Goal: Task Accomplishment & Management: Complete application form

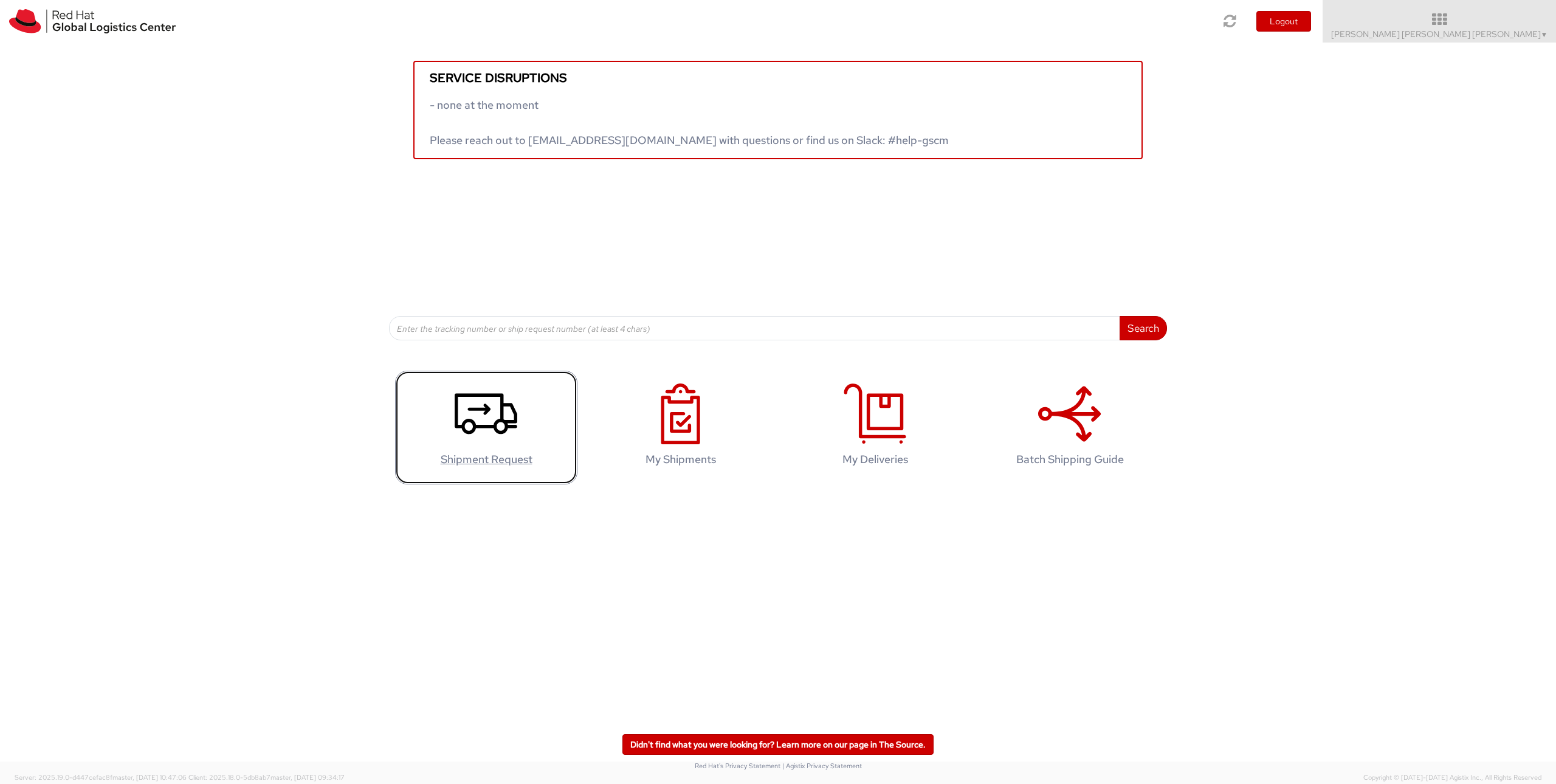
click at [464, 441] on icon at bounding box center [485, 414] width 63 height 61
click at [484, 428] on use at bounding box center [485, 414] width 63 height 41
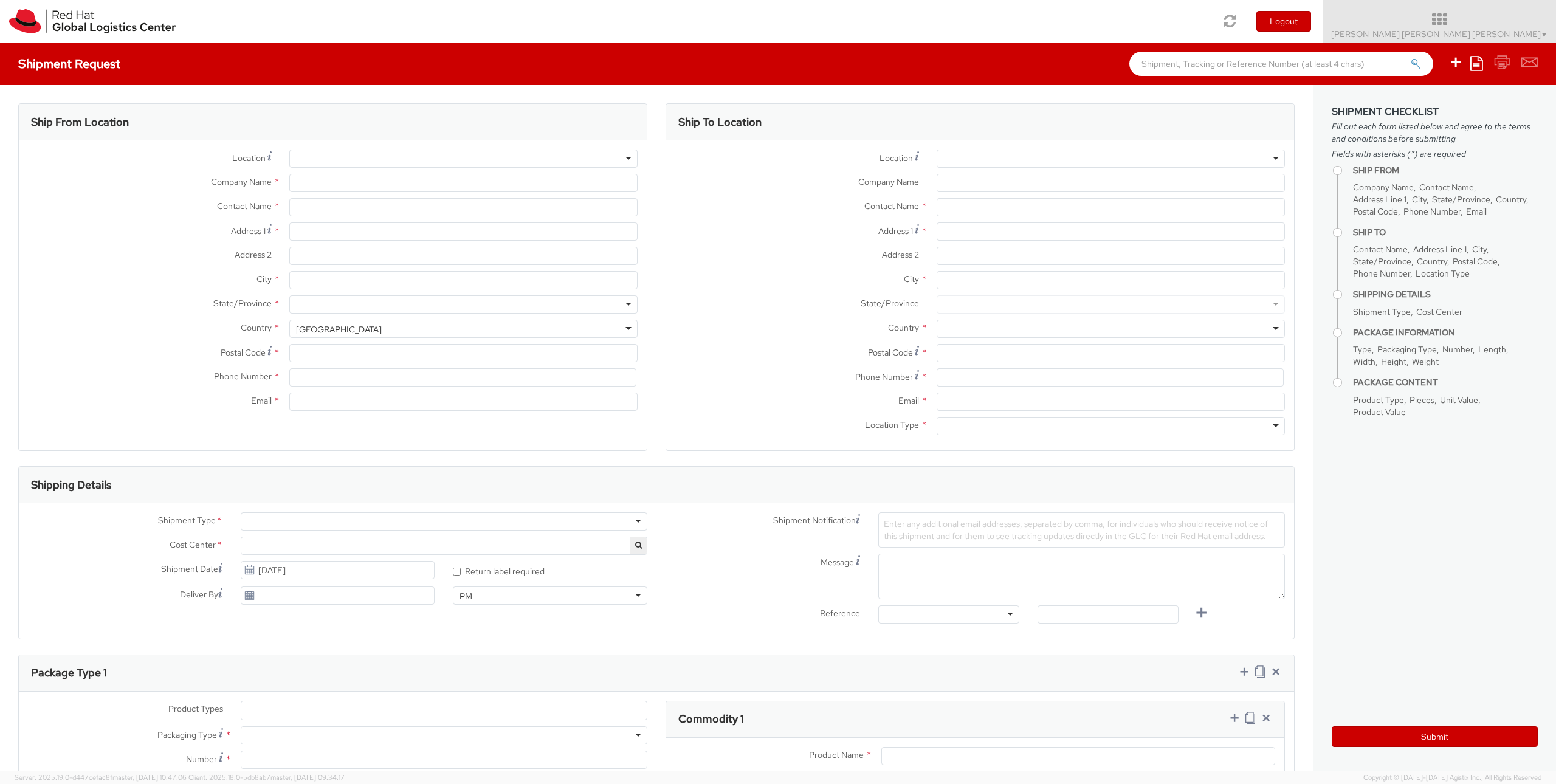
select select
select select "150"
click at [426, 161] on div at bounding box center [464, 159] width 348 height 18
click at [624, 152] on div at bounding box center [464, 159] width 348 height 18
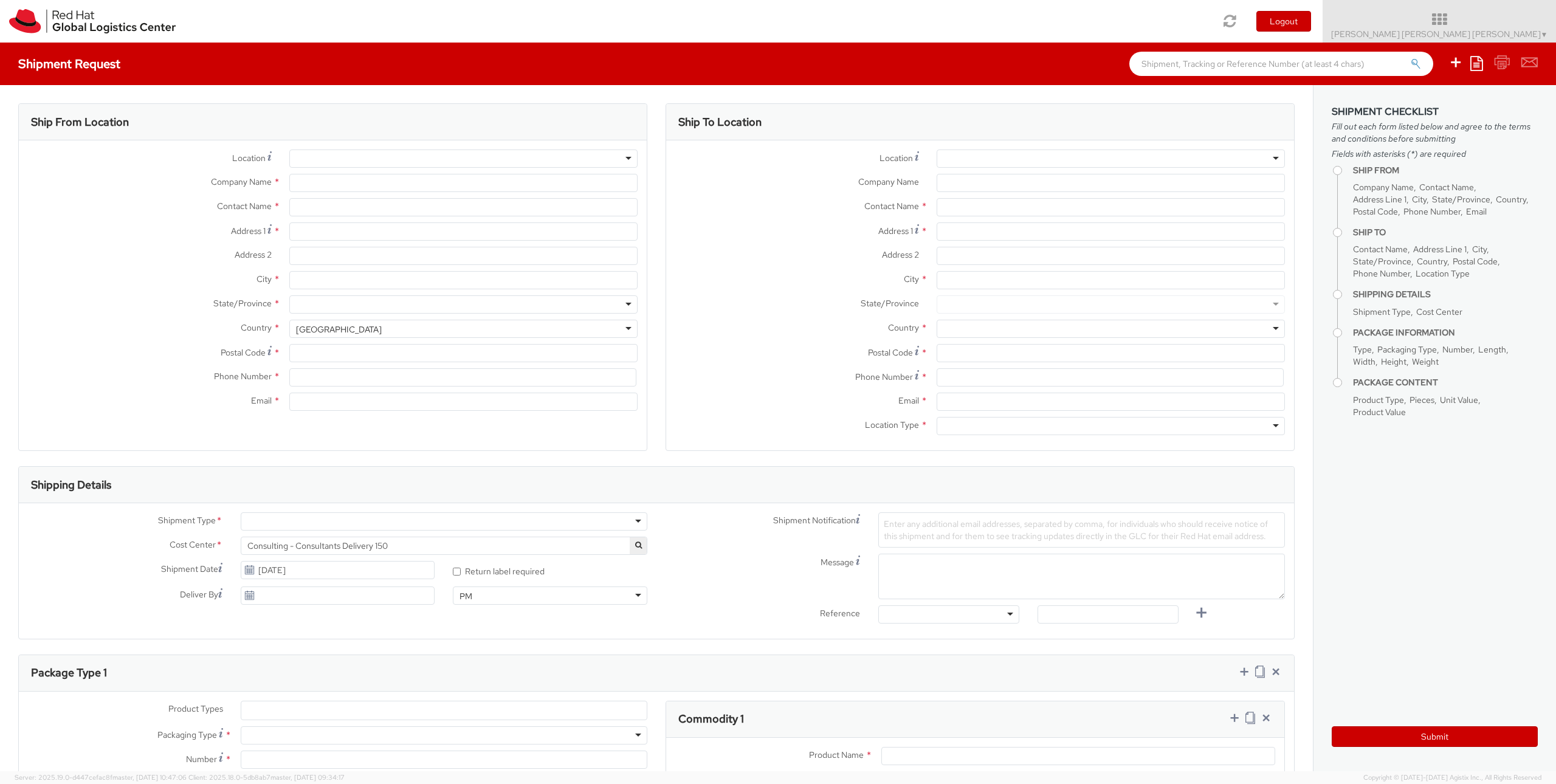
click at [623, 158] on div at bounding box center [464, 159] width 348 height 18
click at [445, 157] on div at bounding box center [464, 159] width 348 height 18
click at [352, 186] on input "Company Name *" at bounding box center [464, 183] width 348 height 18
type input "Red Hat"
type input "[PERSON_NAME] [PERSON_NAME] [PERSON_NAME]"
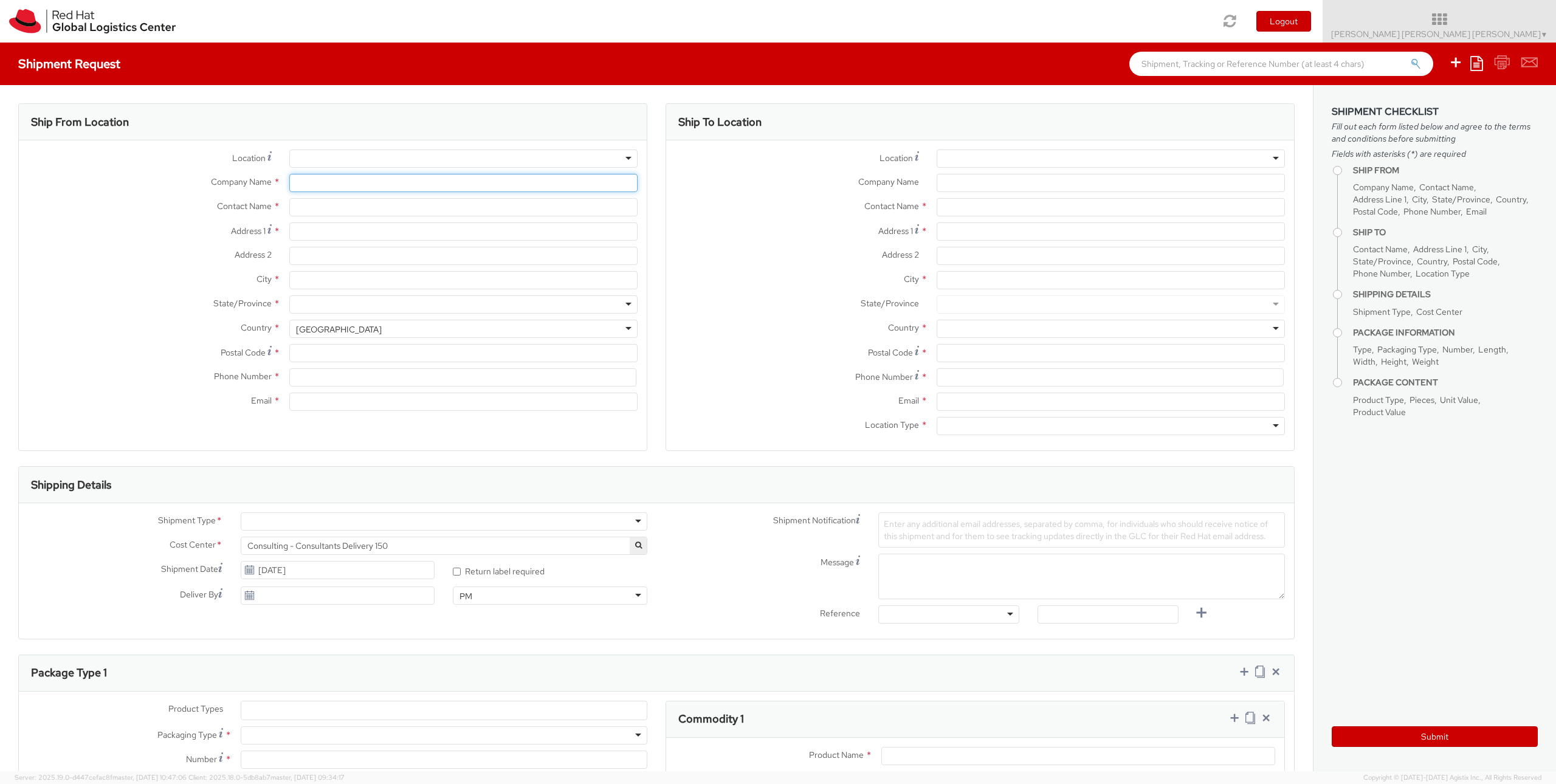
type input "alunamar@redhat.com"
type input "Antonio Luna"
type input "Calle Peral N11"
type input "Dos Hermanas"
type input "41701"
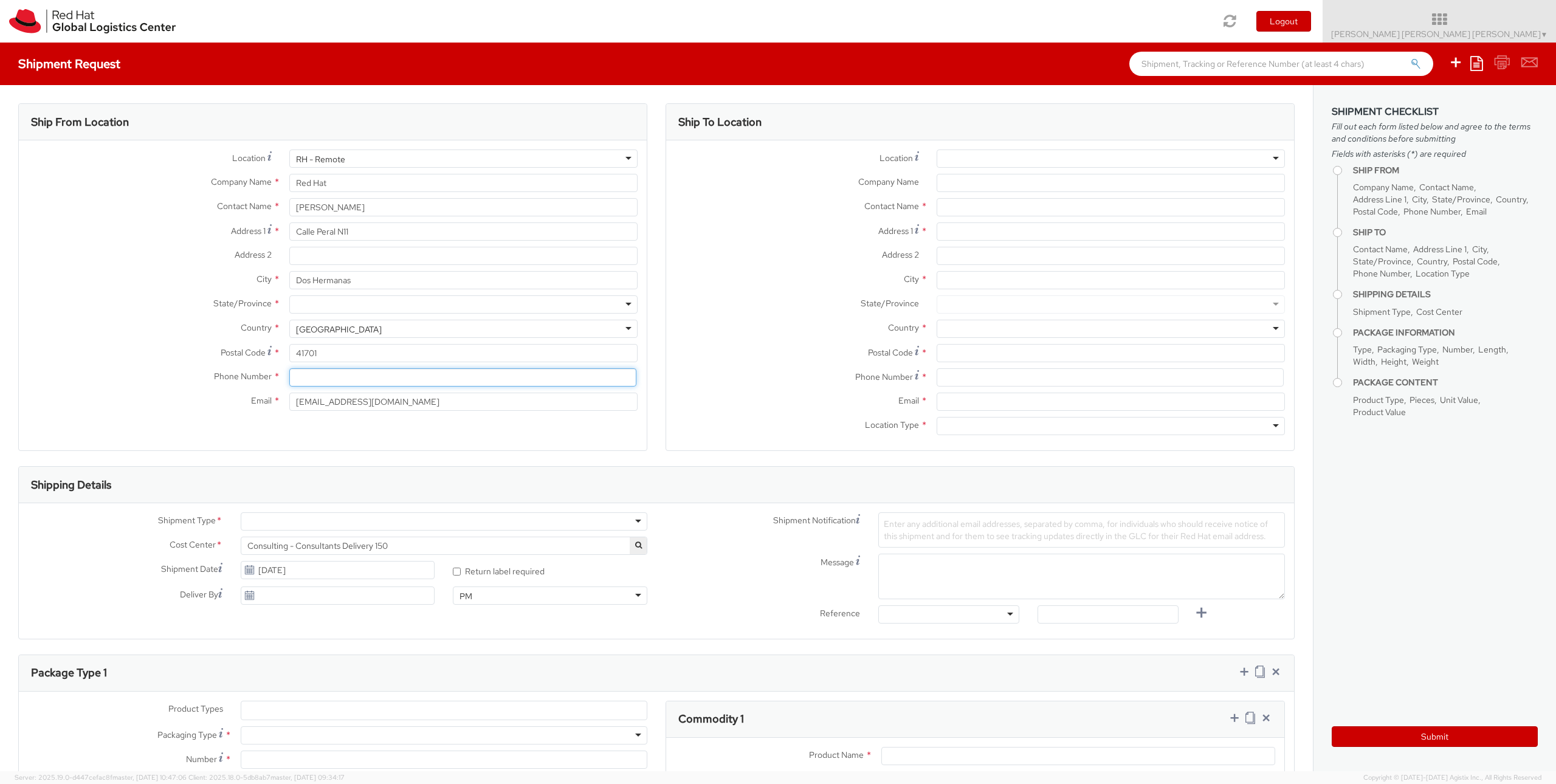
type input "634550322"
click at [351, 233] on input "Calle Peral N11" at bounding box center [464, 231] width 348 height 18
drag, startPoint x: 415, startPoint y: 239, endPoint x: 114, endPoint y: 220, distance: 301.6
click at [114, 220] on div "Location * RH - Amsterdam - MSO RH - Amsterdam Data Center RH - Ashburn Data Ce…" at bounding box center [333, 283] width 628 height 267
type input "p"
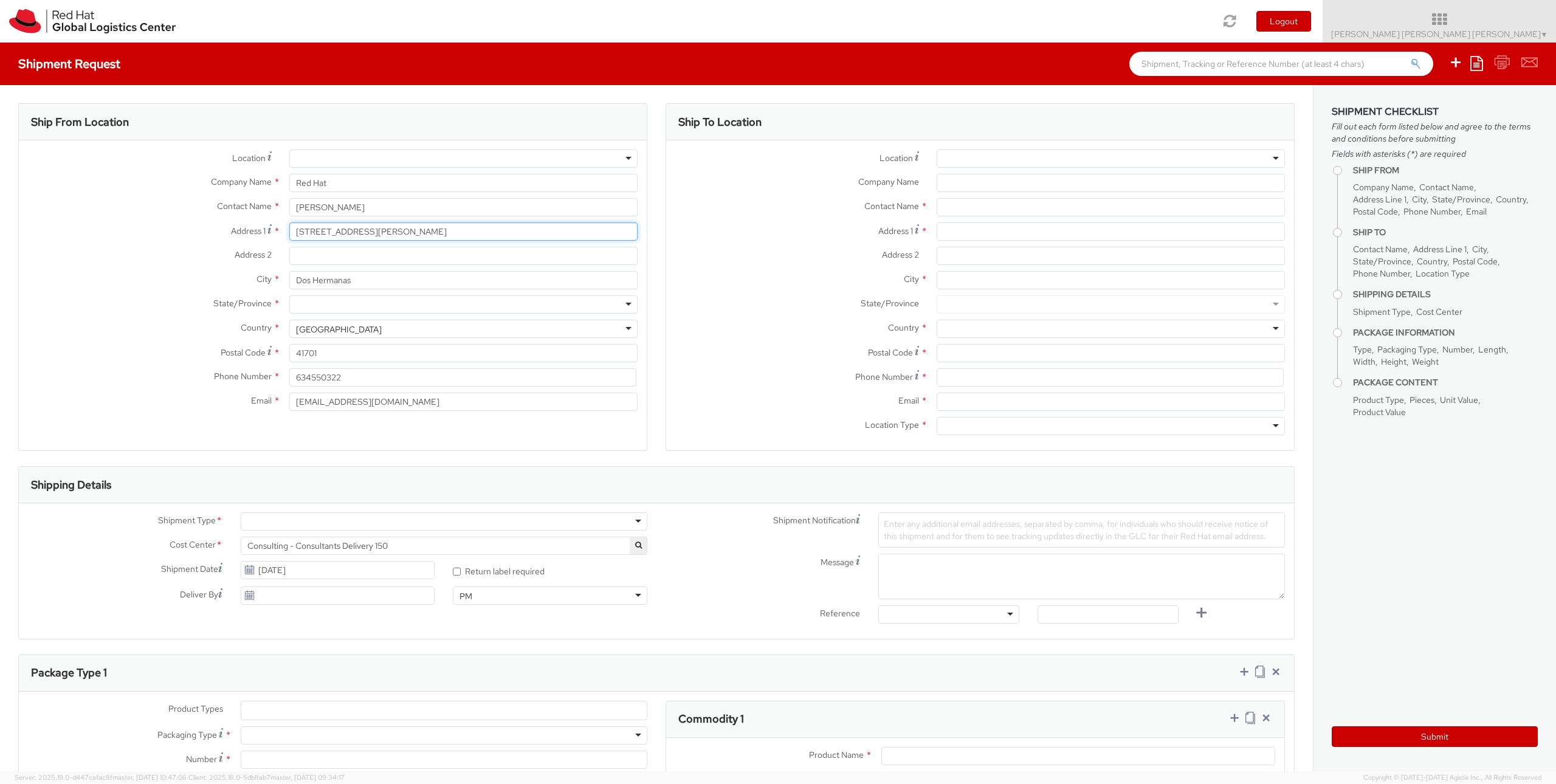
type input "Pasaje Alvaro Cunqueiro, 18"
click at [396, 350] on input "41701" at bounding box center [464, 353] width 348 height 18
type input "41704"
click at [363, 337] on div "United States" at bounding box center [464, 328] width 348 height 18
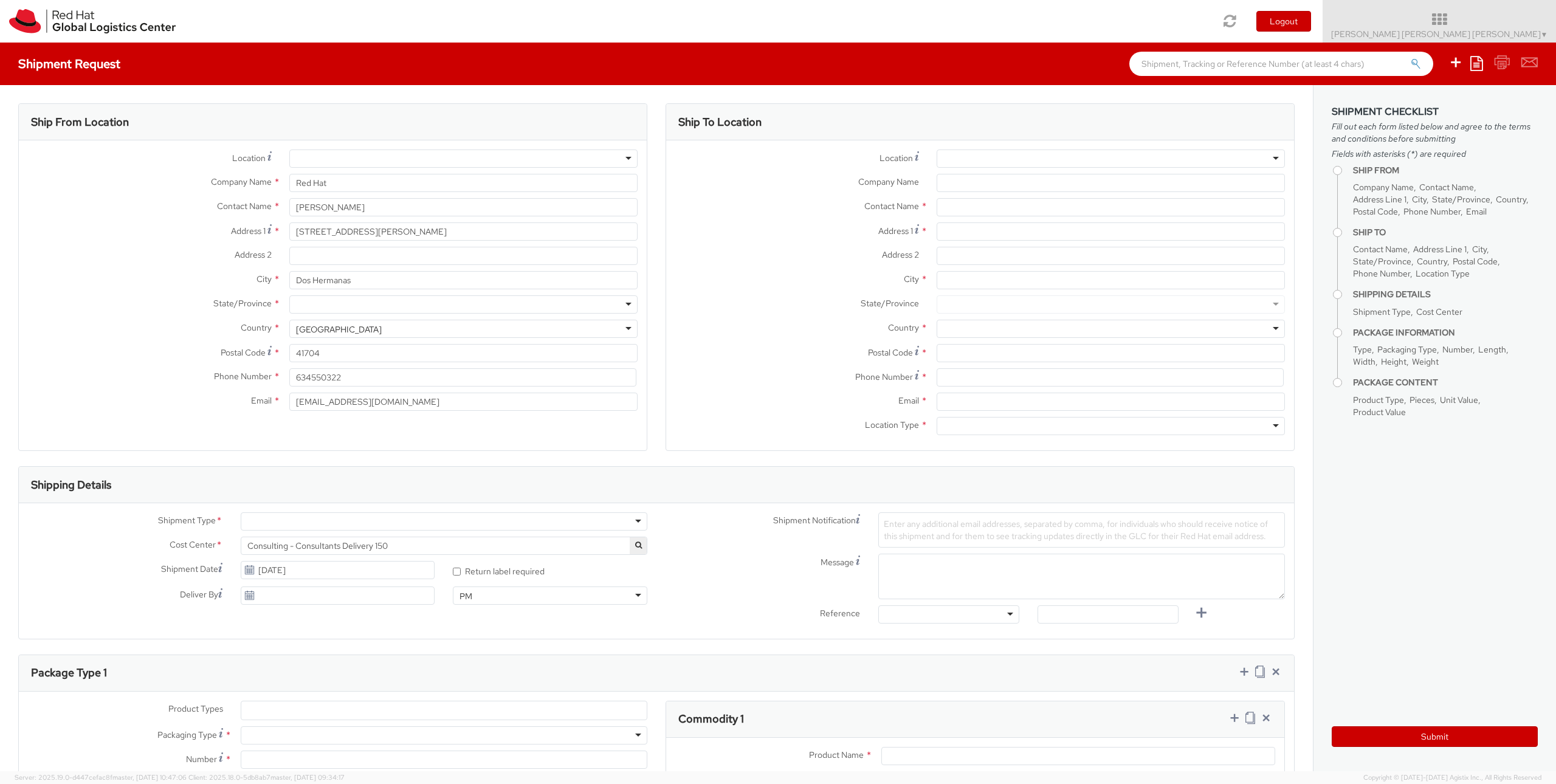
drag, startPoint x: 375, startPoint y: 327, endPoint x: 221, endPoint y: 316, distance: 154.4
click at [221, 316] on div "Location * RH - Amsterdam - MSO RH - Amsterdam Data Center RH - Ashburn Data Ce…" at bounding box center [333, 283] width 628 height 267
click at [334, 329] on div "United States" at bounding box center [339, 329] width 85 height 12
select select "CM"
select select "KGS"
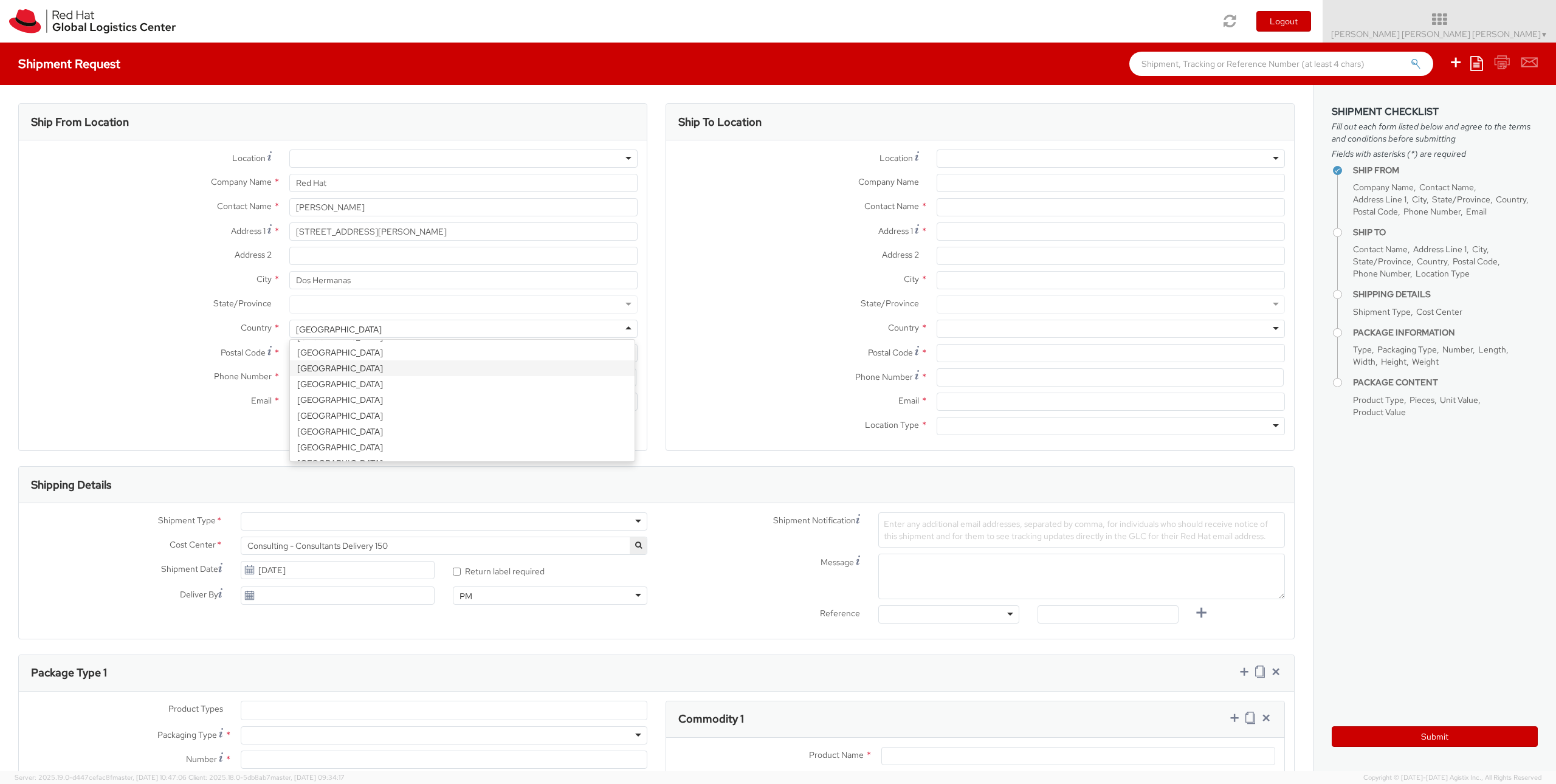
click at [336, 325] on div "Turks and Caicos Islands" at bounding box center [339, 329] width 85 height 12
click at [1102, 162] on div at bounding box center [1111, 159] width 348 height 18
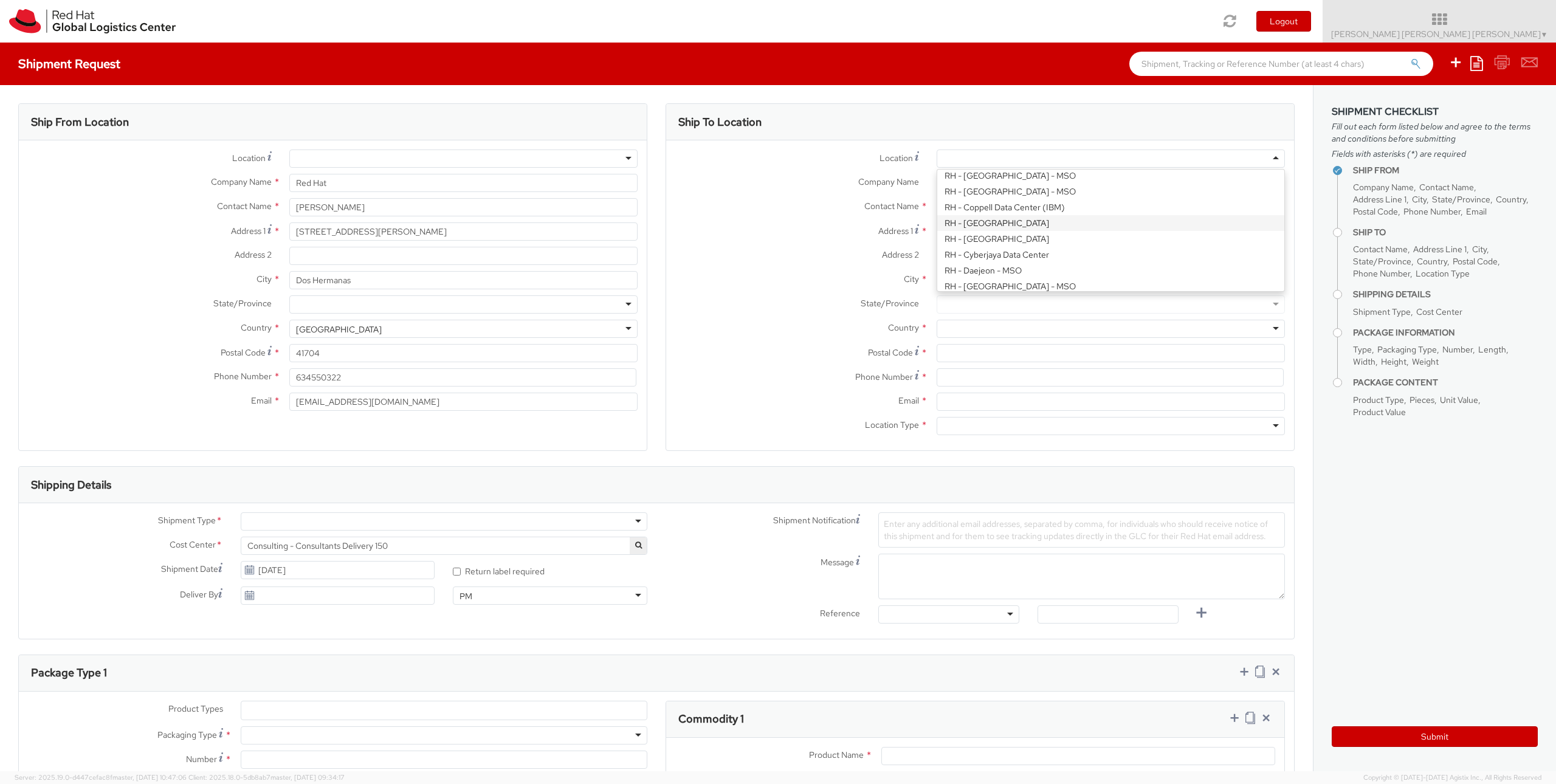
scroll to position [583, 0]
click at [783, 316] on div "State/Province *" at bounding box center [980, 308] width 628 height 24
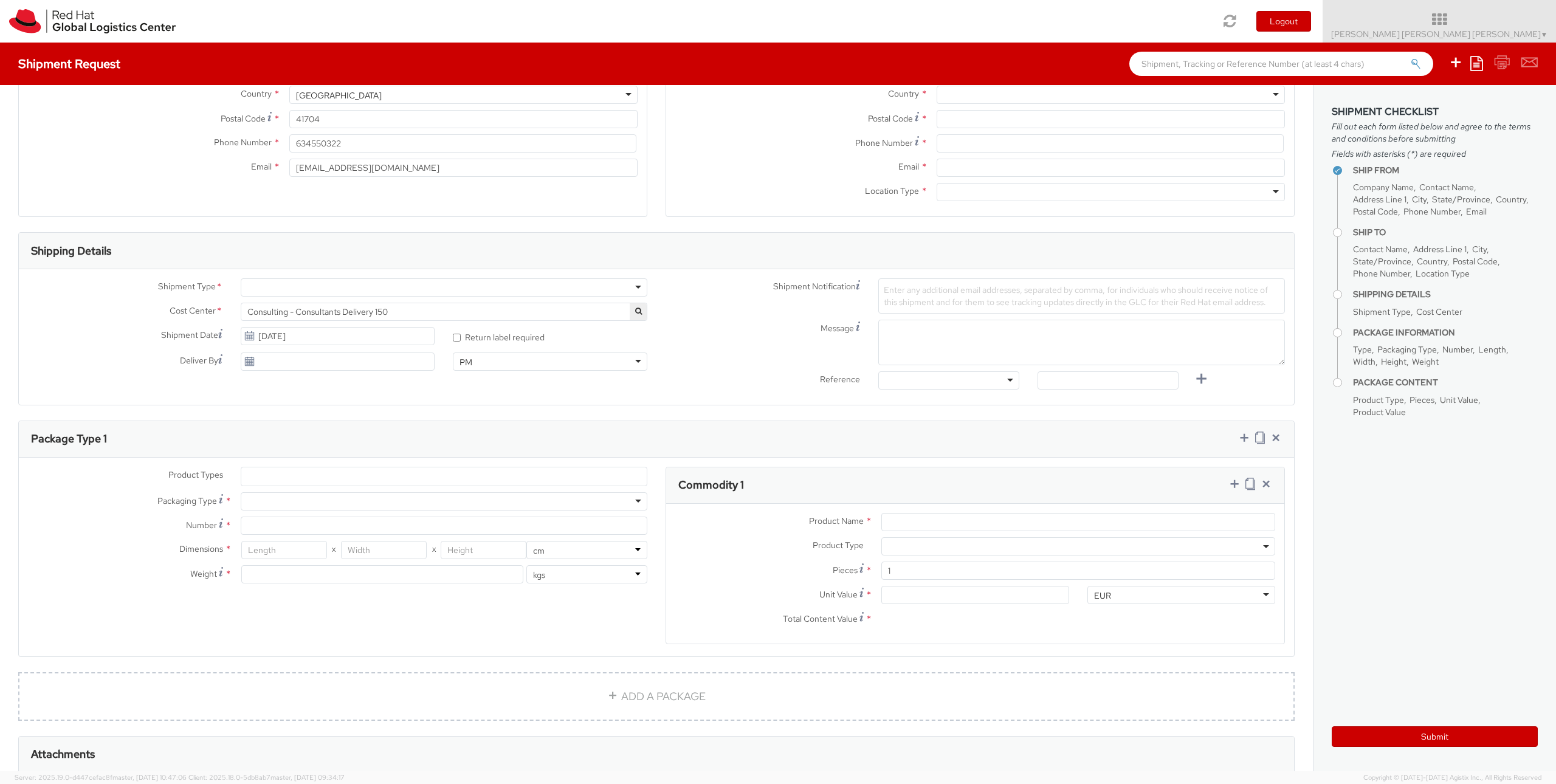
scroll to position [292, 0]
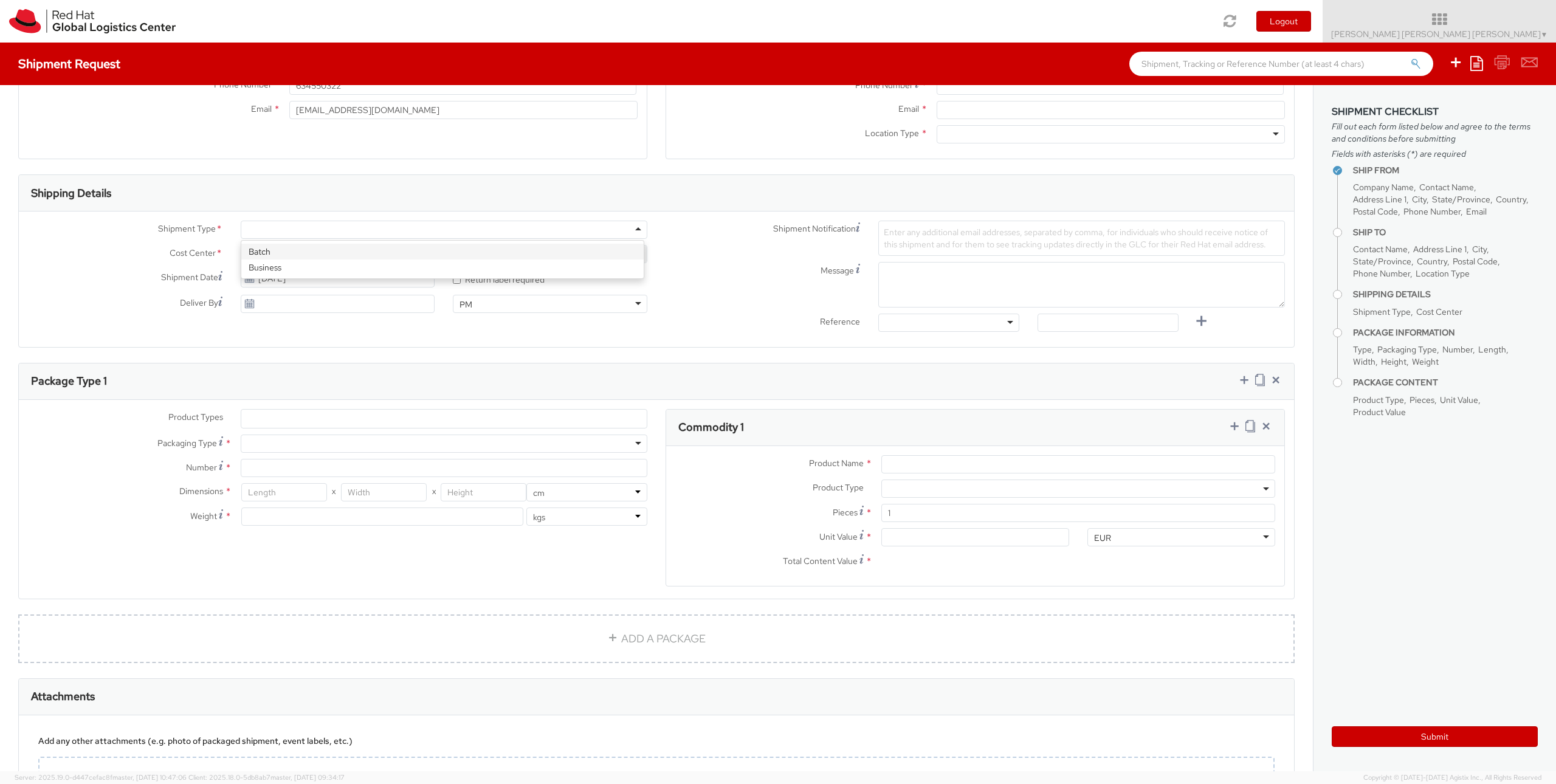
click at [631, 230] on div at bounding box center [444, 230] width 407 height 18
click at [291, 228] on div "Business" at bounding box center [444, 230] width 407 height 18
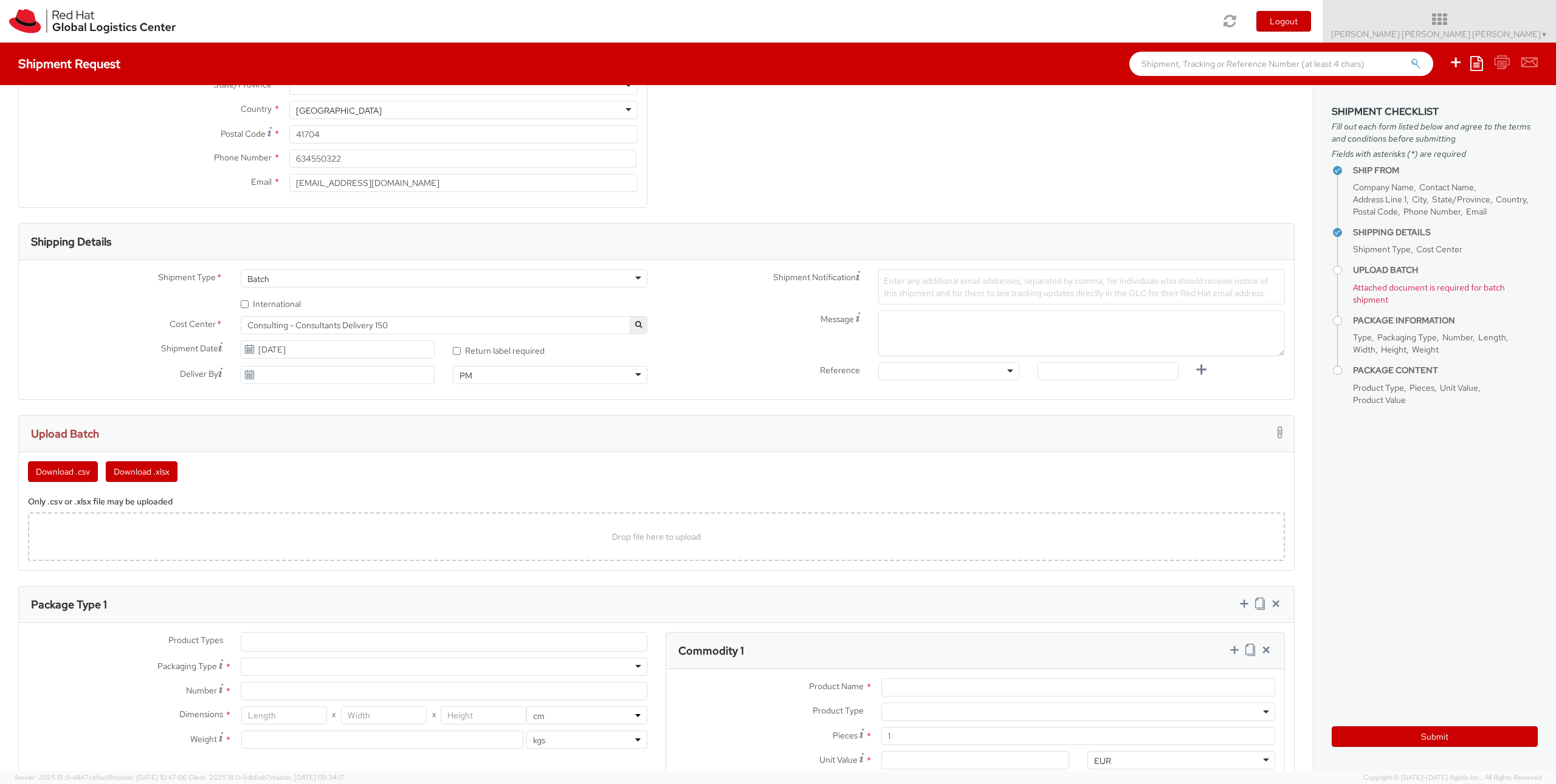
scroll to position [0, 0]
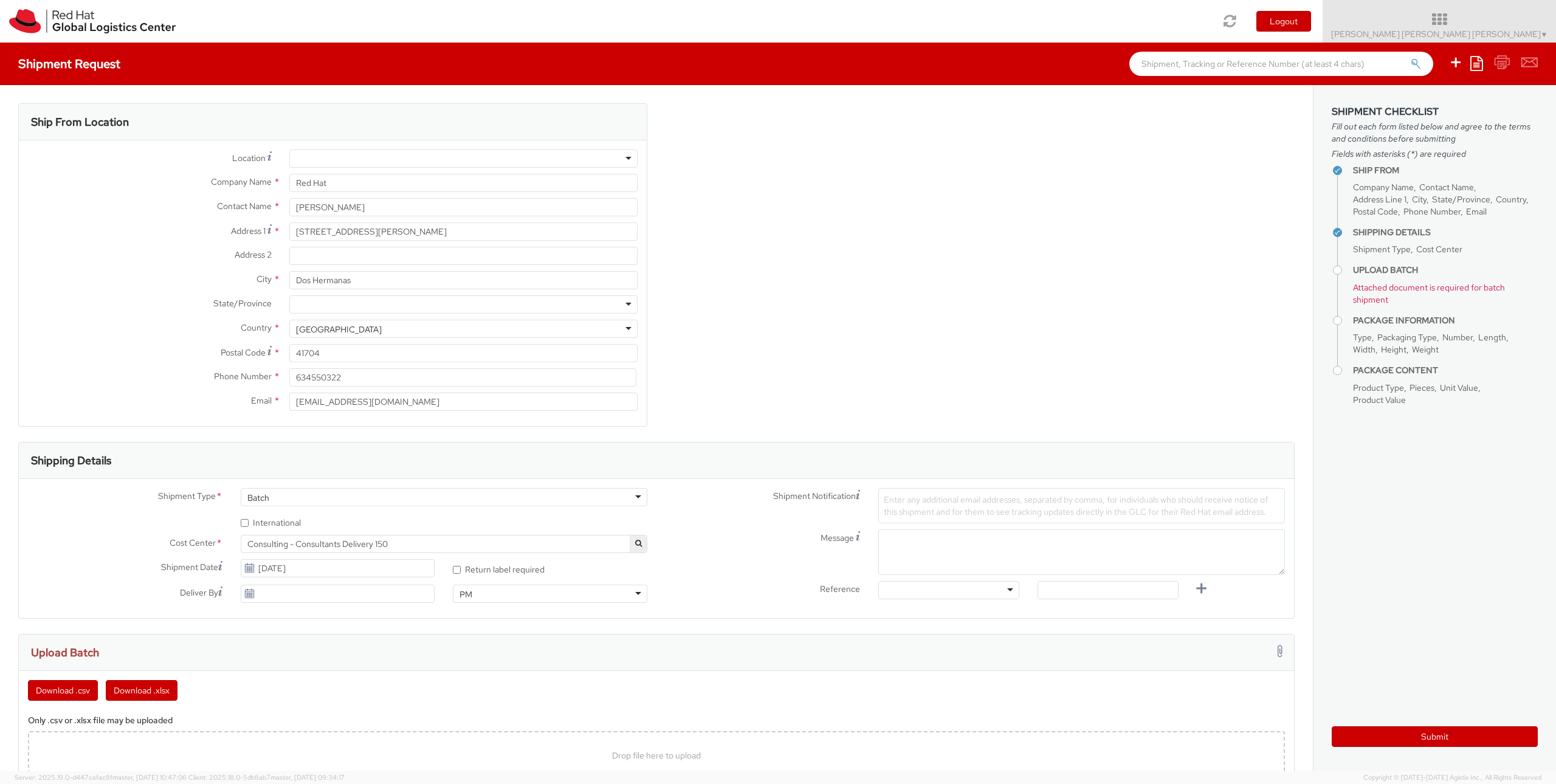
click at [580, 153] on div at bounding box center [464, 159] width 348 height 18
click at [171, 146] on div "Location * RH - Amsterdam - MSO RH - Amsterdam Data Center RH - Ashburn Data Ce…" at bounding box center [333, 283] width 628 height 286
click at [340, 156] on div at bounding box center [464, 159] width 348 height 18
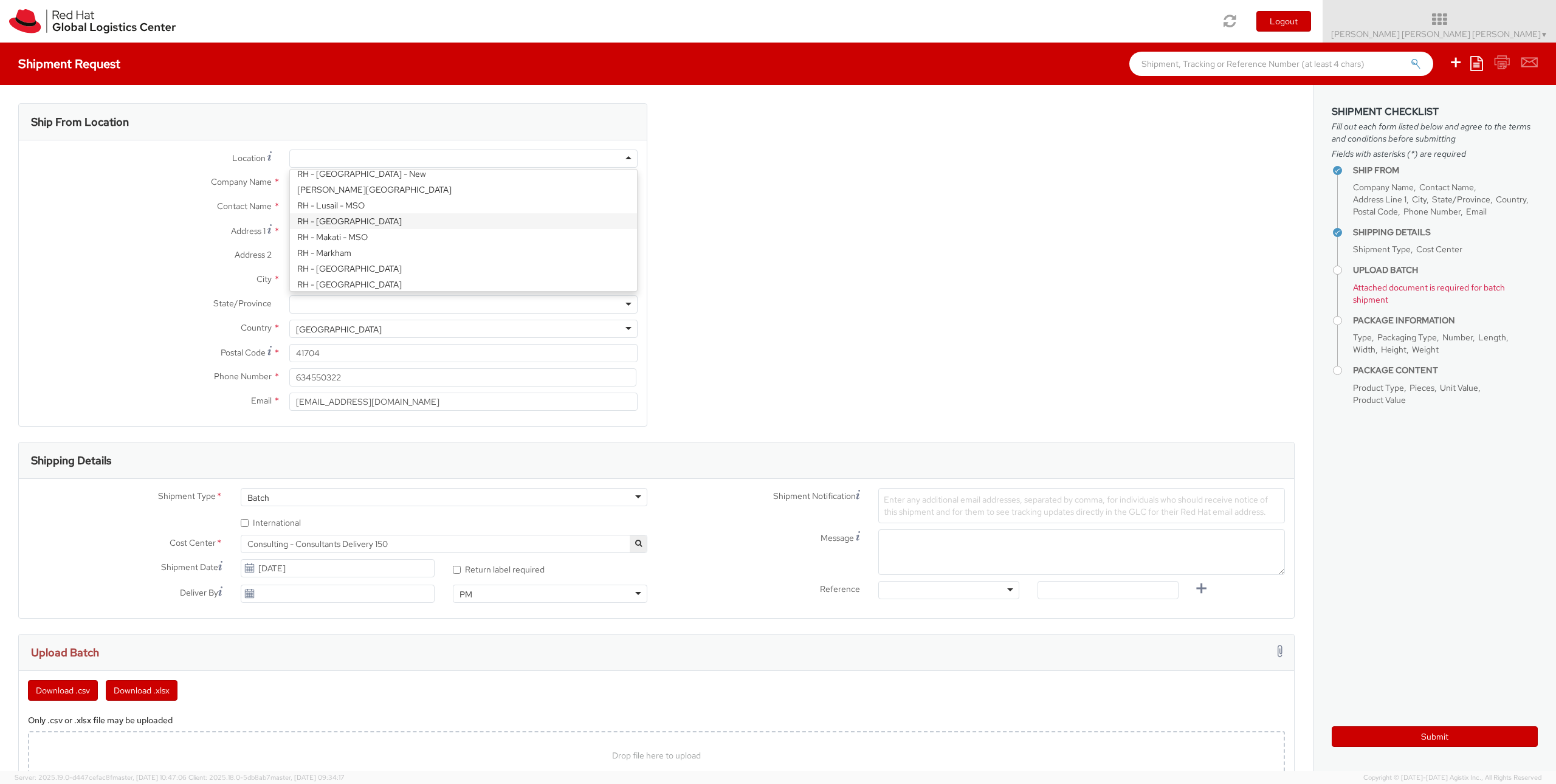
type input "Red Hat, S.L.U."
type input "Torre de Cristal, Piso 17"
type input "Paseo de la Castellana 259C"
type input "MADRID"
type input "28046"
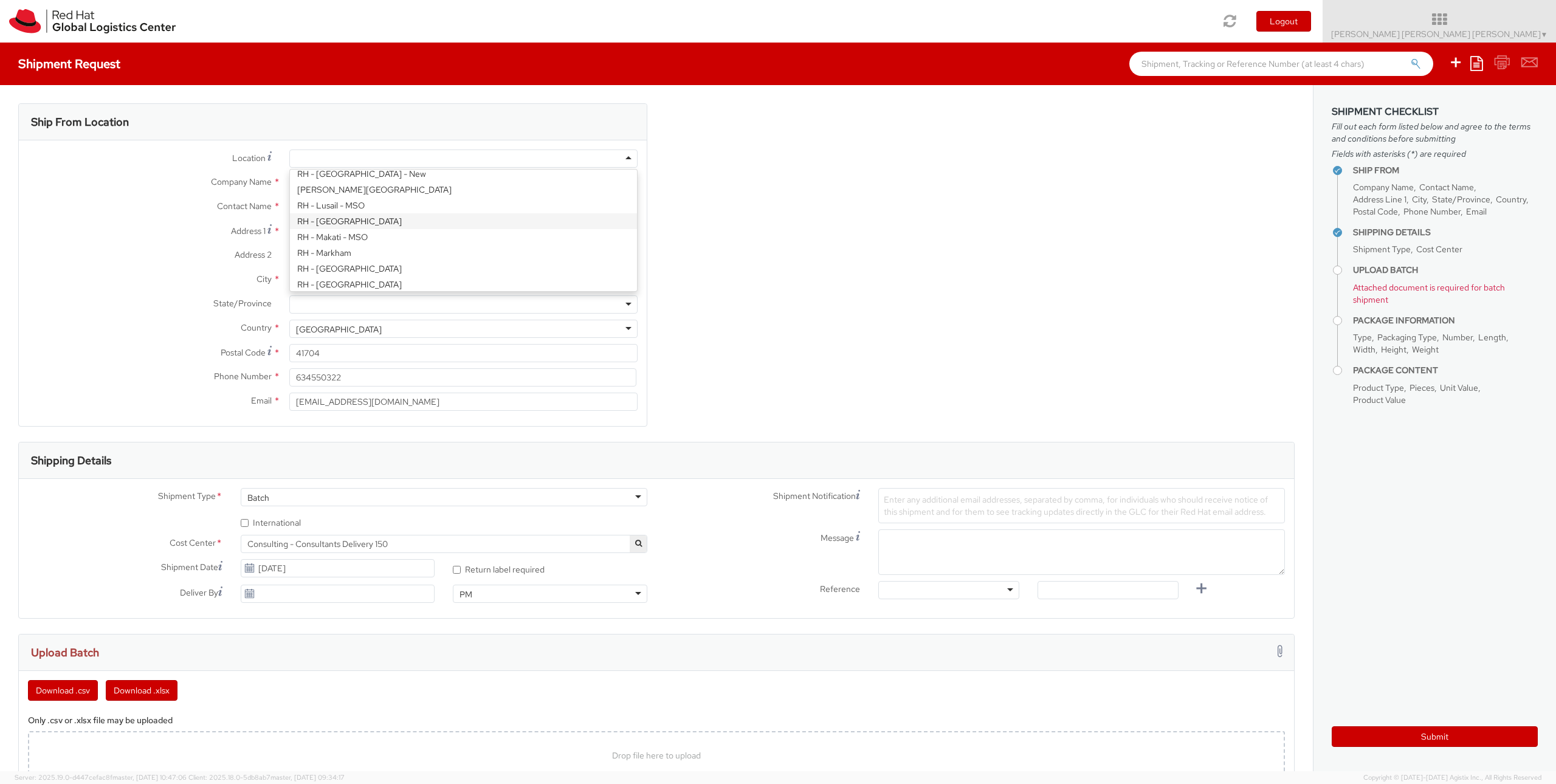
type input "34 914 14 88 00"
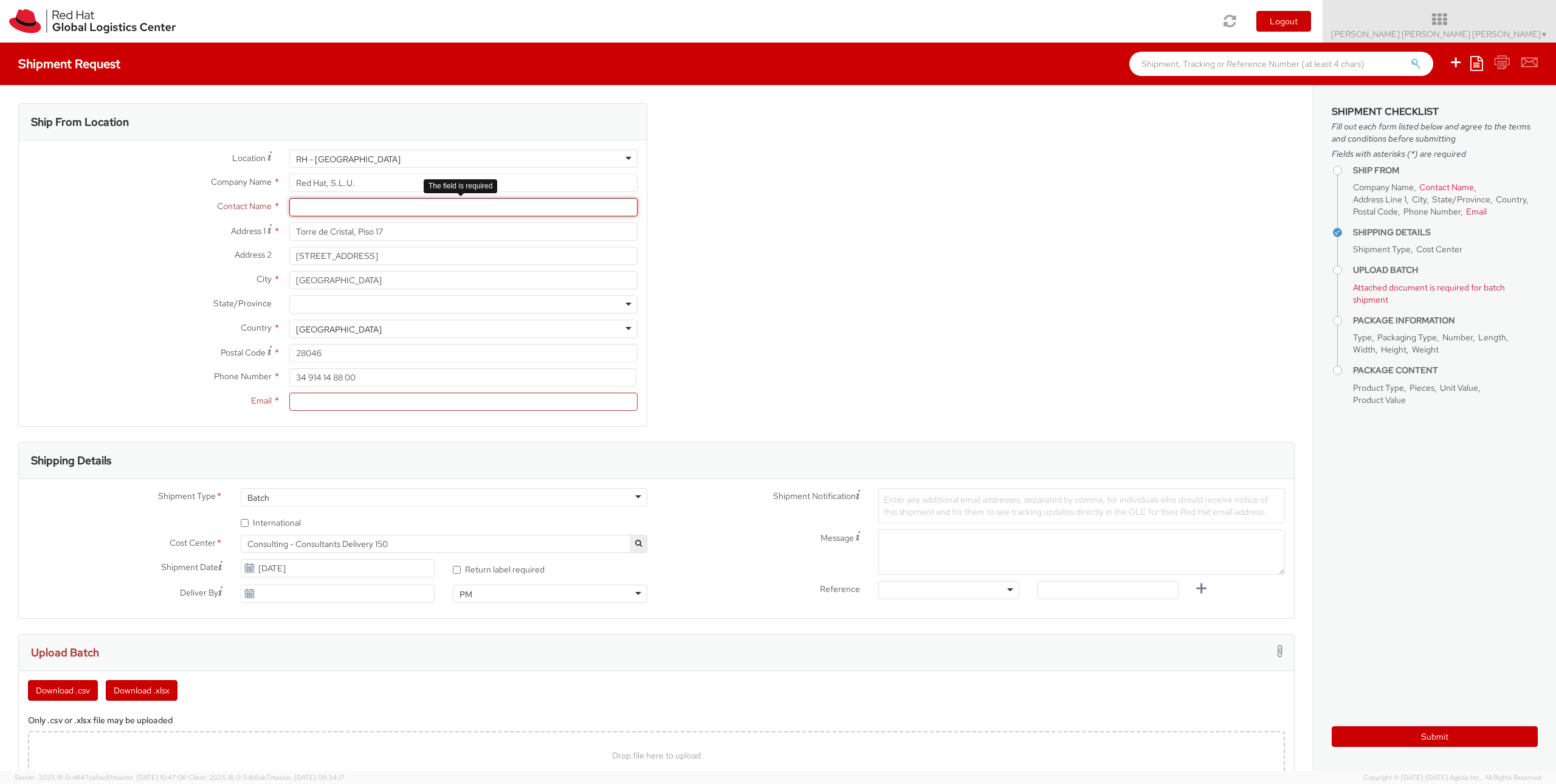
click at [335, 211] on input "text" at bounding box center [464, 207] width 348 height 18
type input "Antonio Luna"
type input "Red Hat"
type input "Dos Hermanas"
type input "634550322"
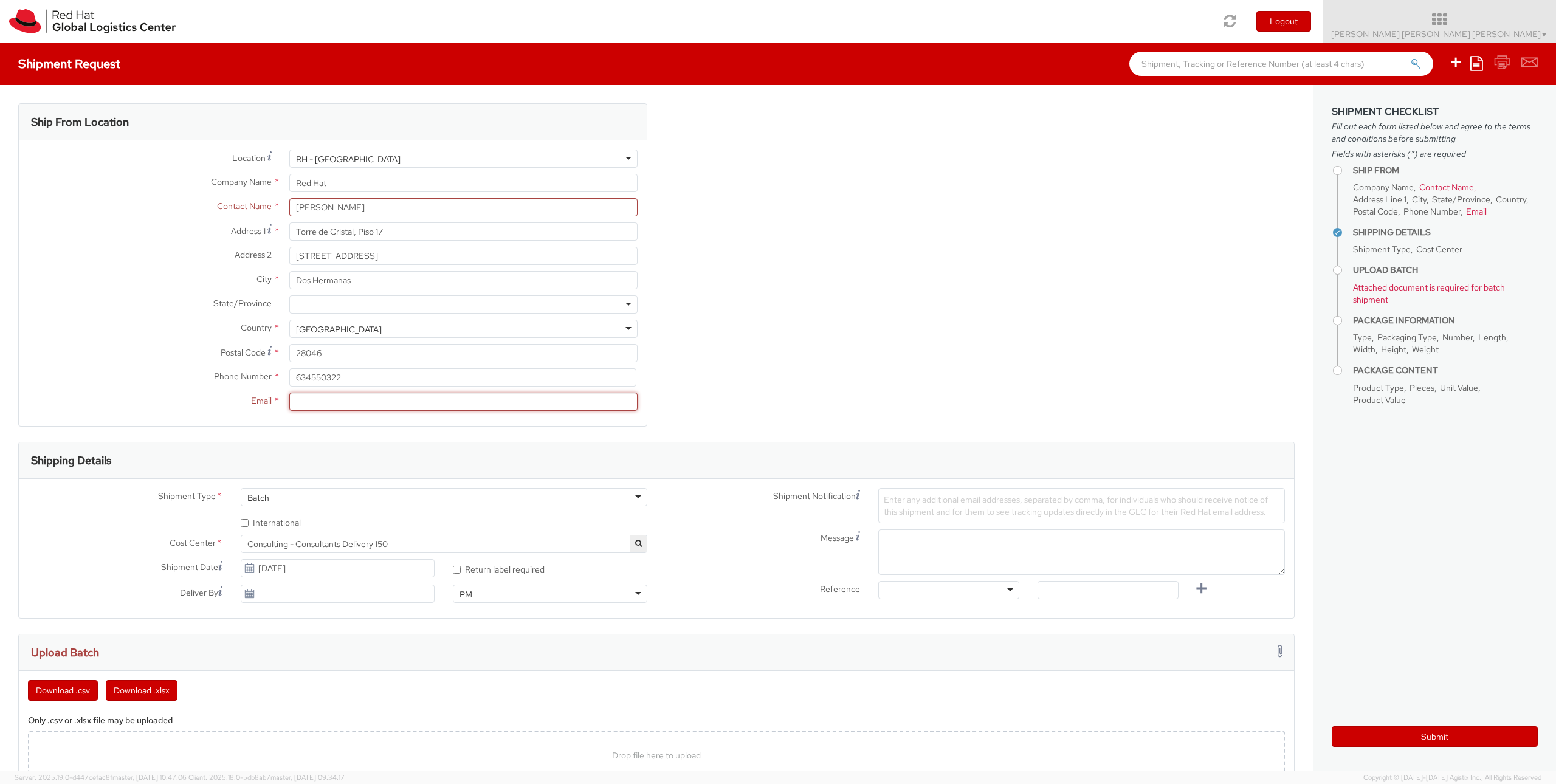
type input "alunamar@redhat.com"
type input "41701"
click at [368, 234] on input "Torre de Cristal, Piso 17" at bounding box center [464, 231] width 348 height 18
click at [446, 231] on input "Torre de Cristal, Piso 17" at bounding box center [464, 231] width 348 height 18
click at [435, 158] on div at bounding box center [464, 159] width 348 height 18
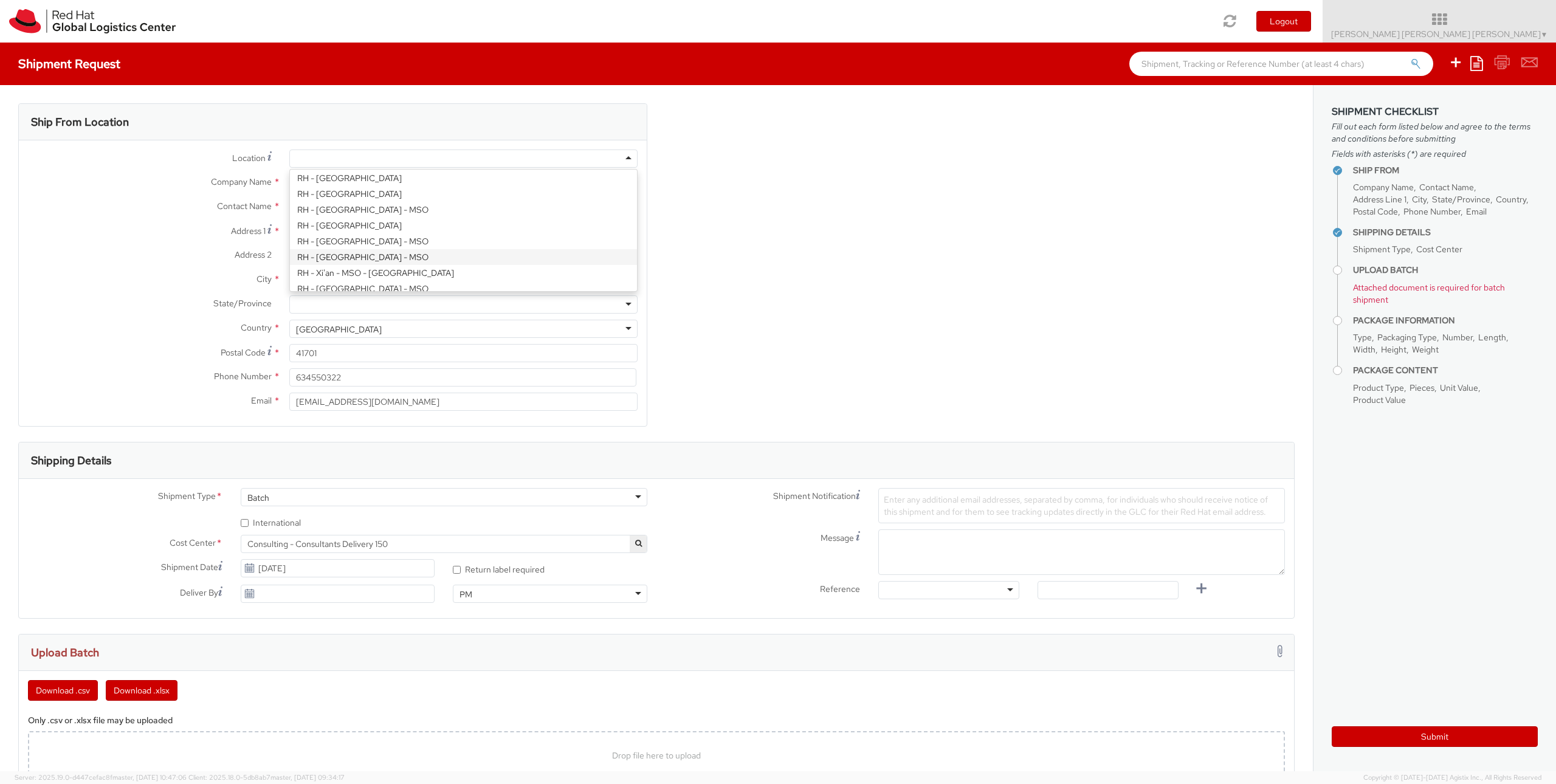
scroll to position [2024, 0]
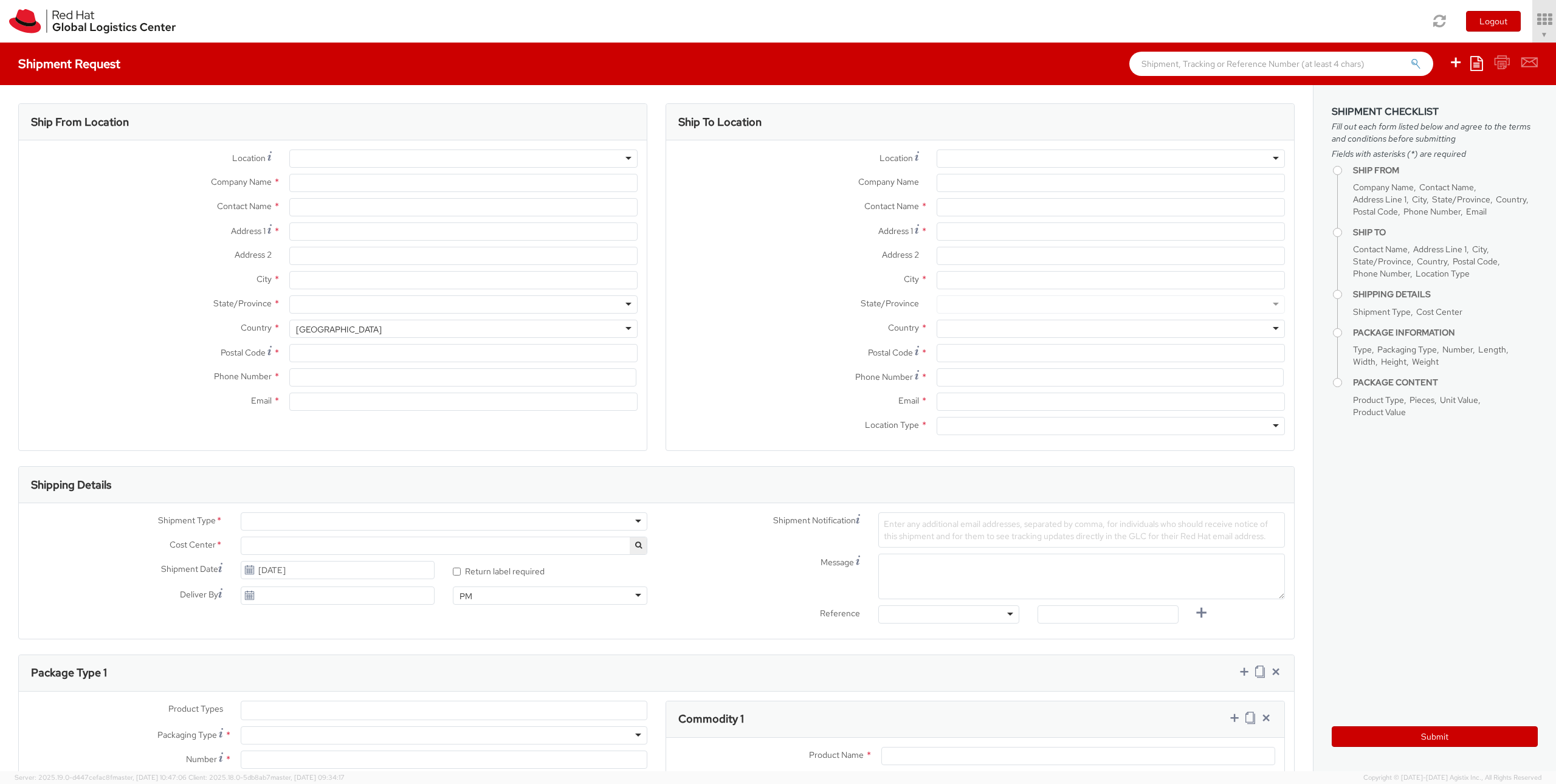
type input "Red Hat"
type input "[PERSON_NAME] [PERSON_NAME] [PERSON_NAME]"
type input "alunamar@redhat.com"
select select "150"
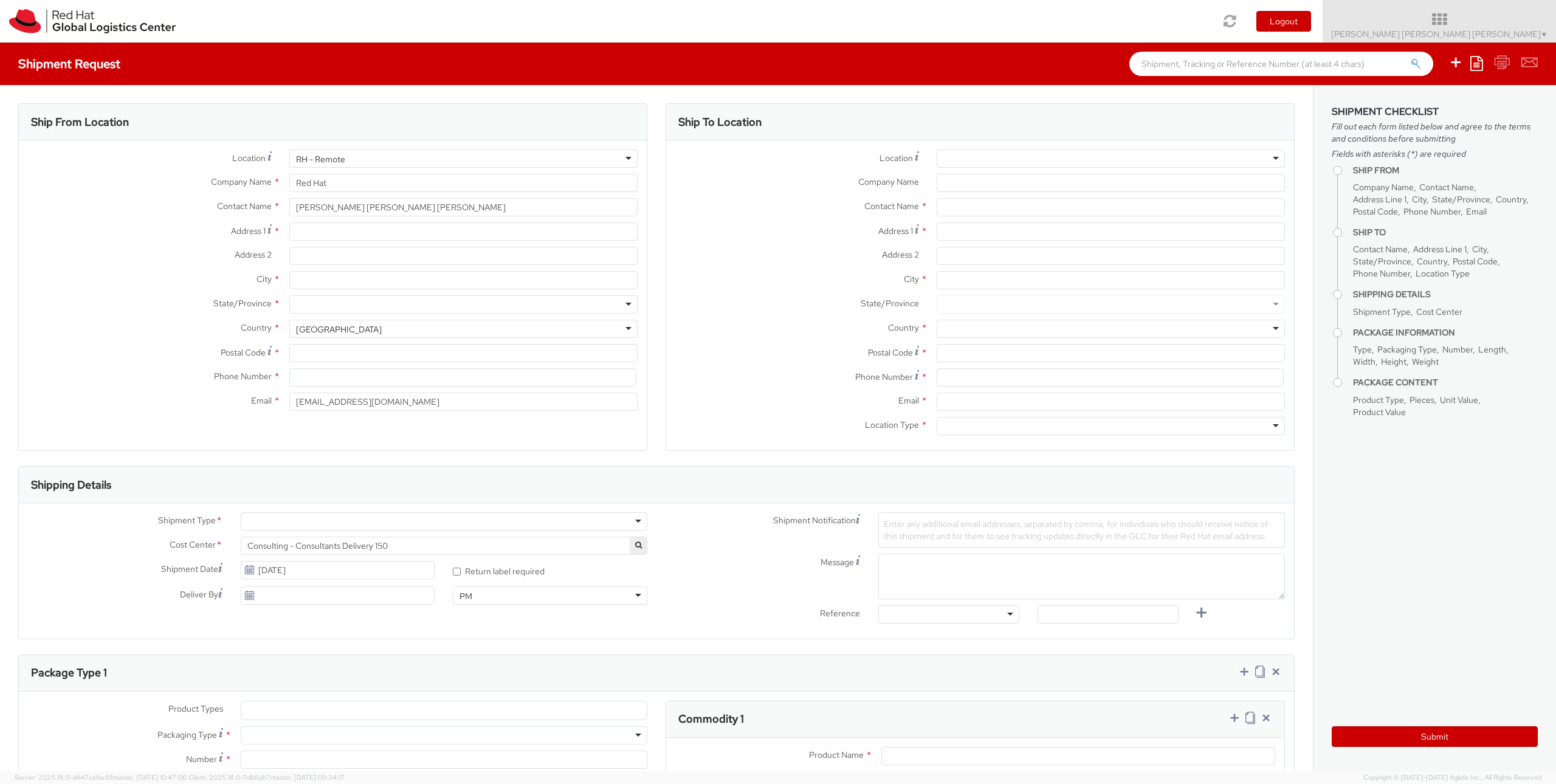
select select
click at [296, 236] on input "Address 1 *" at bounding box center [464, 231] width 348 height 18
click at [322, 273] on input "City *" at bounding box center [464, 280] width 348 height 18
click at [327, 231] on input "Address 1 *" at bounding box center [464, 231] width 348 height 18
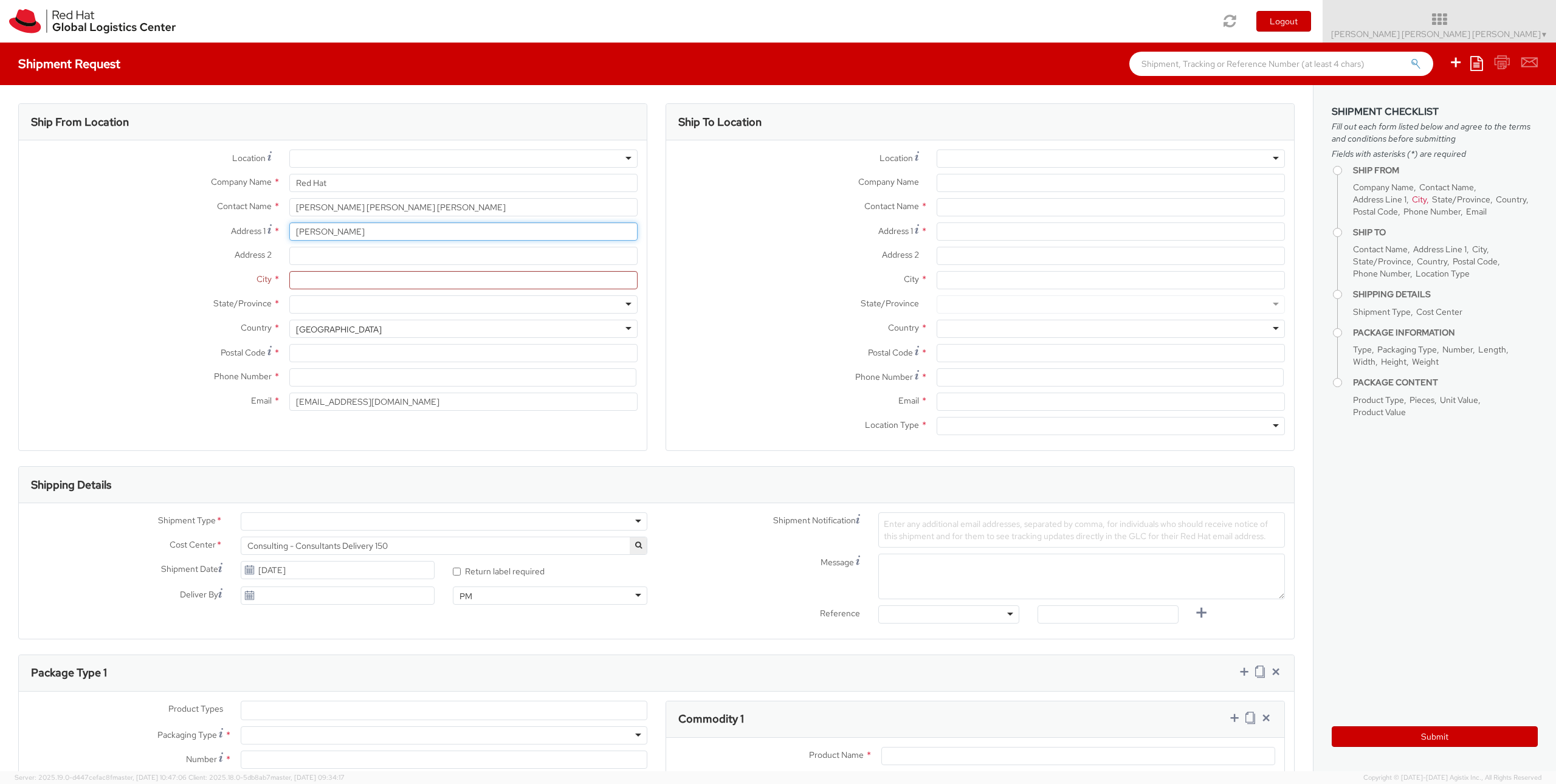
drag, startPoint x: 370, startPoint y: 229, endPoint x: 98, endPoint y: 197, distance: 273.9
click at [98, 197] on div "Location * RH - Amsterdam - MSO RH - Amsterdam Data Center RH - Ashburn Data Ce…" at bounding box center [333, 283] width 628 height 267
type input "p"
type input "Pasaje Alvaro Cunqueiro, 18"
click at [308, 357] on input "Postal Code *" at bounding box center [464, 353] width 348 height 18
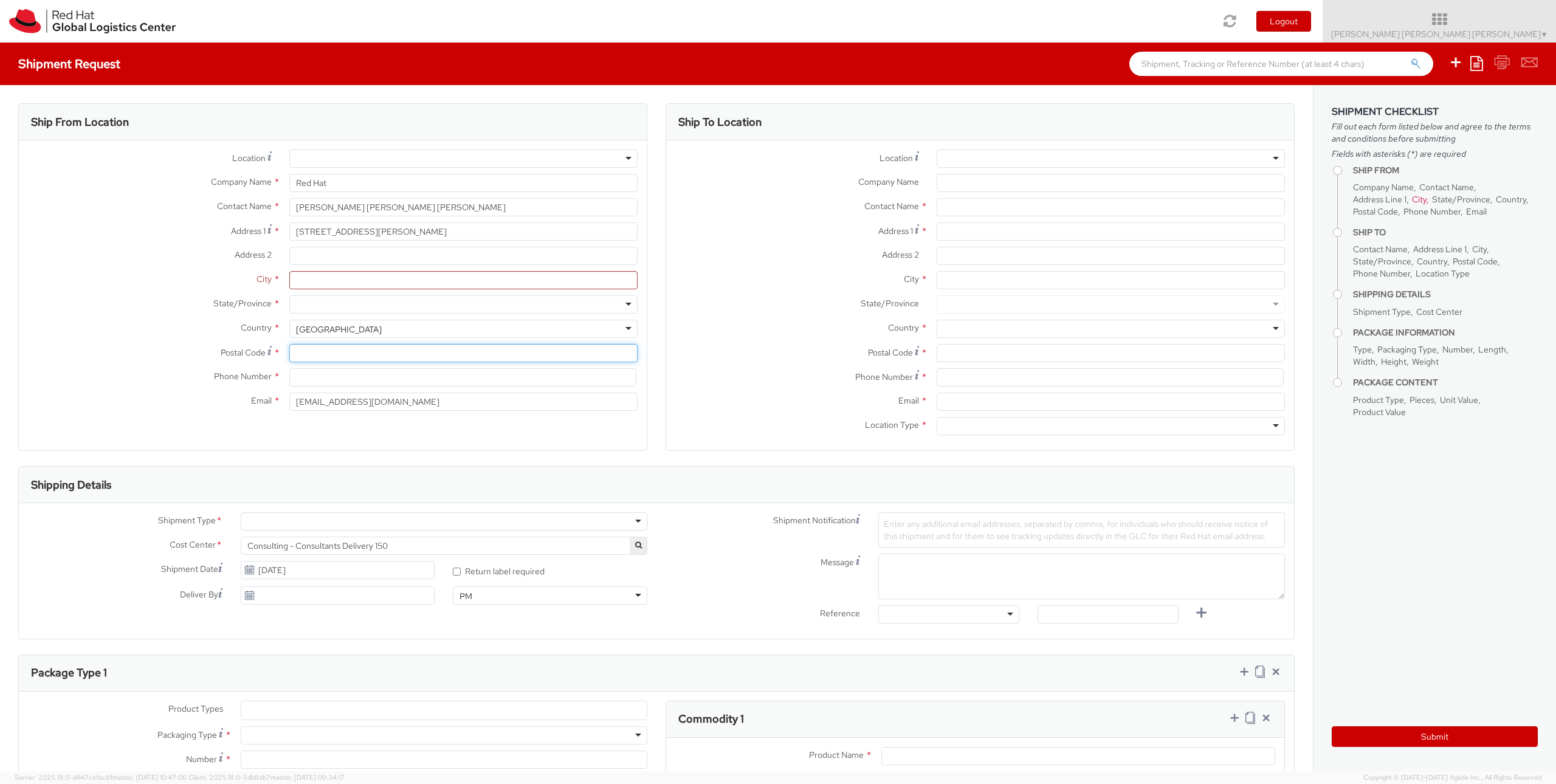
click at [322, 351] on input "Postal Code *" at bounding box center [464, 353] width 348 height 18
type input "41704"
click at [310, 383] on input at bounding box center [463, 377] width 347 height 18
type input "634550322"
type input "Antonio Luna"
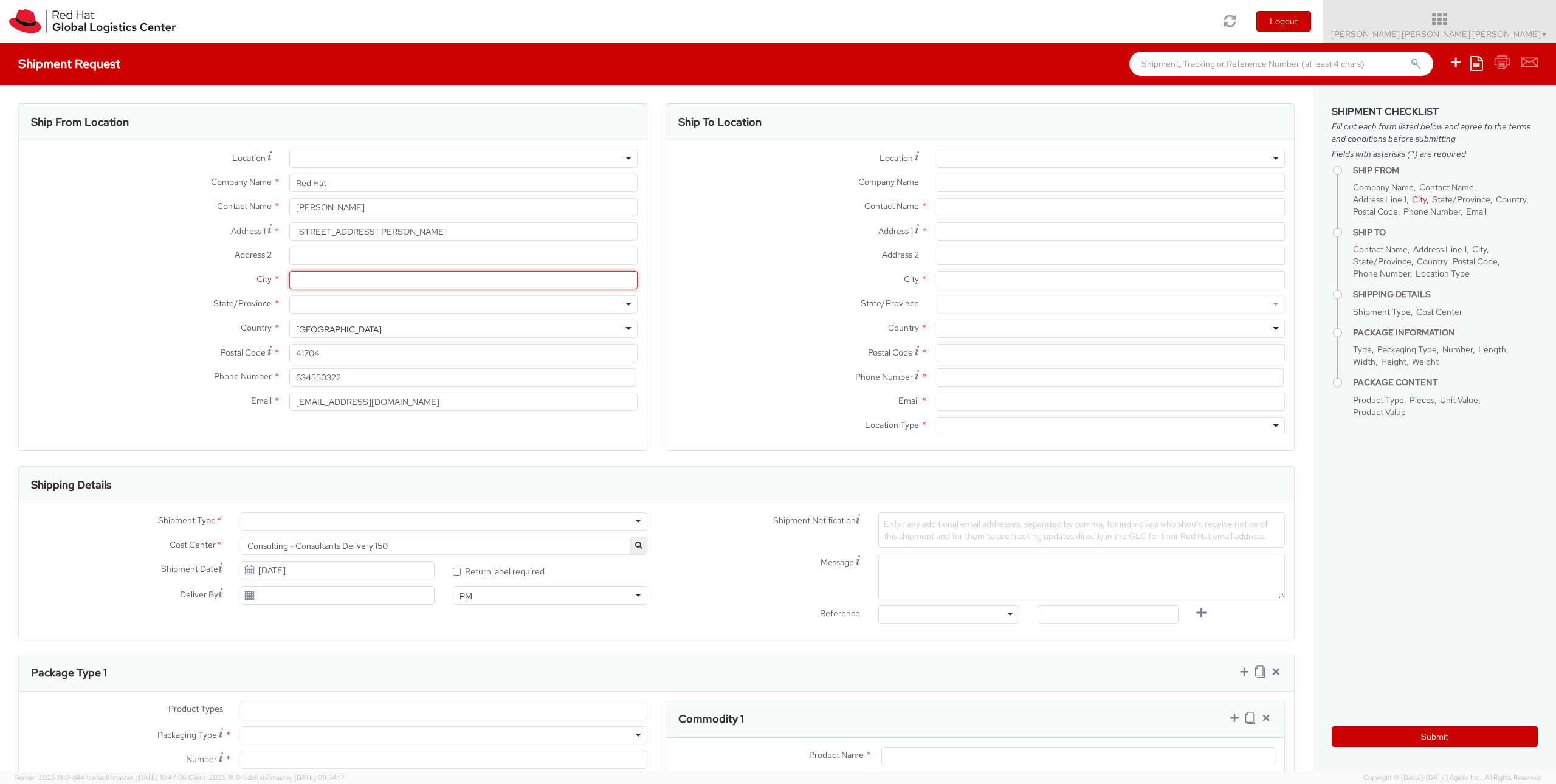
type input "Dos Hermanas"
click at [344, 332] on div "United States" at bounding box center [339, 329] width 85 height 12
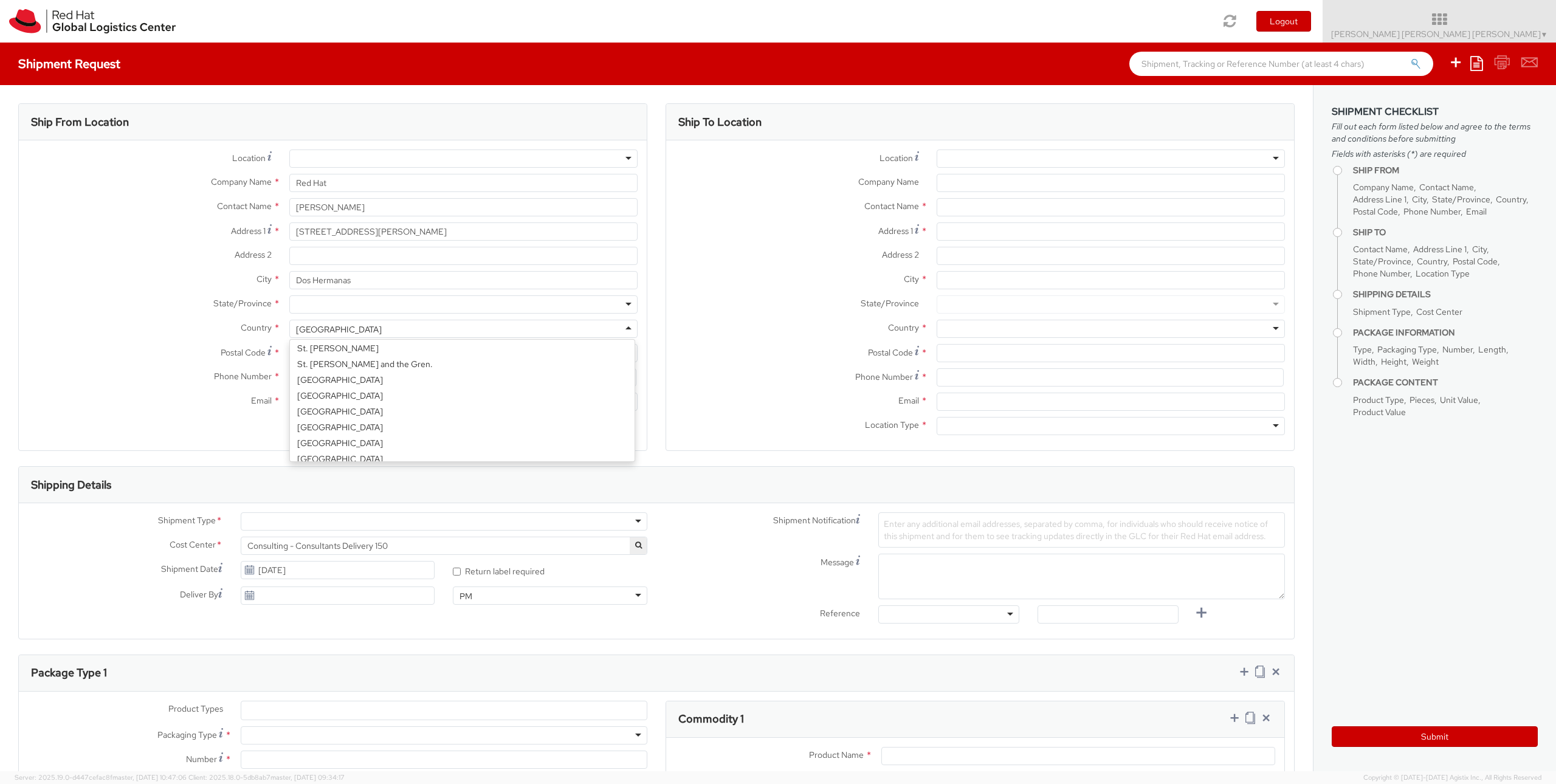
scroll to position [2771, 0]
select select "CM"
select select "KGS"
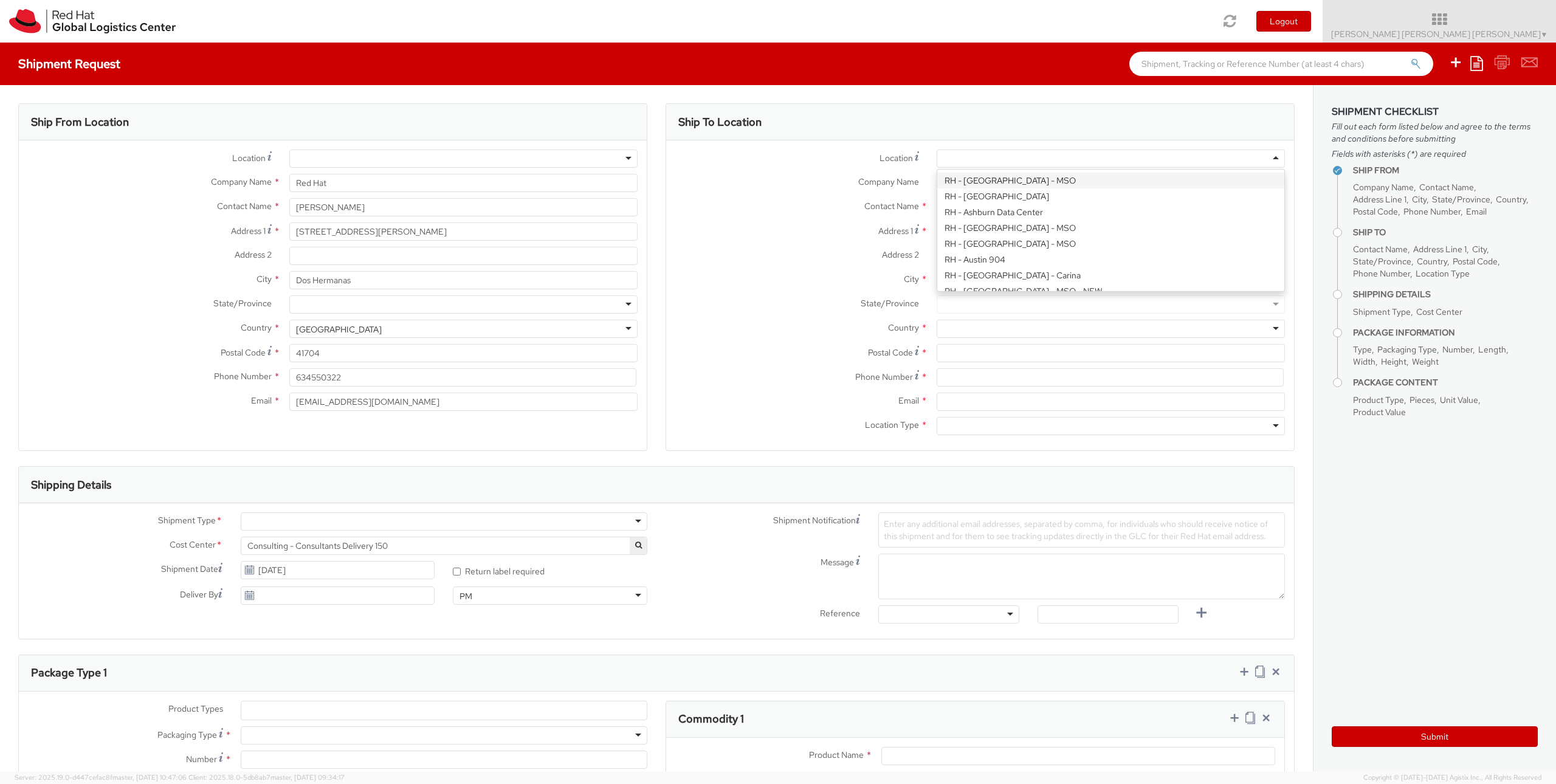
click at [1154, 161] on div at bounding box center [1111, 159] width 348 height 18
click at [763, 305] on label "State/Province *" at bounding box center [797, 303] width 261 height 16
click at [1082, 150] on div at bounding box center [1111, 159] width 348 height 18
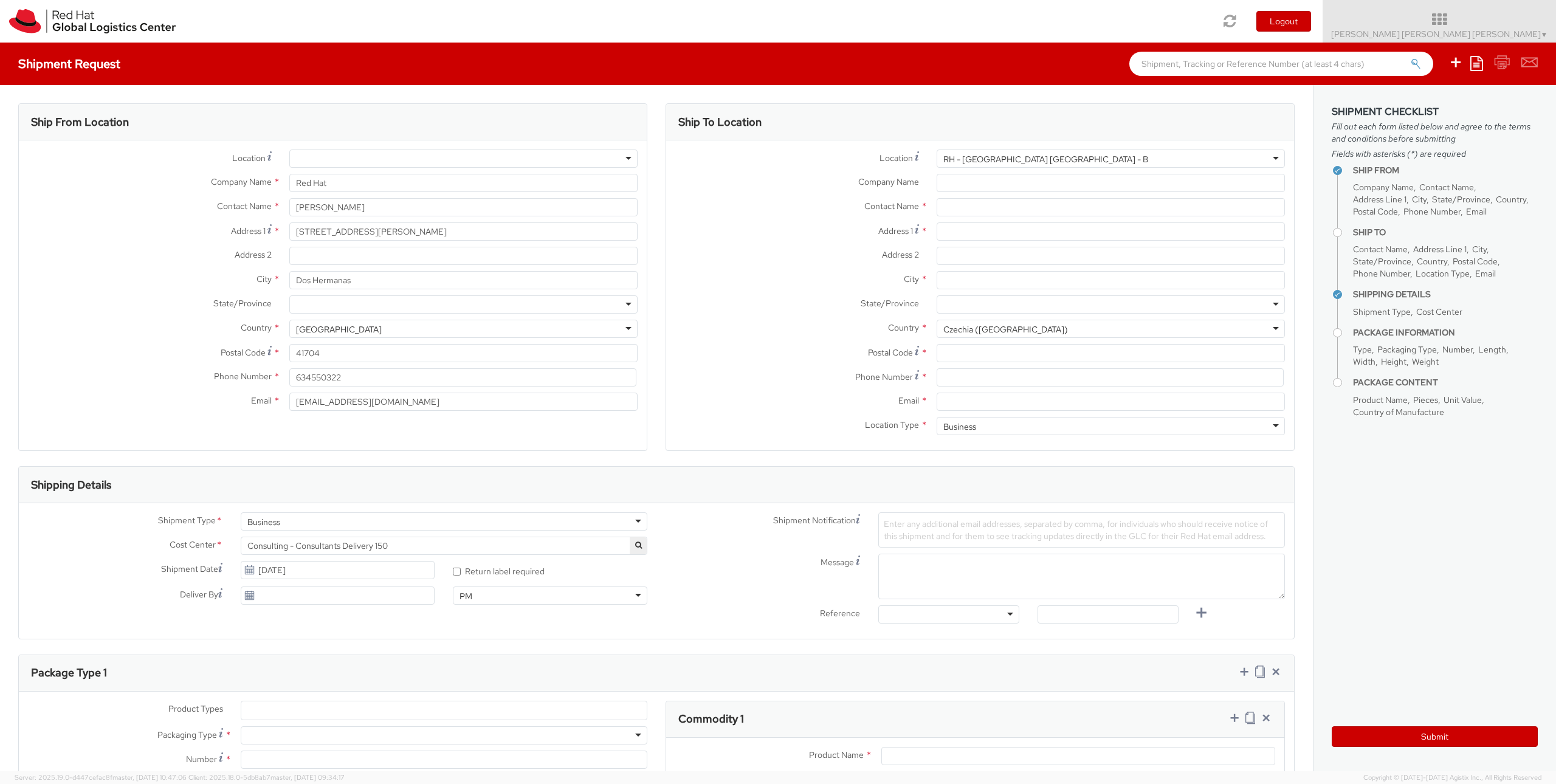
type input "Red Hat Czech s.r.o."
type input "Purkynova 647/111"
type input "BRNO"
type input "621 00"
type input "420 532 294 555"
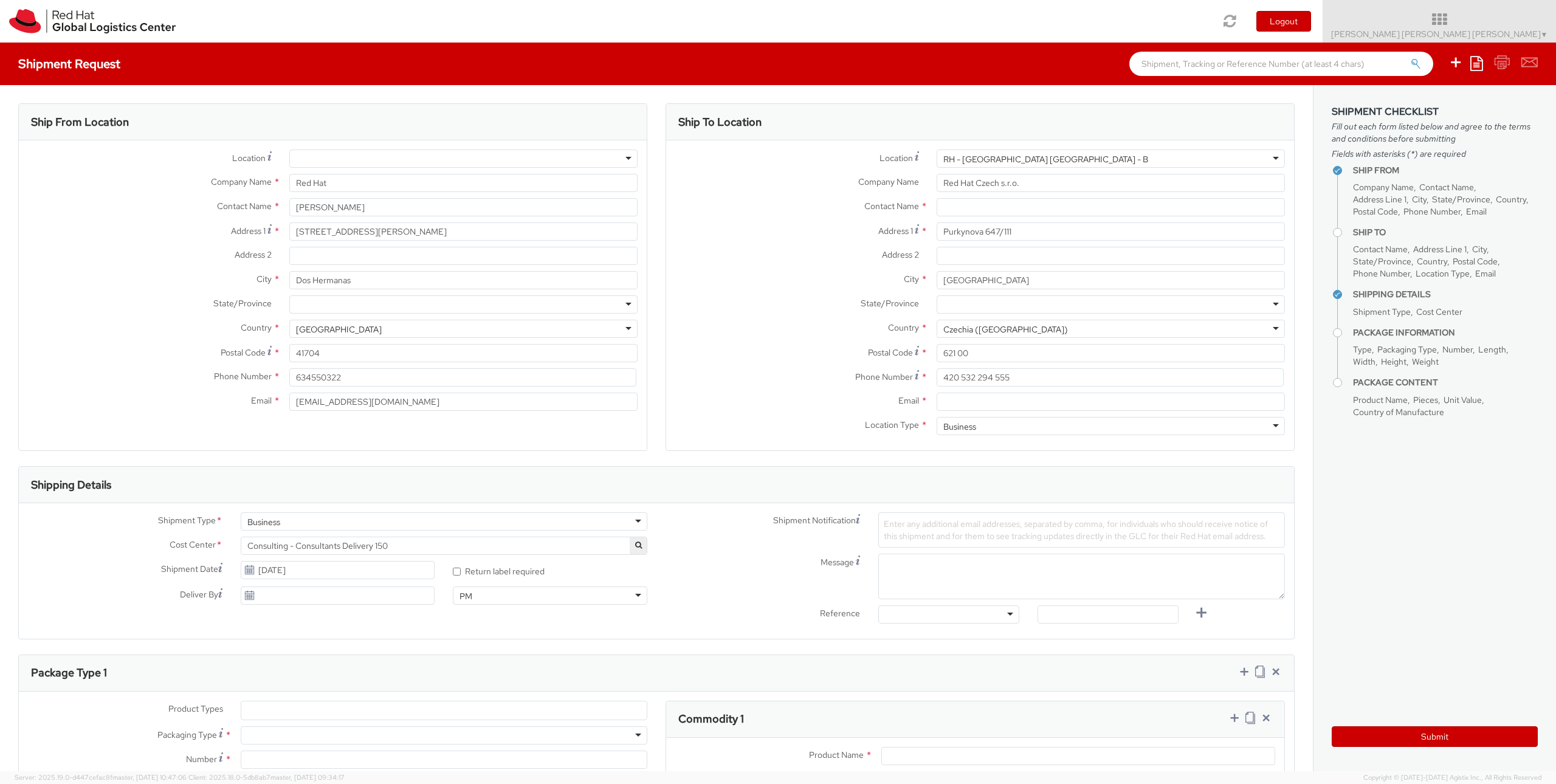
scroll to position [73, 0]
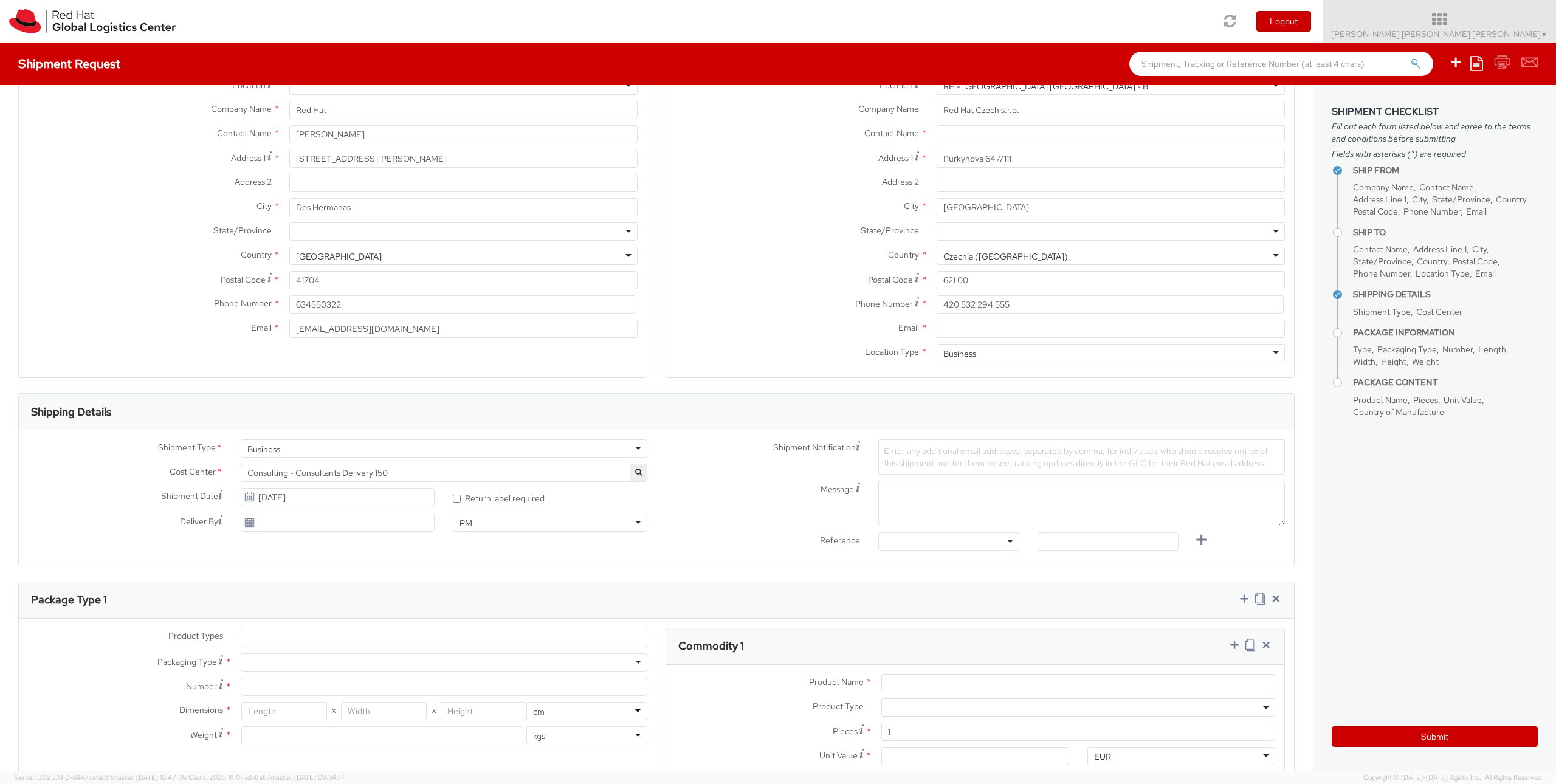
click at [431, 477] on span "Consulting - Consultants Delivery 150" at bounding box center [444, 473] width 393 height 11
click at [433, 473] on span "Consulting - Consultants Delivery 150" at bounding box center [444, 473] width 393 height 11
click at [384, 471] on span "Consulting - Consultants Delivery 150" at bounding box center [444, 473] width 393 height 11
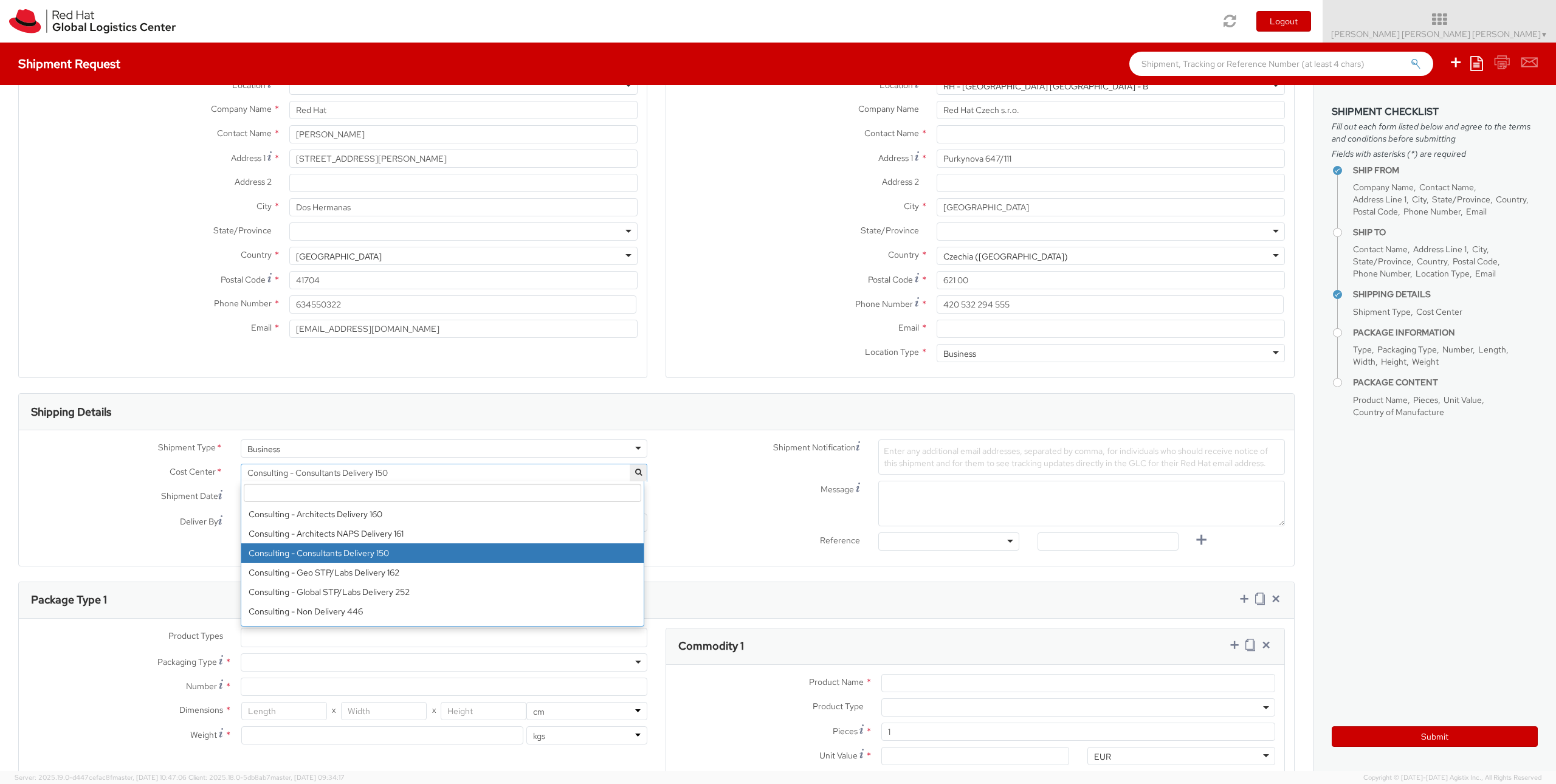
click at [387, 454] on div "Business" at bounding box center [444, 449] width 407 height 18
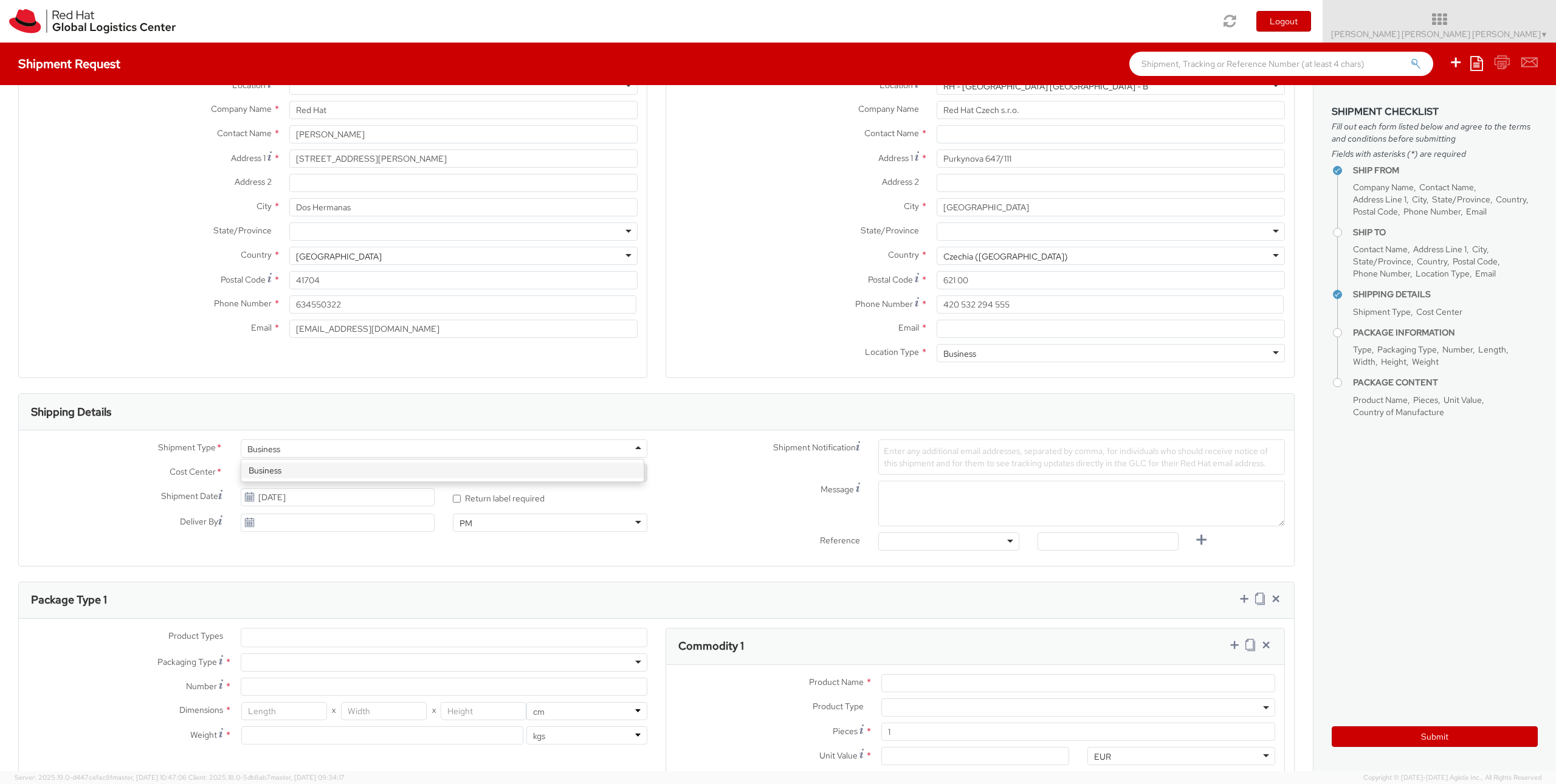
click at [387, 454] on div "Business" at bounding box center [444, 449] width 407 height 18
click at [379, 471] on div "Shipment Type * Business Business Business Cost Center * Consulting - Consultan…" at bounding box center [338, 488] width 638 height 98
click at [377, 475] on span "Consulting - Consultants Delivery 150" at bounding box center [444, 473] width 393 height 11
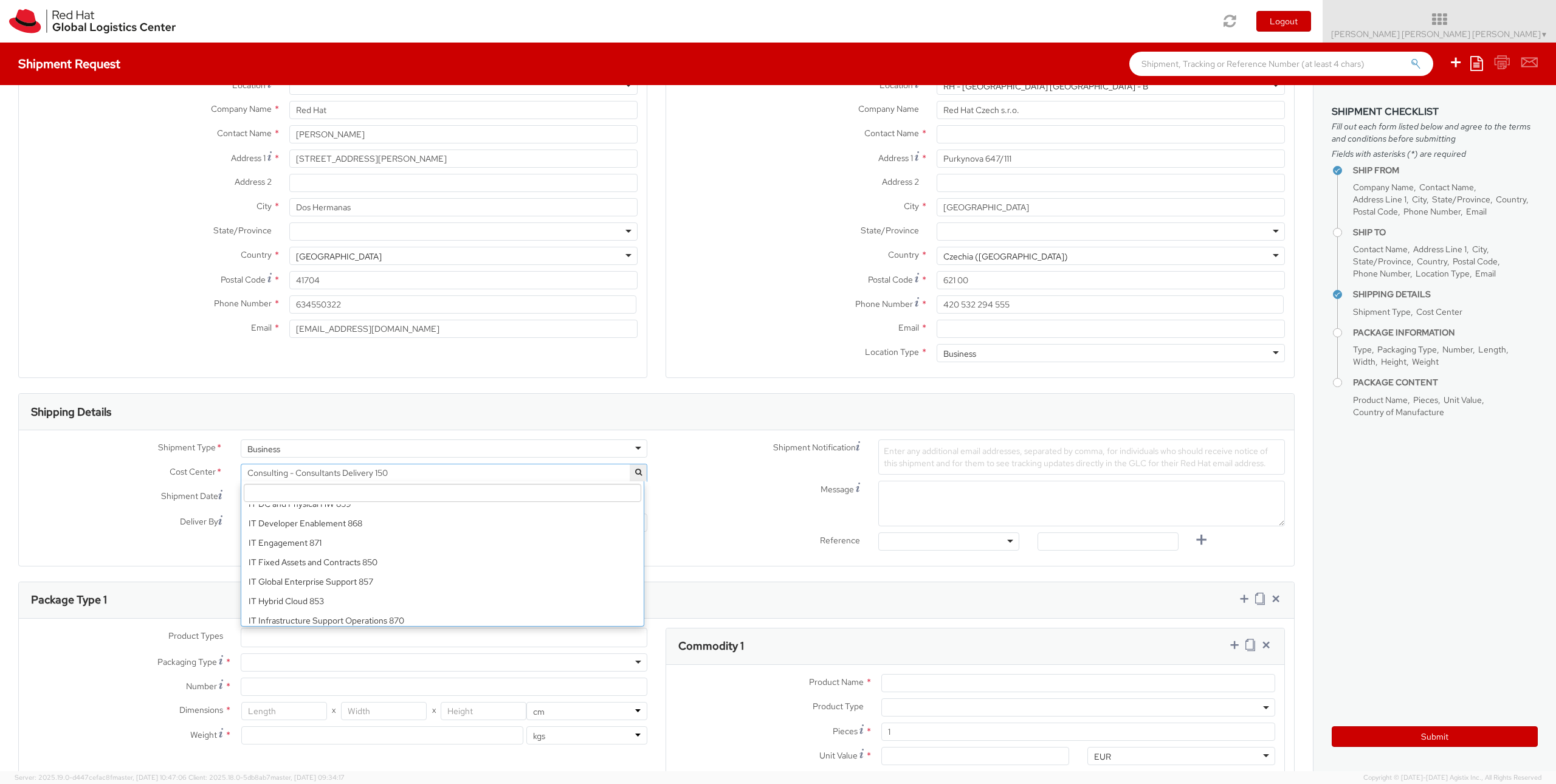
scroll to position [7180, 0]
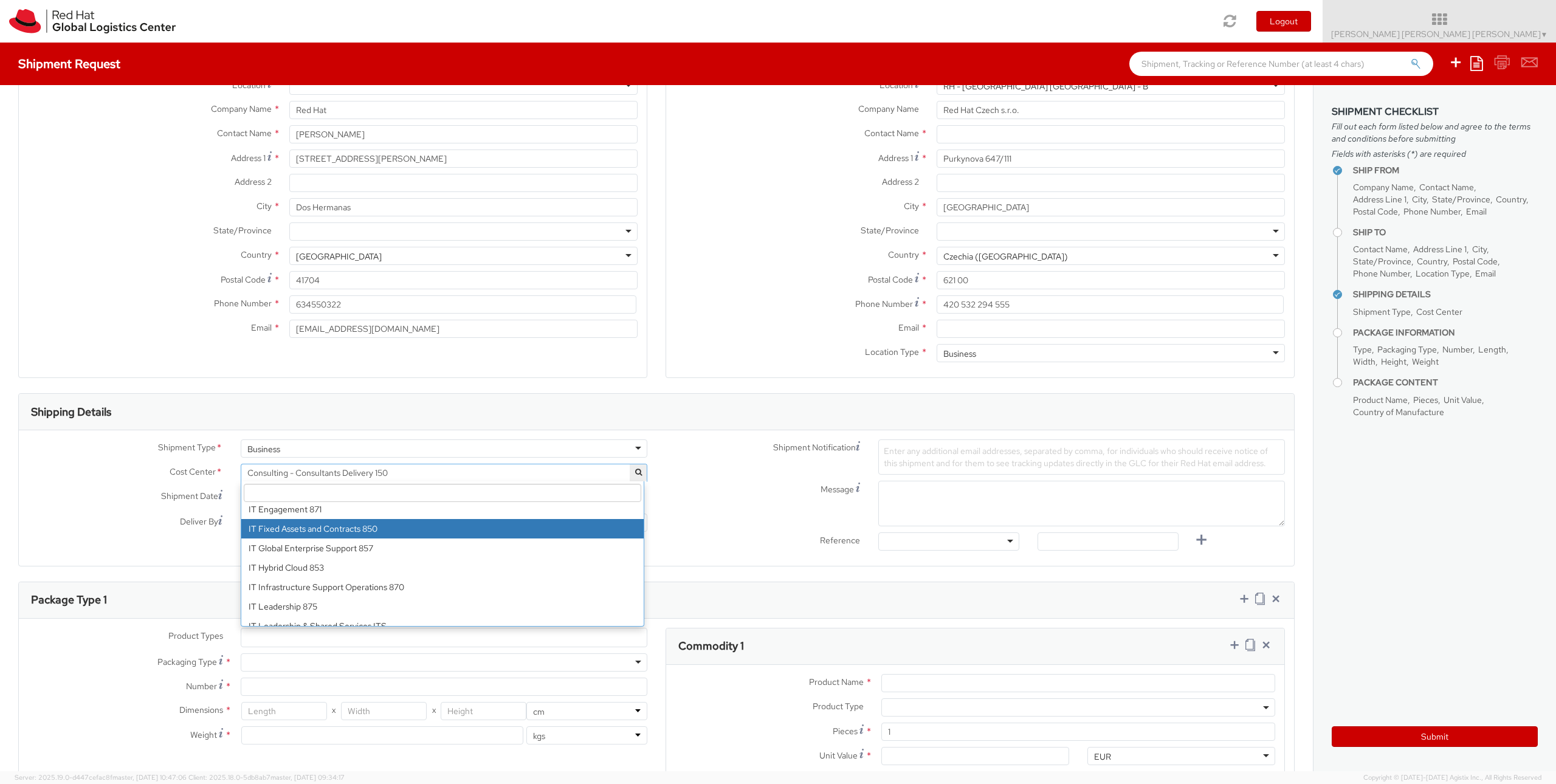
select select "850"
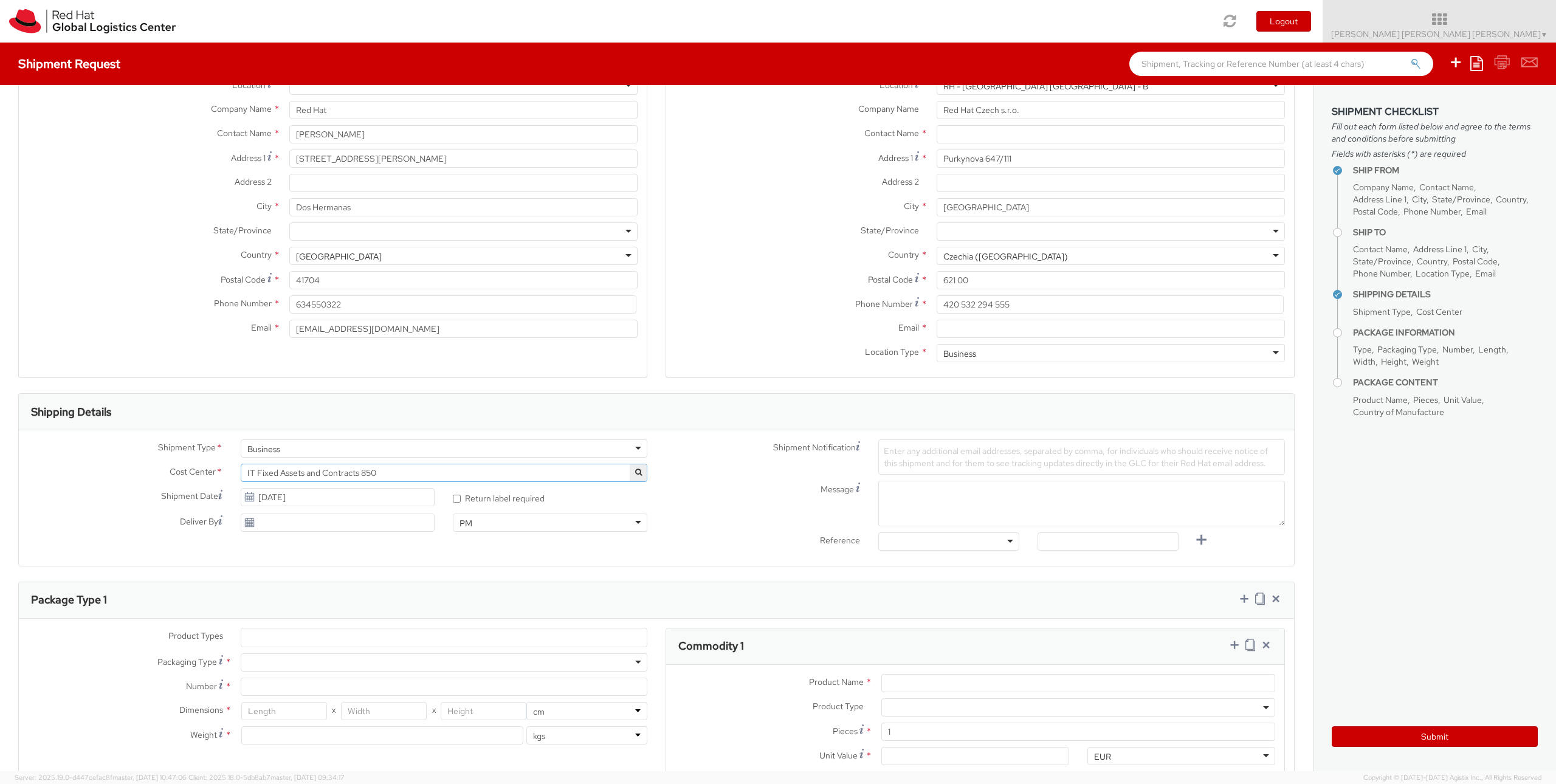
click at [245, 496] on use at bounding box center [249, 496] width 9 height 9
type input "09/19/2025"
click at [282, 521] on input "09/19/2025" at bounding box center [338, 523] width 194 height 18
click at [931, 451] on span "Enter any additional email addresses, separated by comma, for individuals who s…" at bounding box center [1075, 457] width 384 height 23
type input "e"
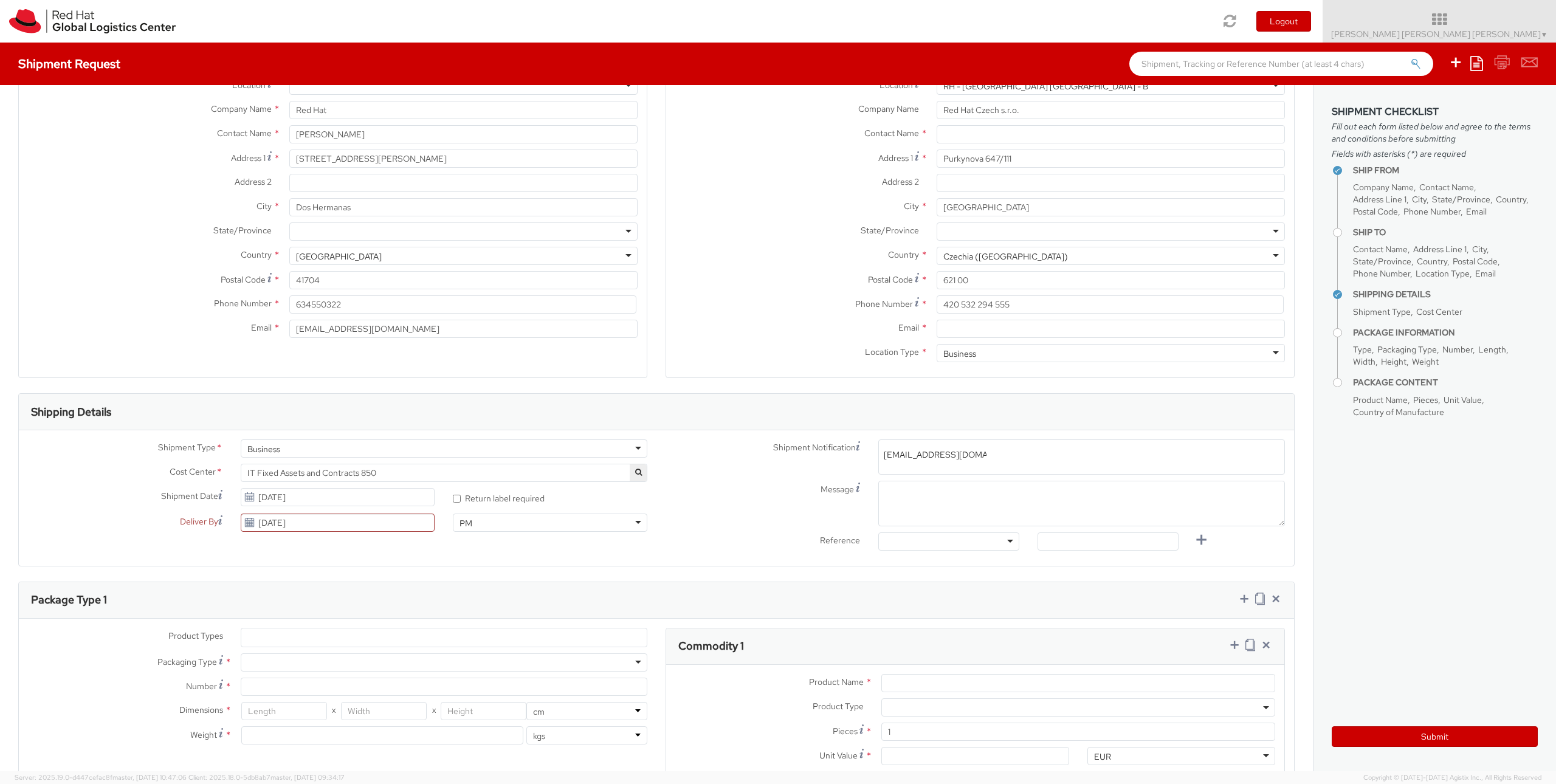
type input "emea-eshub@redhat.com"
click at [761, 559] on div "Shipment Type * Business Business Business Cost Center * Consulting - Consultan…" at bounding box center [656, 498] width 1275 height 136
click at [954, 539] on div at bounding box center [948, 542] width 141 height 18
click at [703, 529] on div "Message" at bounding box center [975, 506] width 638 height 52
click at [246, 496] on icon at bounding box center [249, 497] width 10 height 10
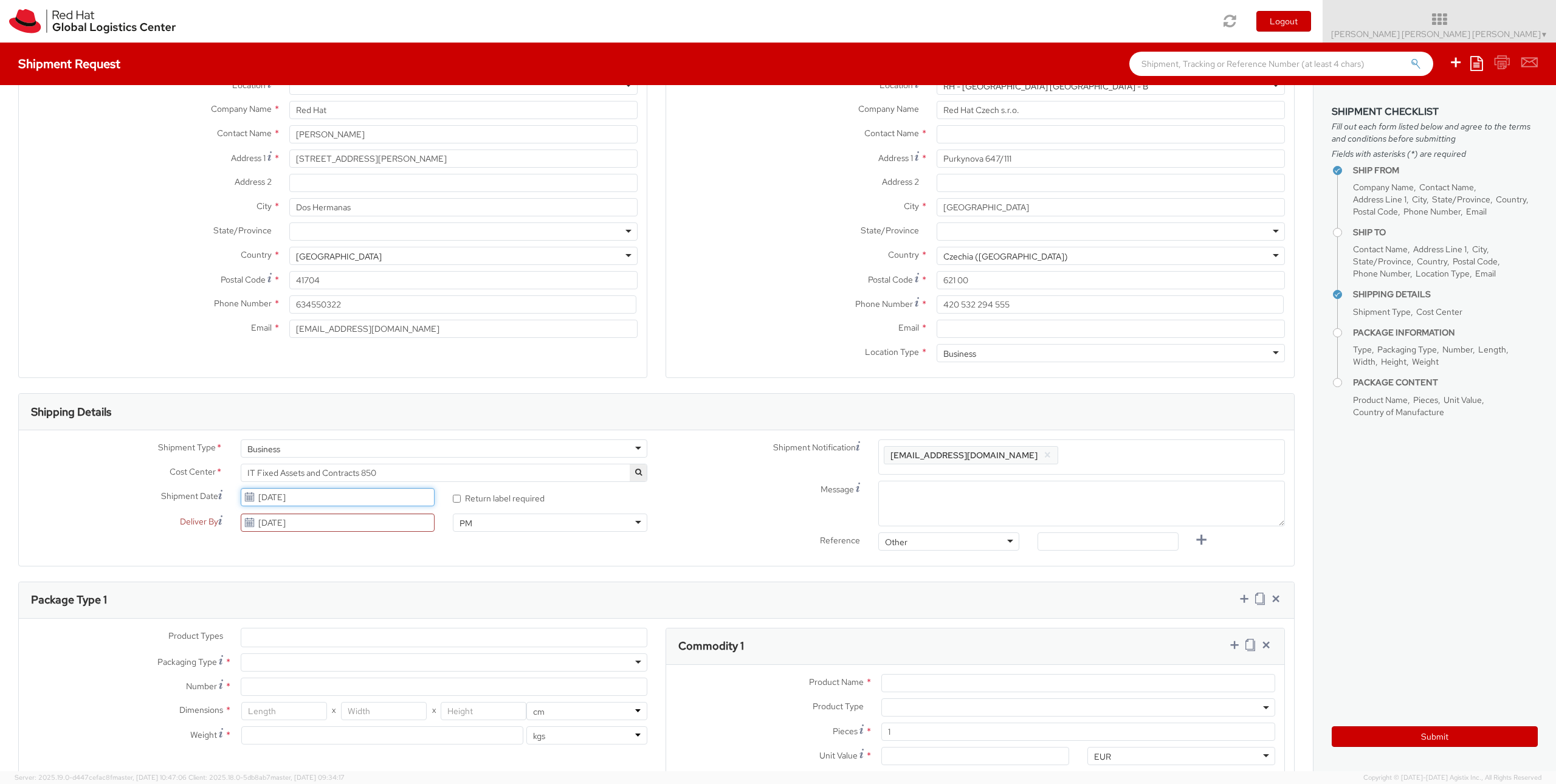
click at [285, 500] on input "09/19/2025" at bounding box center [338, 497] width 194 height 18
drag, startPoint x: 314, startPoint y: 496, endPoint x: 166, endPoint y: 487, distance: 148.3
click at [167, 487] on div "Shipment Type * Business Business Business Cost Center * Consulting - Consultan…" at bounding box center [338, 488] width 638 height 98
click at [387, 520] on span at bounding box center [388, 519] width 9 height 9
click at [251, 522] on span at bounding box center [254, 519] width 9 height 9
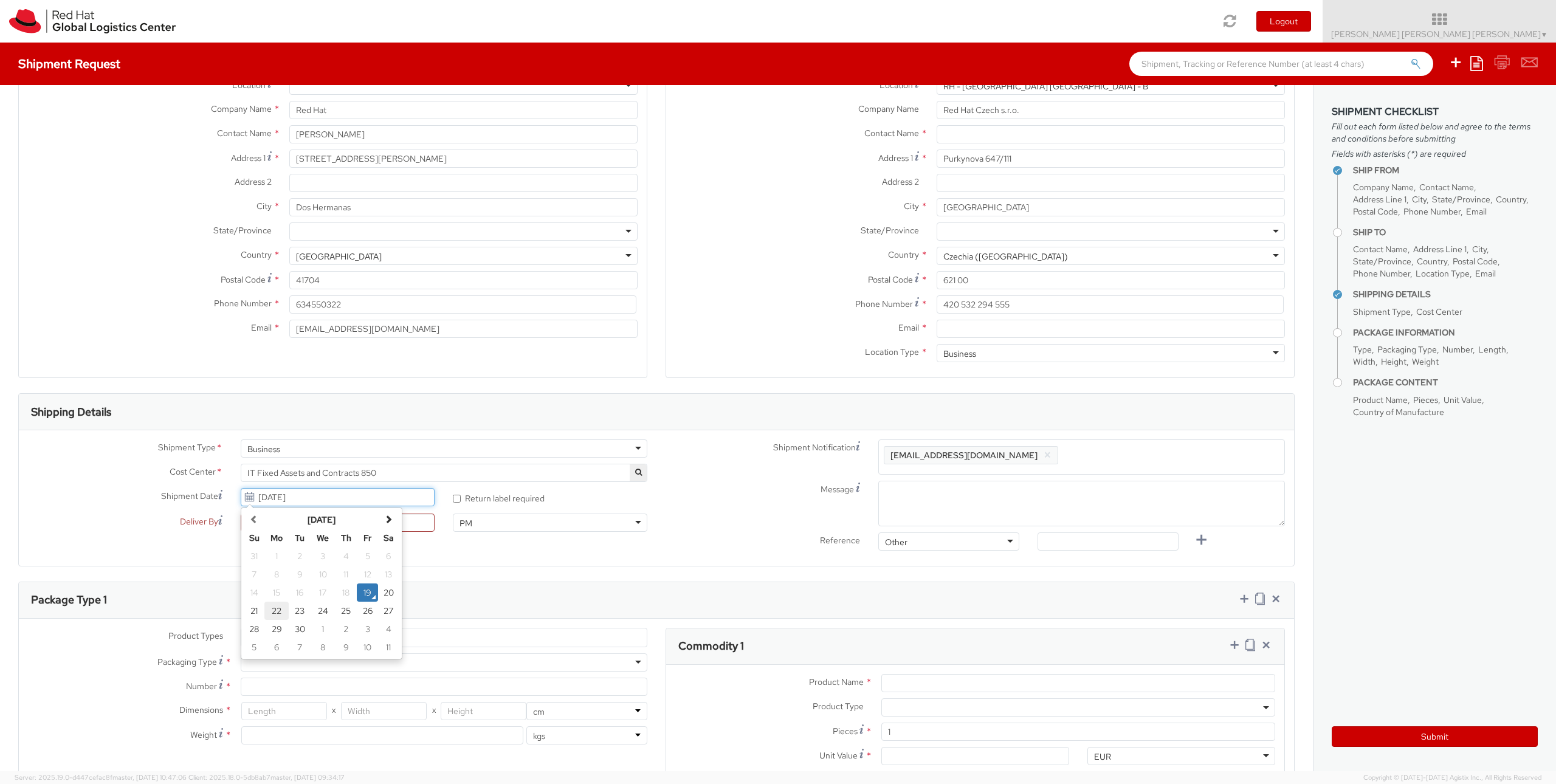
click at [278, 611] on td "22" at bounding box center [277, 611] width 24 height 18
type input "[DATE]"
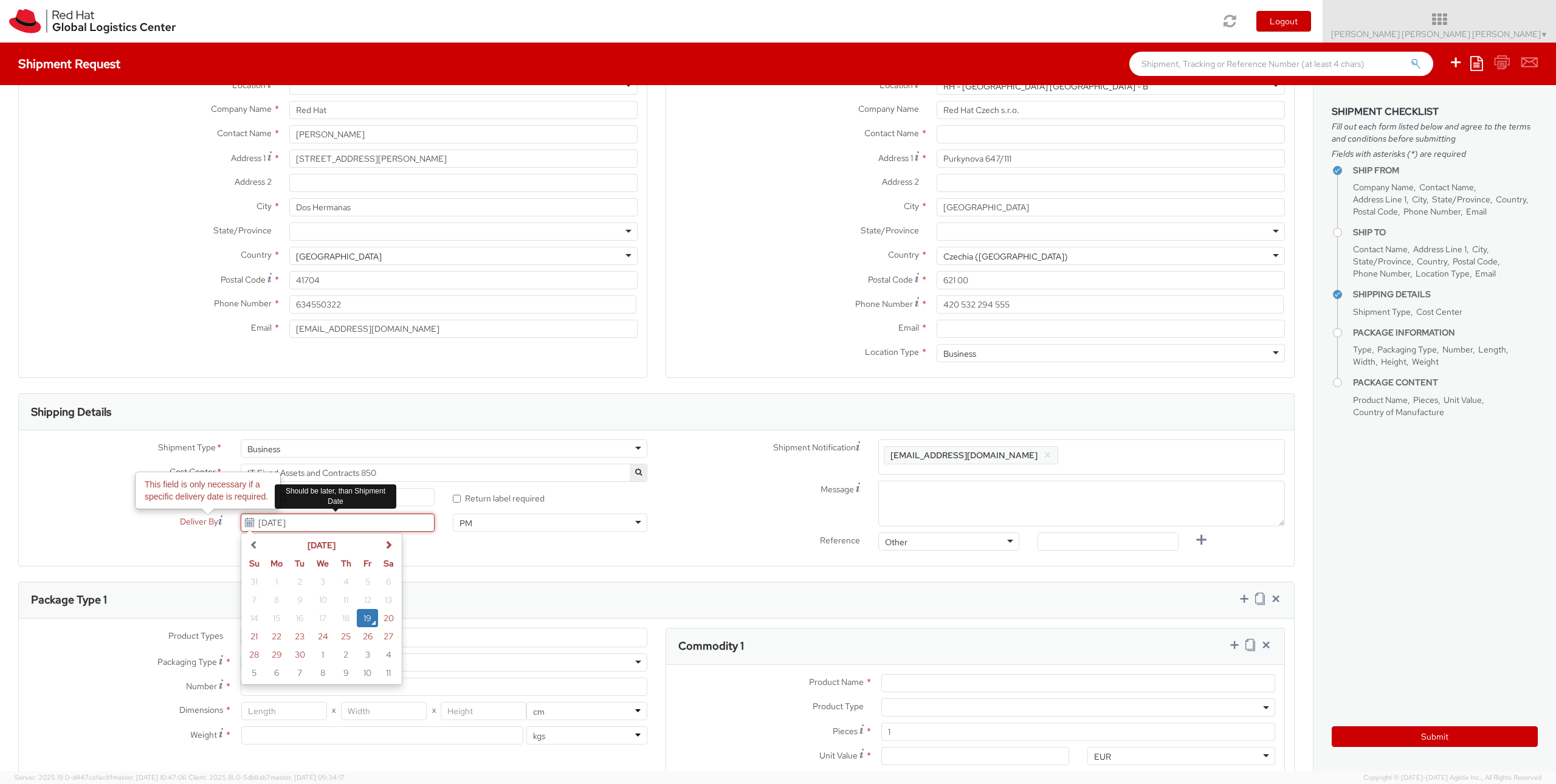
click at [344, 531] on input "09/19/2025" at bounding box center [338, 523] width 194 height 18
drag, startPoint x: 354, startPoint y: 526, endPoint x: 131, endPoint y: 512, distance: 223.4
click at [132, 512] on div "Shipment Type * Business Business Business Cost Center * Consulting - Consultan…" at bounding box center [338, 488] width 638 height 98
click at [4, 432] on div "Ship From Location Location * RH - Amsterdam - MSO RH - Amsterdam Data Center R…" at bounding box center [656, 571] width 1313 height 1117
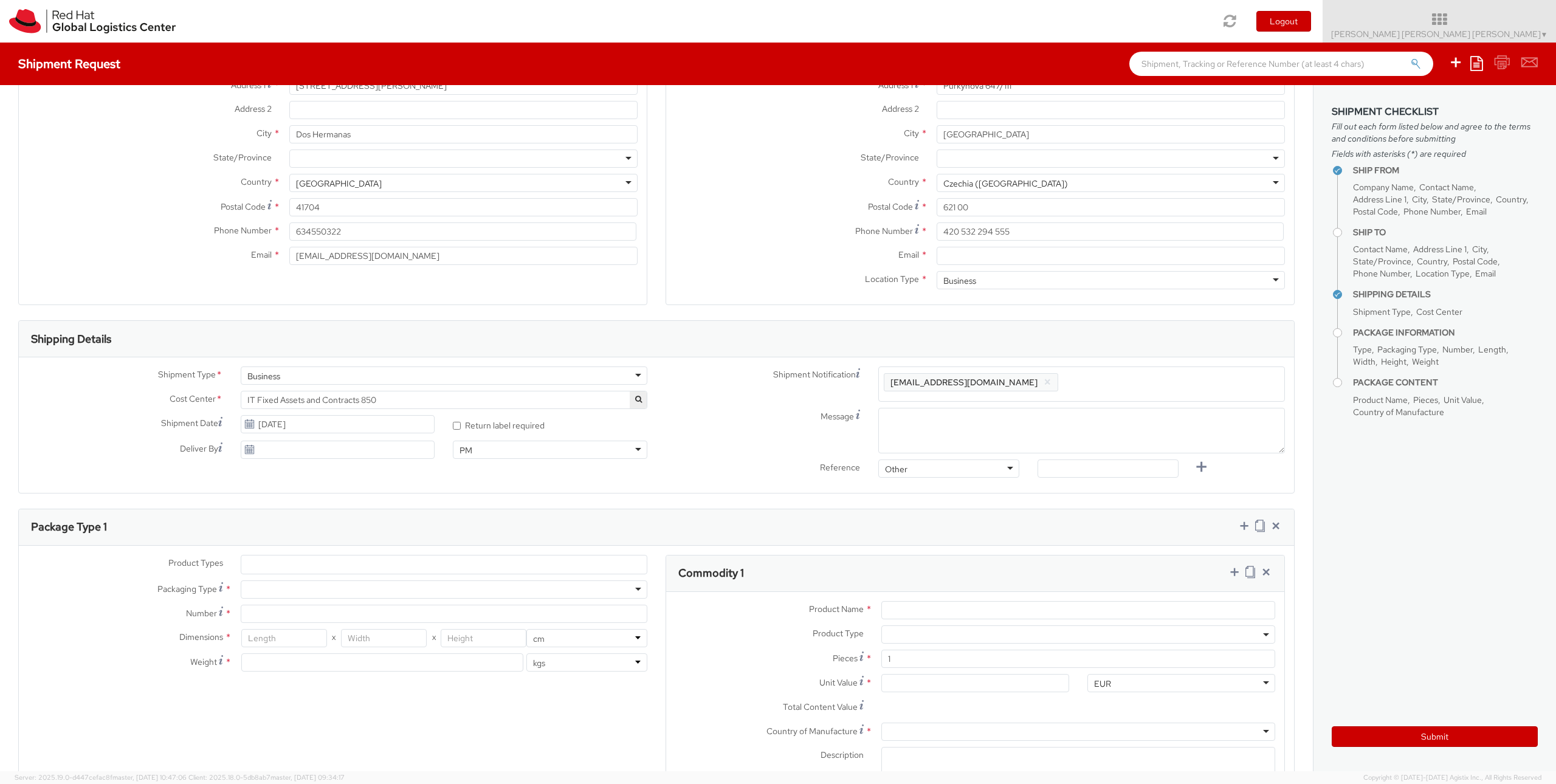
scroll to position [219, 0]
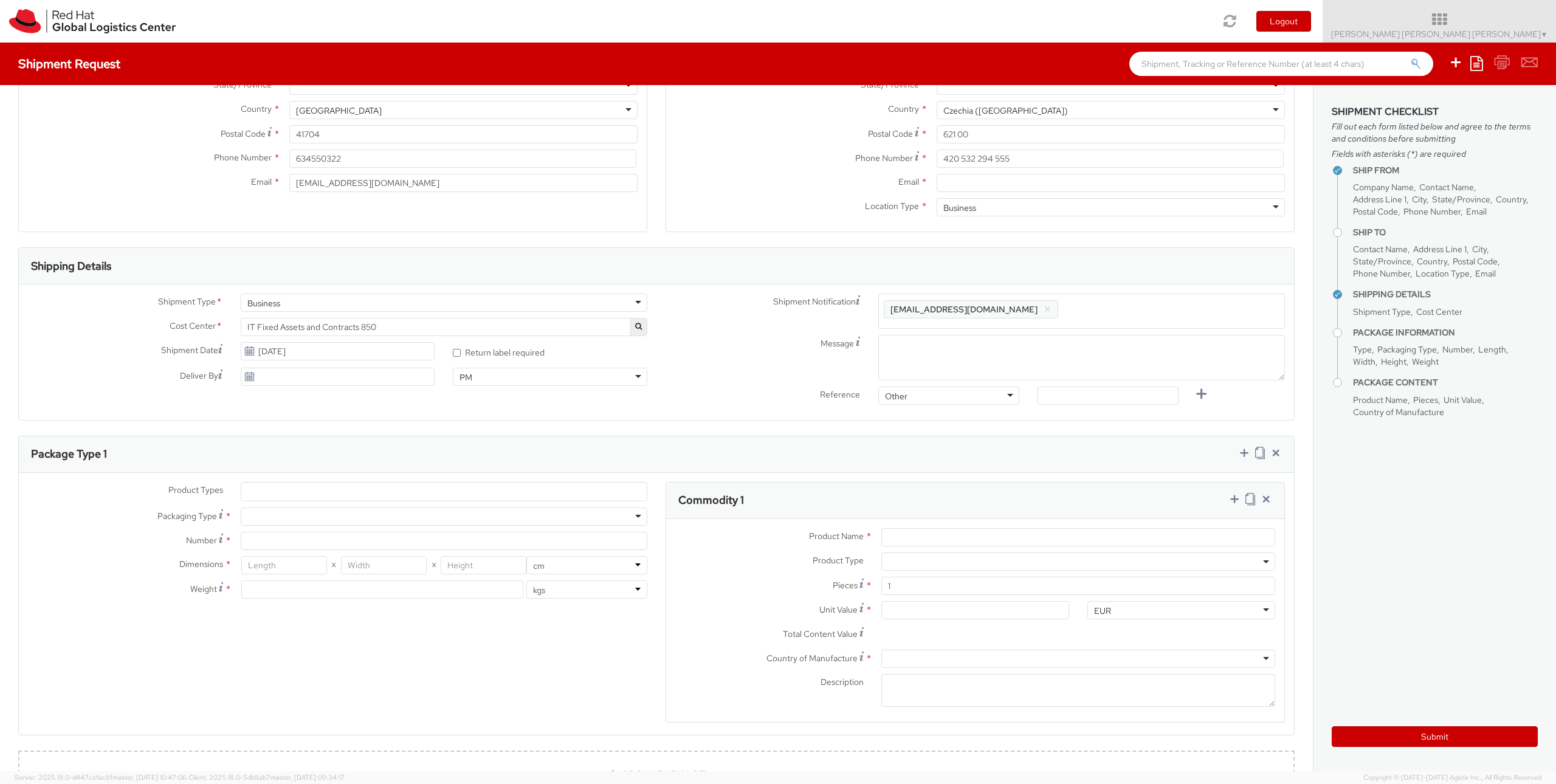
click at [263, 490] on ul at bounding box center [444, 492] width 405 height 18
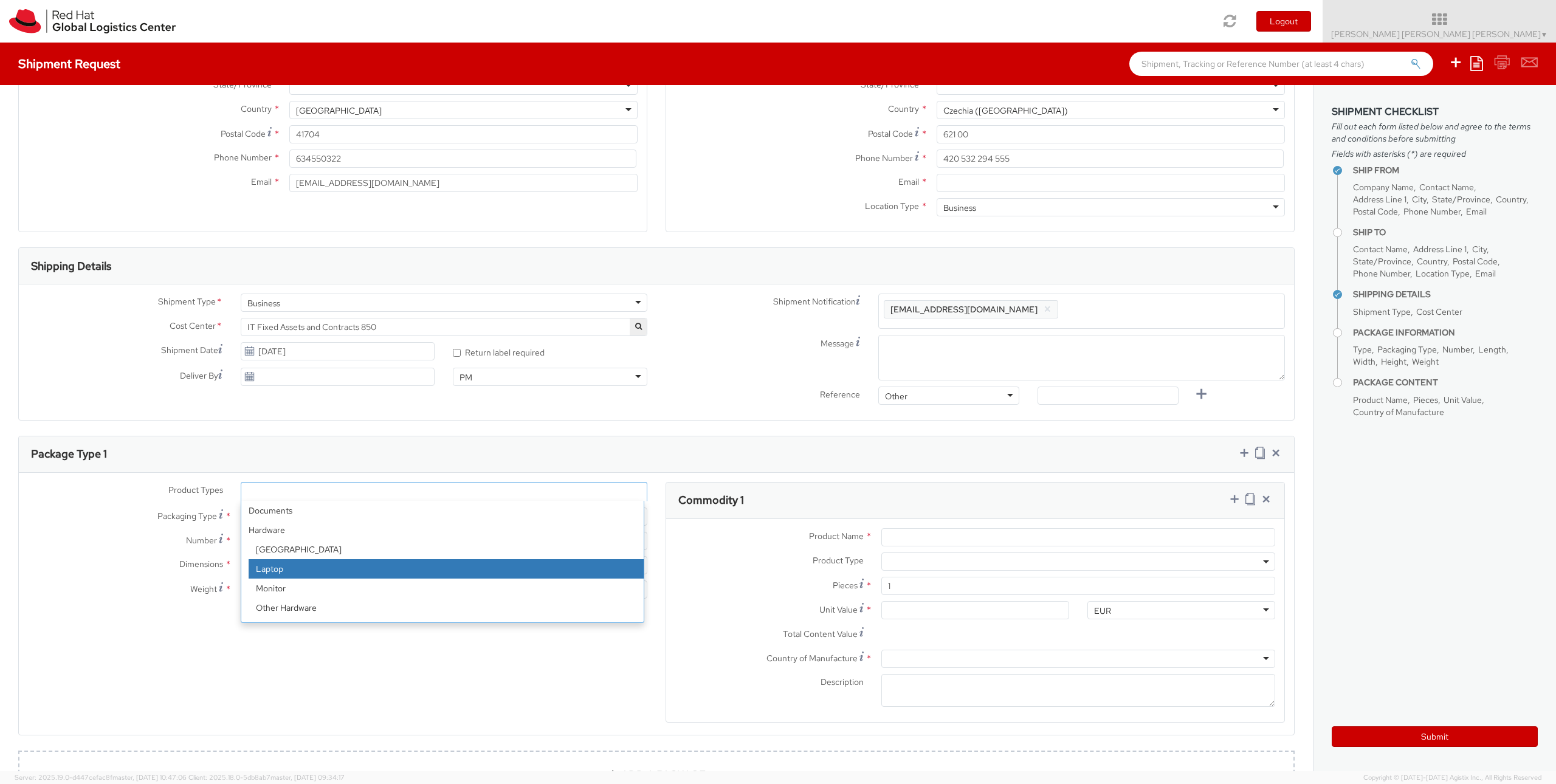
select select "LAPTOP"
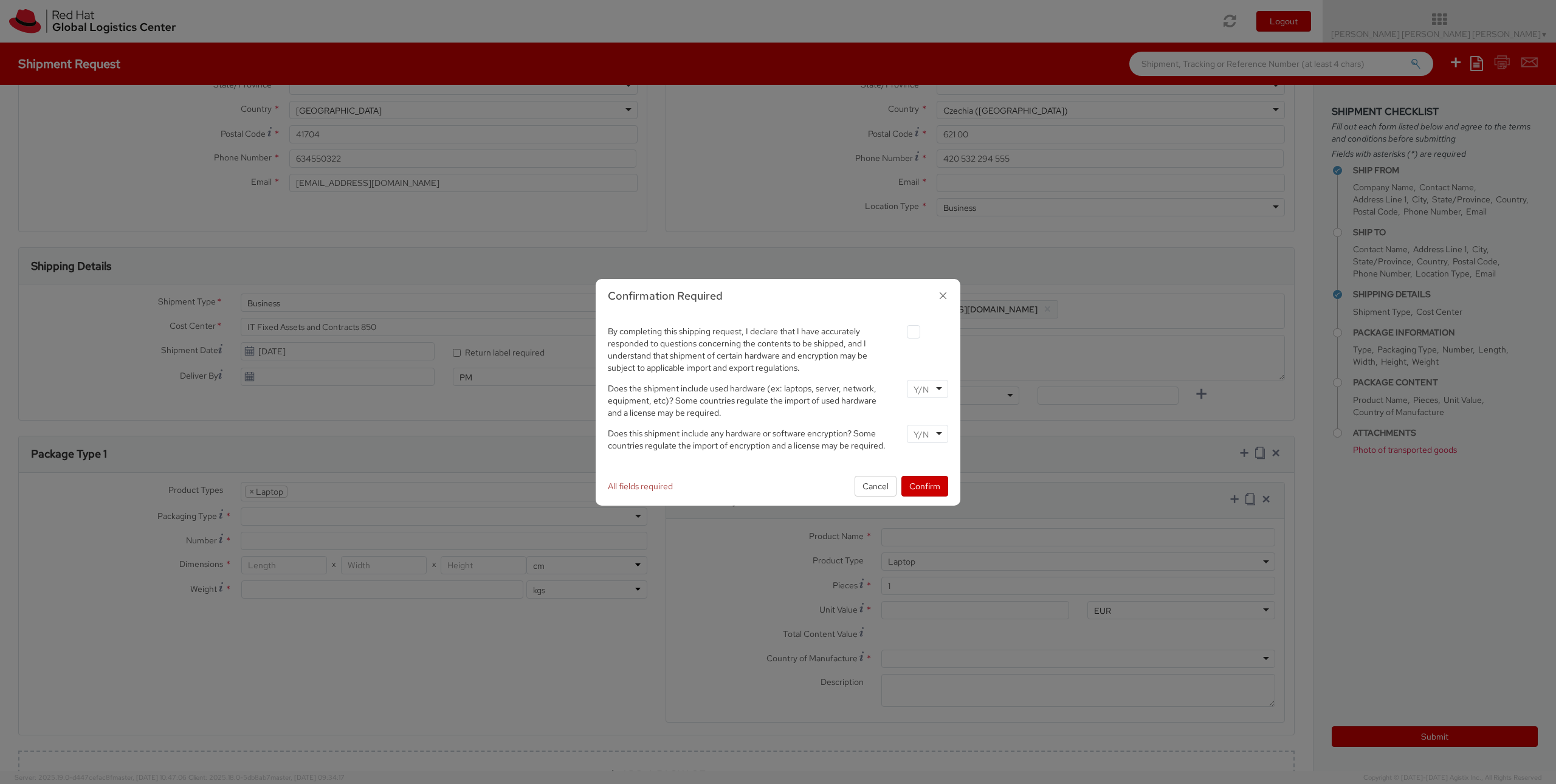
click at [928, 441] on div at bounding box center [928, 434] width 42 height 18
drag, startPoint x: 923, startPoint y: 472, endPoint x: 922, endPoint y: 455, distance: 17.0
click at [925, 385] on input "select-one" at bounding box center [922, 390] width 18 height 12
click at [912, 327] on label at bounding box center [914, 332] width 13 height 13
click at [903, 328] on input "checkbox" at bounding box center [899, 332] width 8 height 8
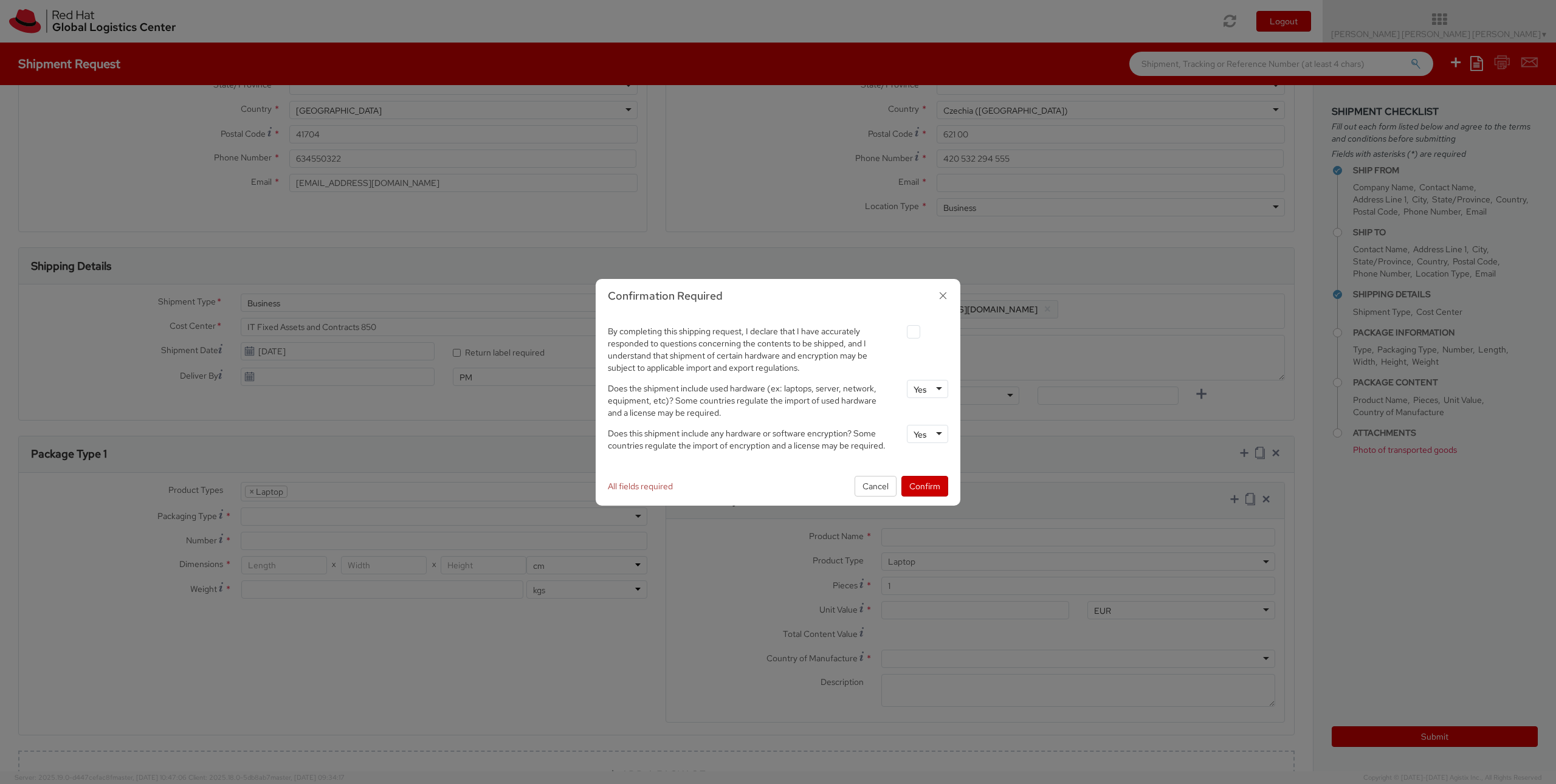
checkbox input "true"
click at [925, 493] on button "Confirm" at bounding box center [925, 486] width 47 height 21
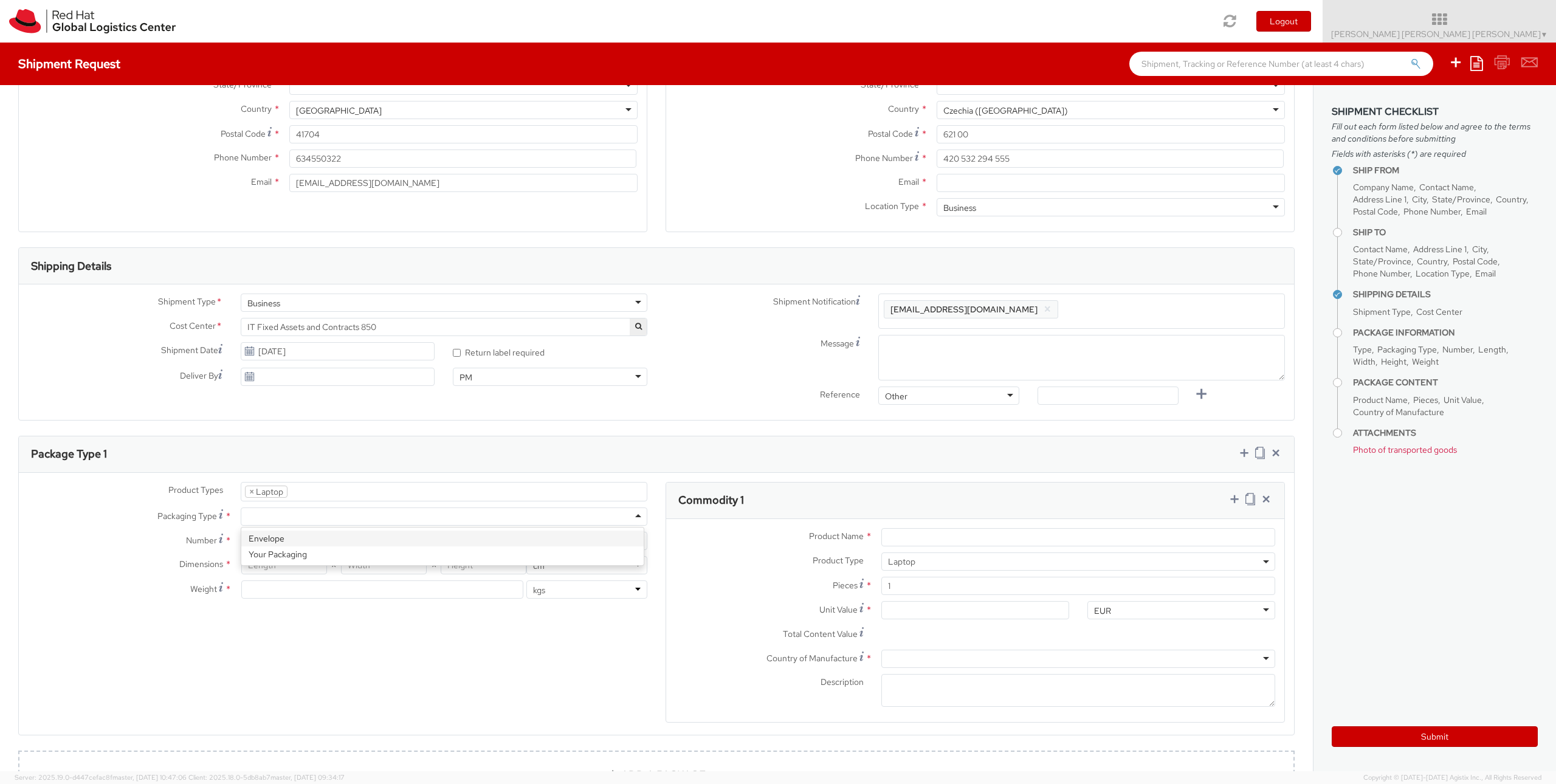
click at [274, 519] on div at bounding box center [444, 517] width 407 height 18
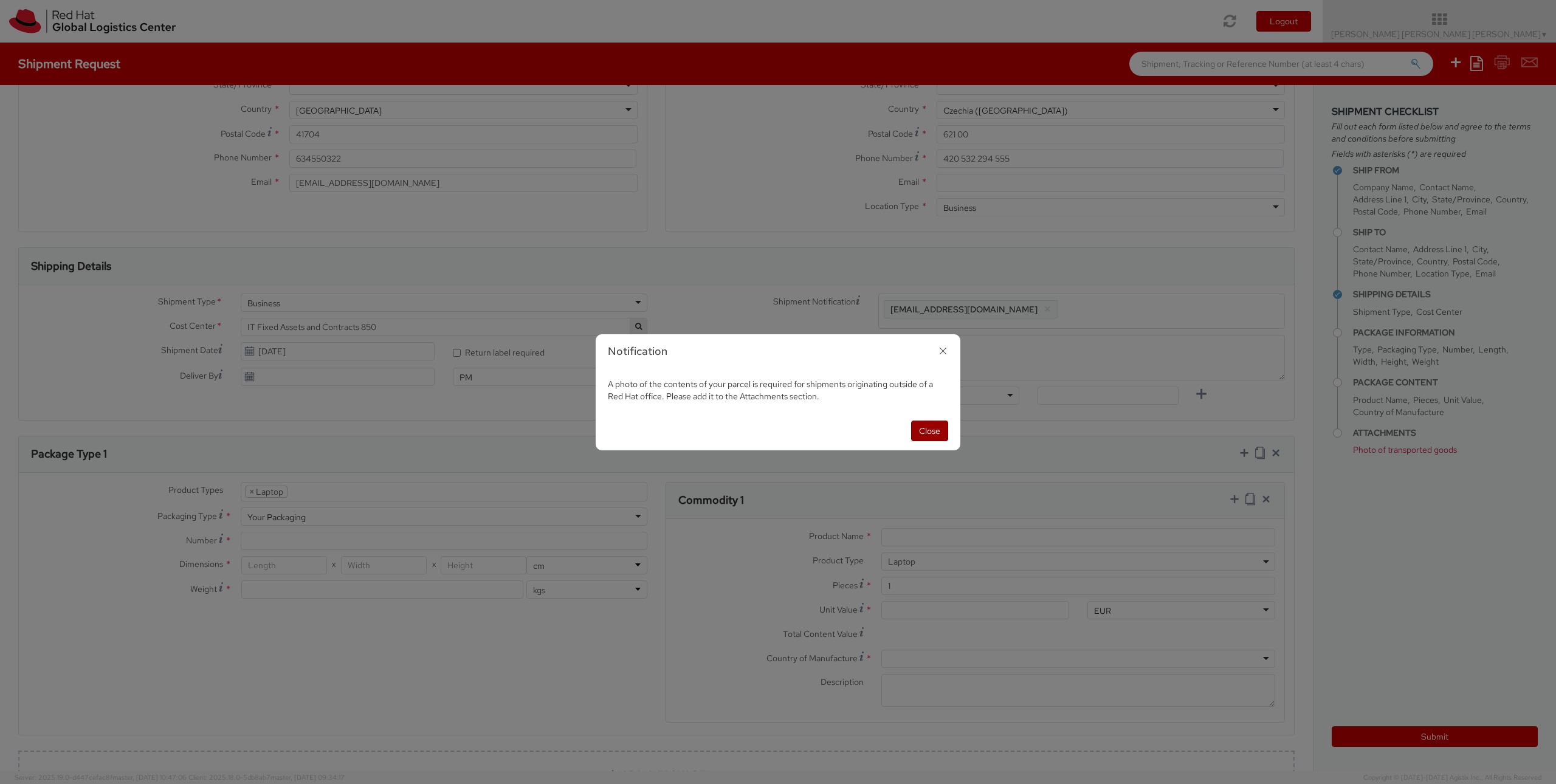
click at [923, 428] on button "Close" at bounding box center [929, 431] width 37 height 21
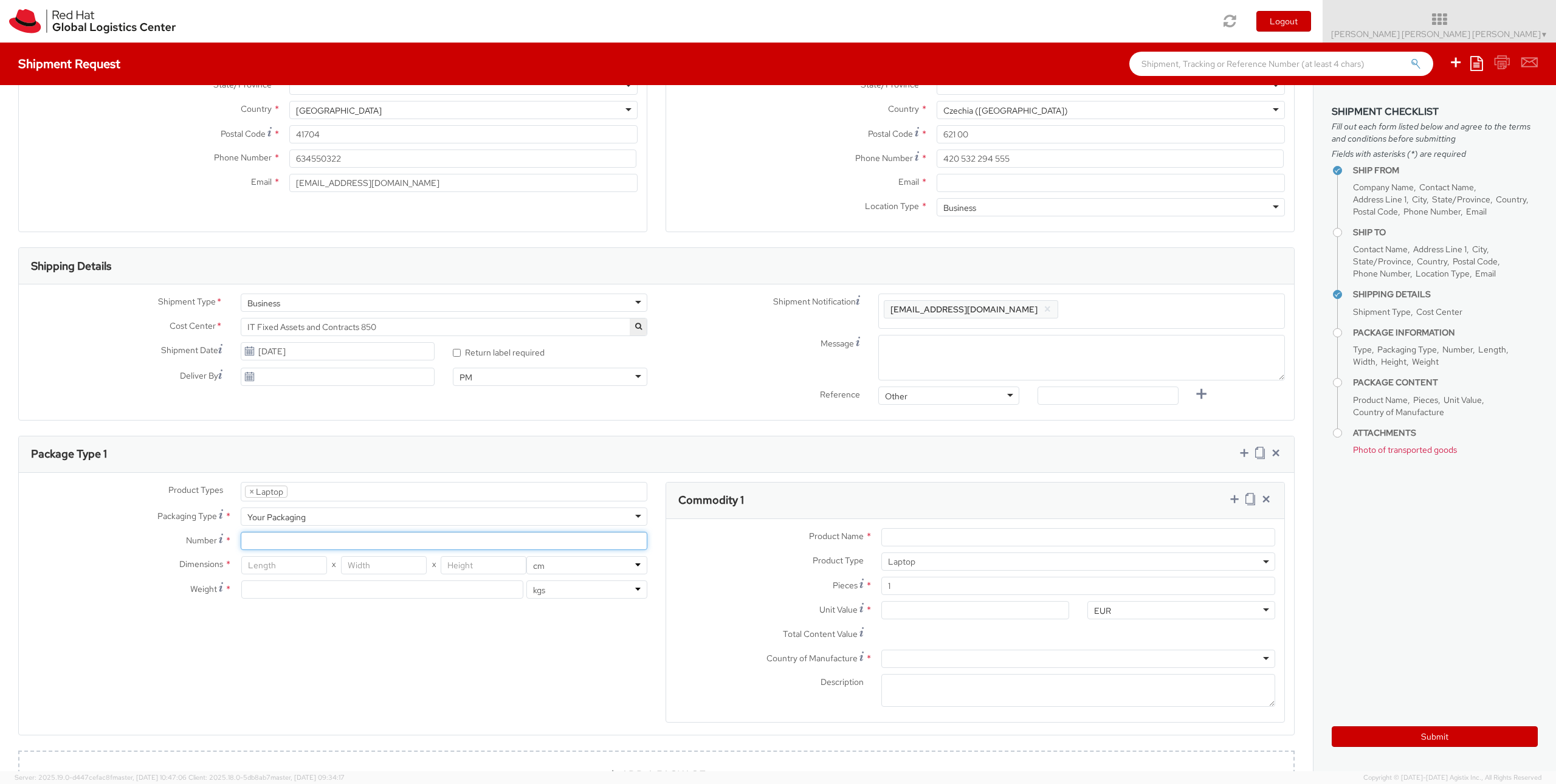
click at [273, 542] on input "Number *" at bounding box center [444, 541] width 407 height 18
type input "1"
click at [285, 625] on div "Product Types * Documents Docking Station Laptop Monitor Other Hardware Server …" at bounding box center [656, 610] width 1275 height 256
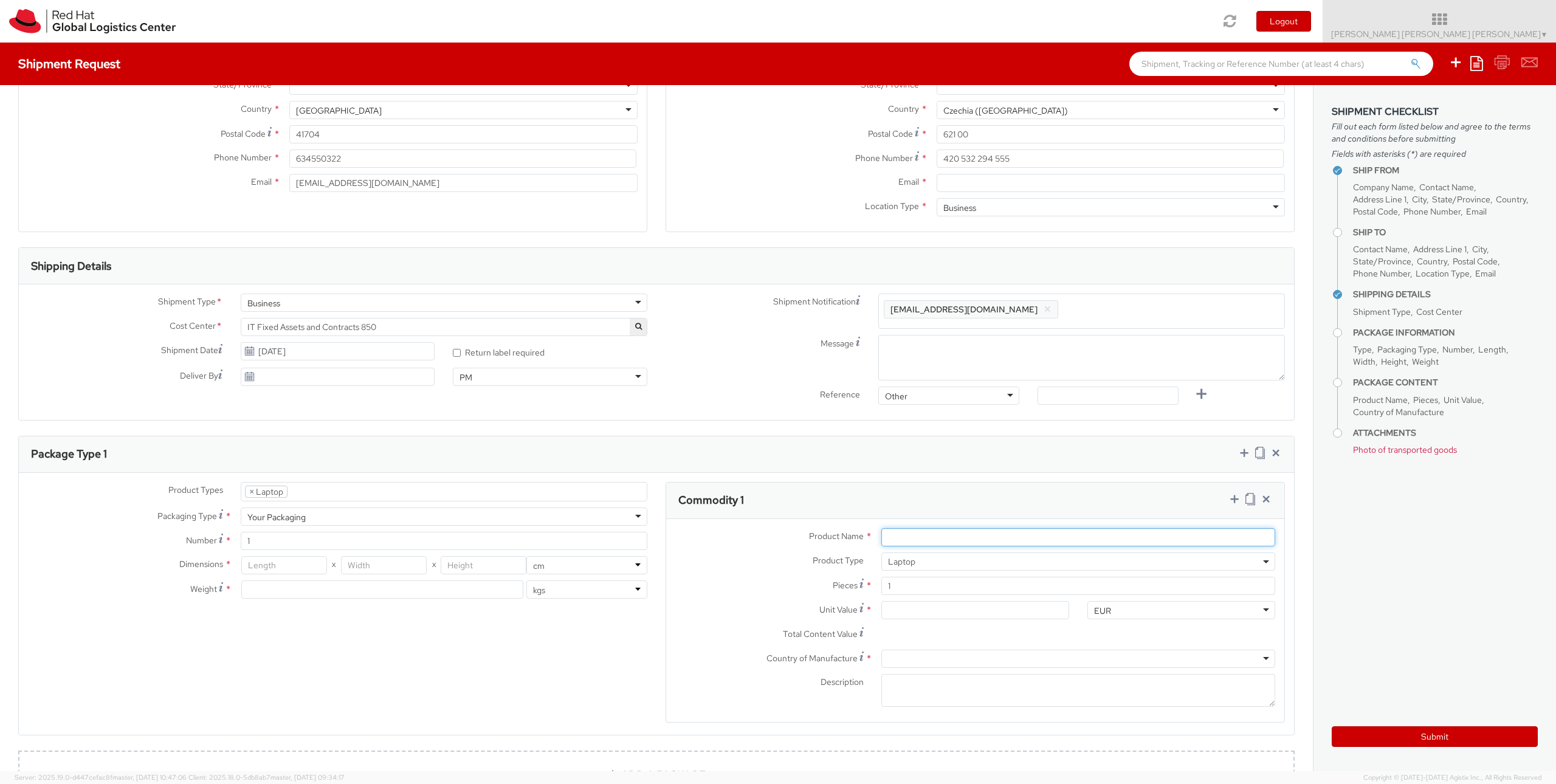
click at [977, 537] on input "Product Name *" at bounding box center [1078, 537] width 394 height 18
type input "Lenovo Thinkpad P1 Gen4"
click at [940, 611] on input "Unit Value *" at bounding box center [975, 610] width 188 height 18
type input "5.00"
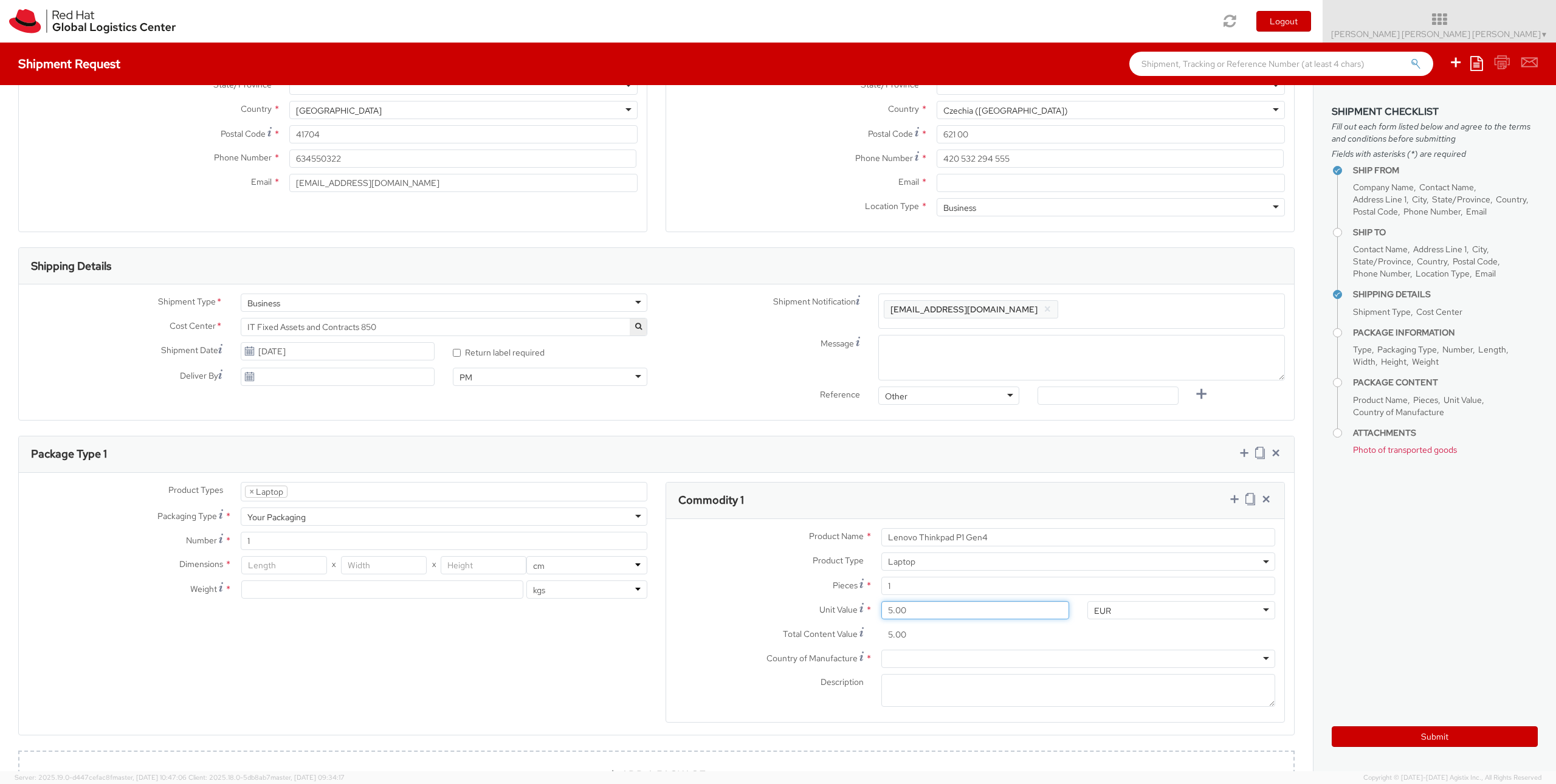
type input "50.00"
type input "500.00"
click at [732, 633] on label "Total Content Value *" at bounding box center [769, 633] width 206 height 16
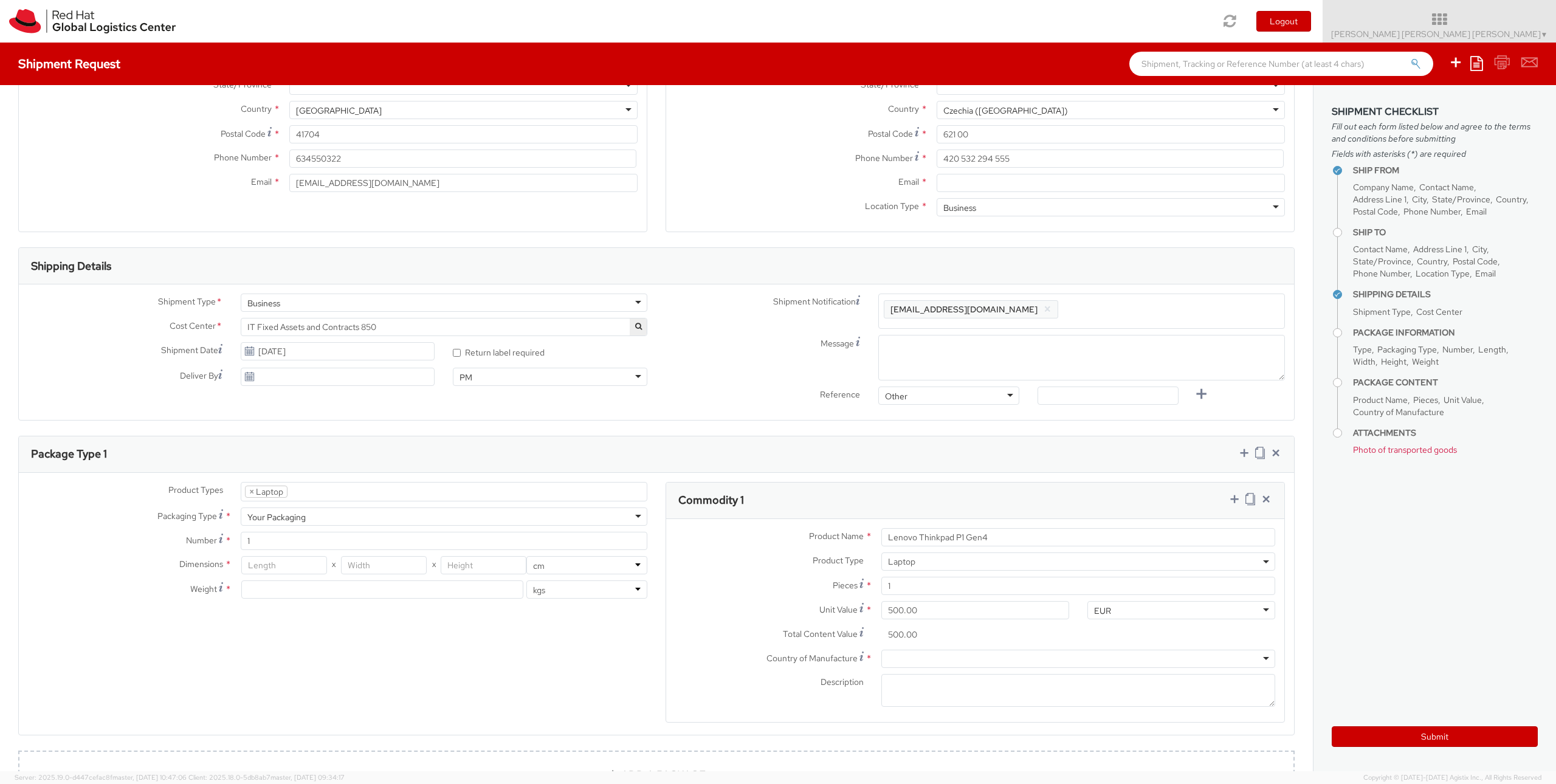
click at [881, 633] on input "500.00" at bounding box center [975, 634] width 188 height 18
click at [893, 659] on div at bounding box center [1078, 659] width 394 height 18
click at [559, 691] on div "Product Types * Documents Docking Station Laptop Monitor Other Hardware Server …" at bounding box center [656, 610] width 1275 height 256
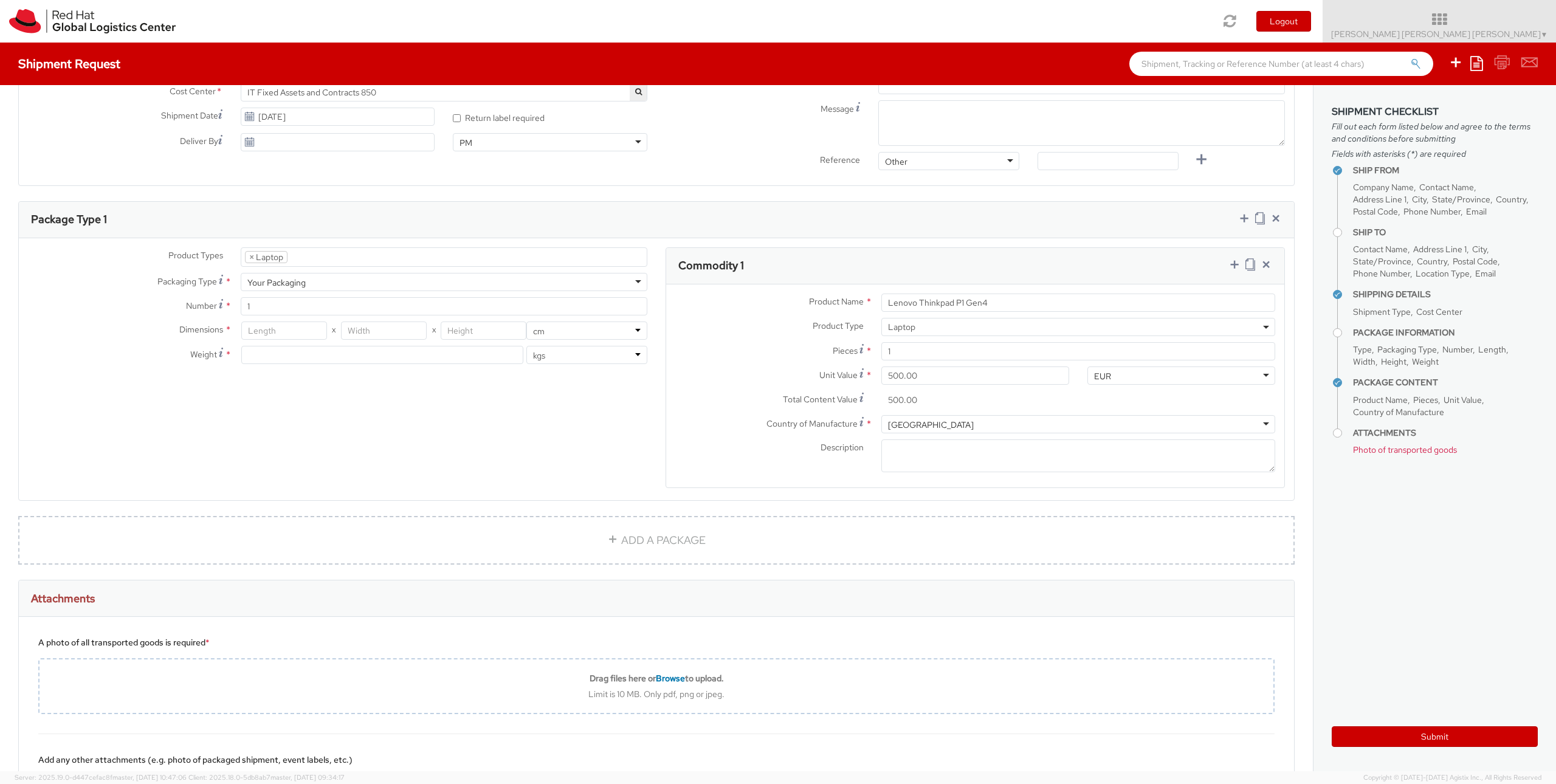
scroll to position [451, 0]
click at [225, 353] on span "*" at bounding box center [228, 356] width 7 height 13
click at [430, 356] on input "number" at bounding box center [382, 357] width 283 height 18
type input "2"
click at [377, 405] on div "Product Types * Documents Docking Station Laptop Monitor Other Hardware Server …" at bounding box center [656, 377] width 1275 height 256
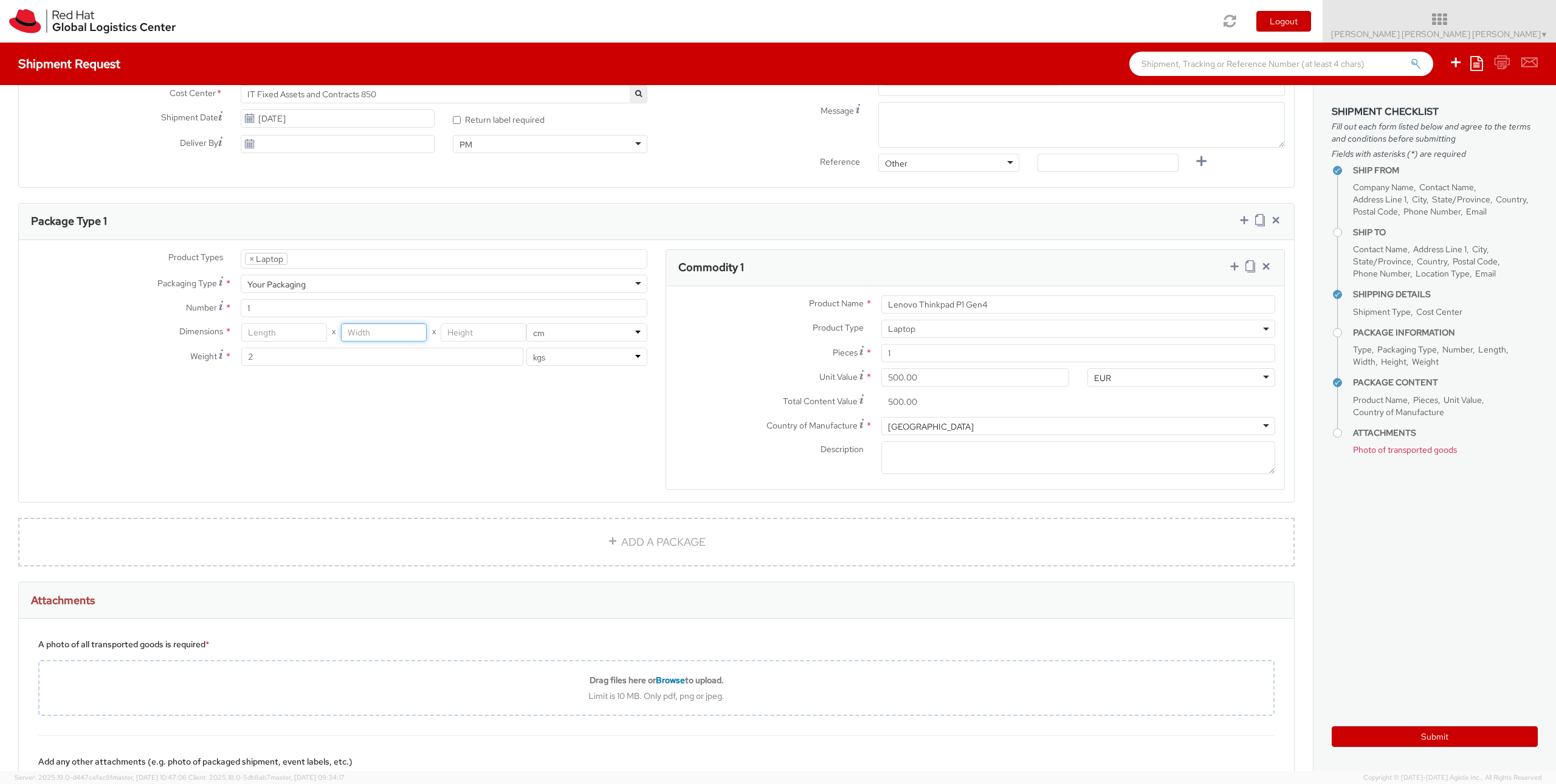
click at [361, 327] on input "number" at bounding box center [384, 332] width 85 height 18
type input "53"
click at [485, 335] on input "number" at bounding box center [484, 332] width 85 height 18
click at [297, 335] on input "number" at bounding box center [284, 332] width 85 height 18
type input "40"
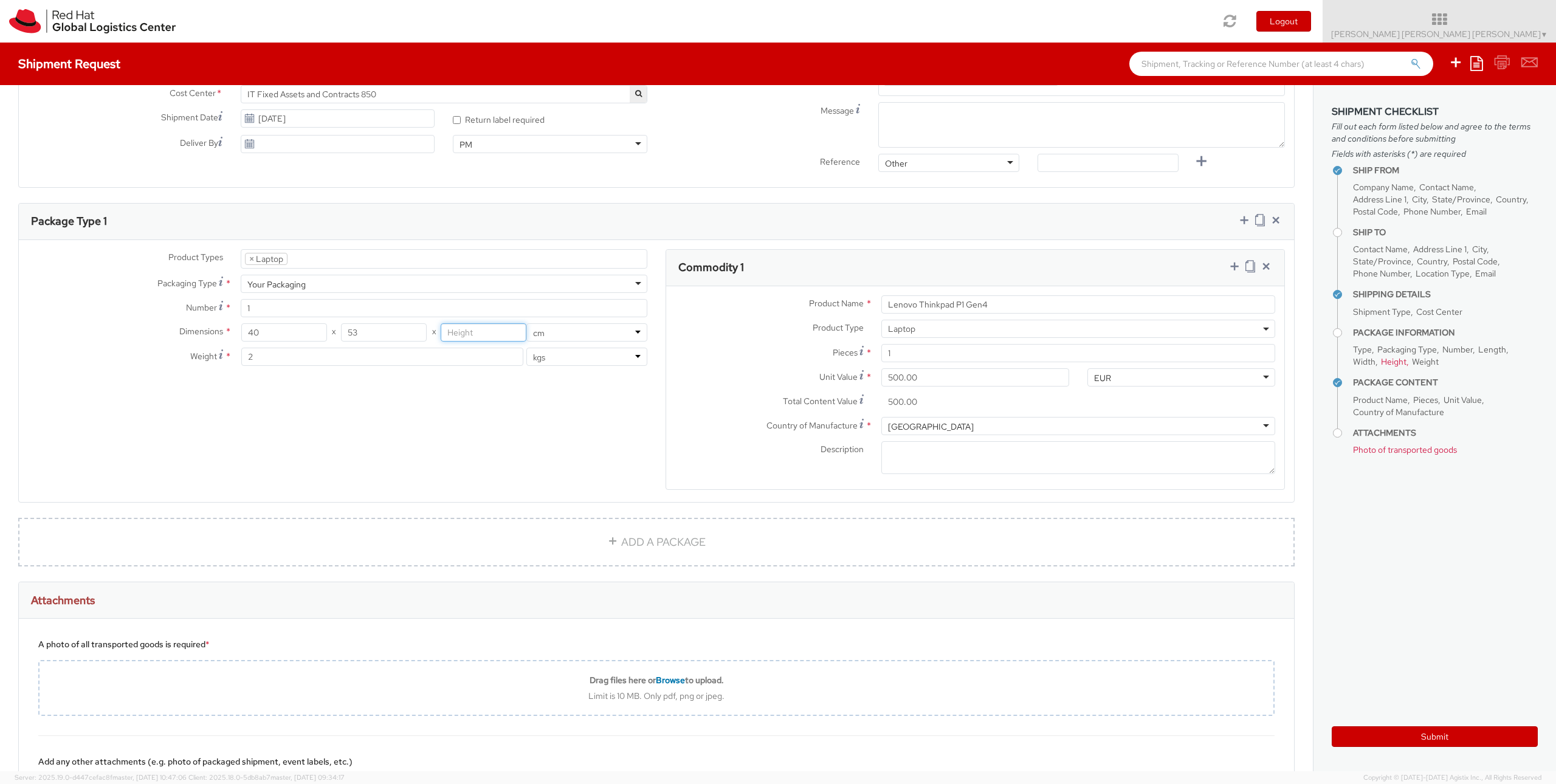
click at [462, 333] on input "number" at bounding box center [484, 332] width 85 height 18
type input "21"
click at [465, 422] on div "Product Types * Documents Docking Station Laptop Monitor Other Hardware Server …" at bounding box center [656, 377] width 1275 height 256
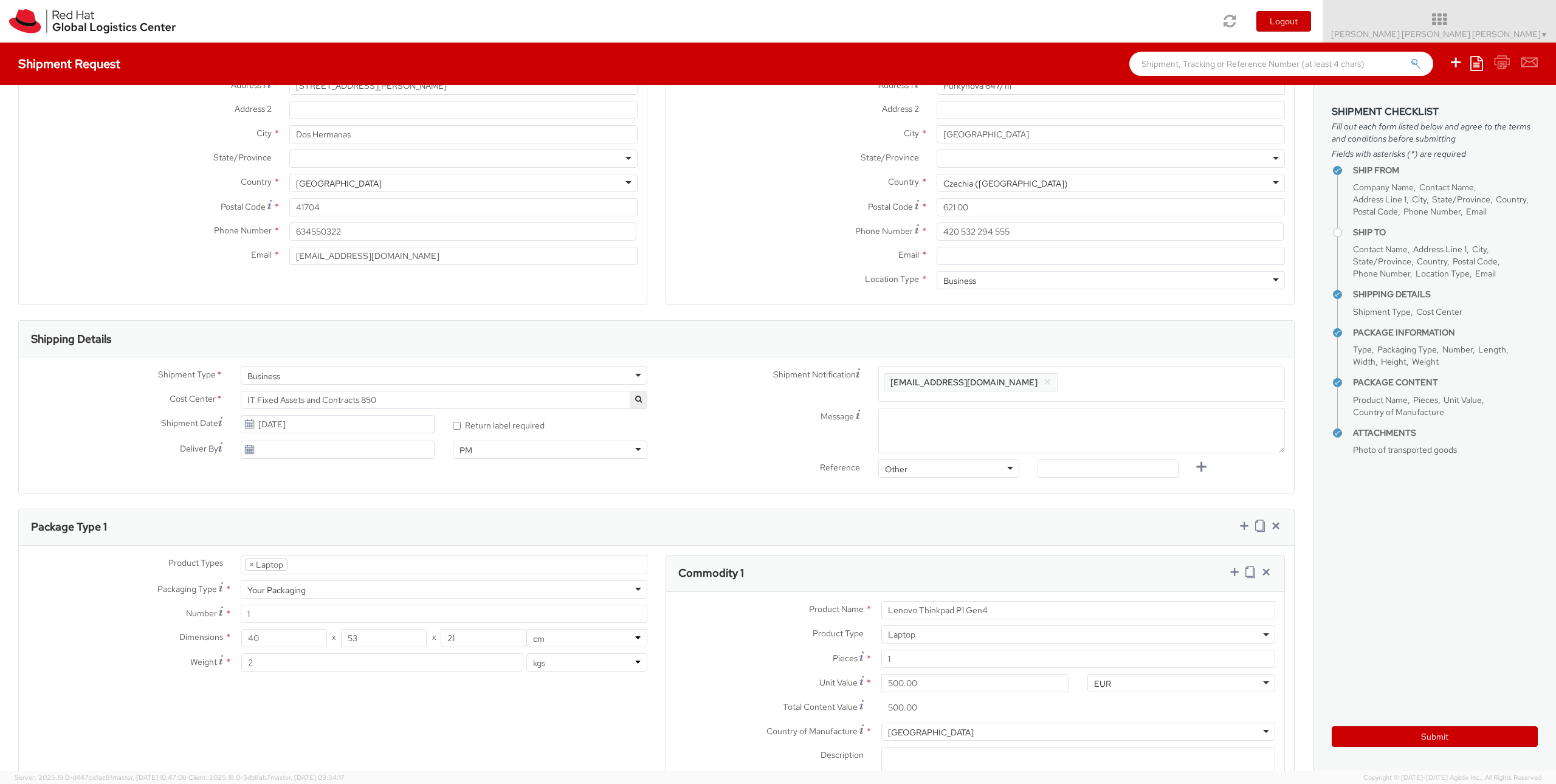
scroll to position [0, 0]
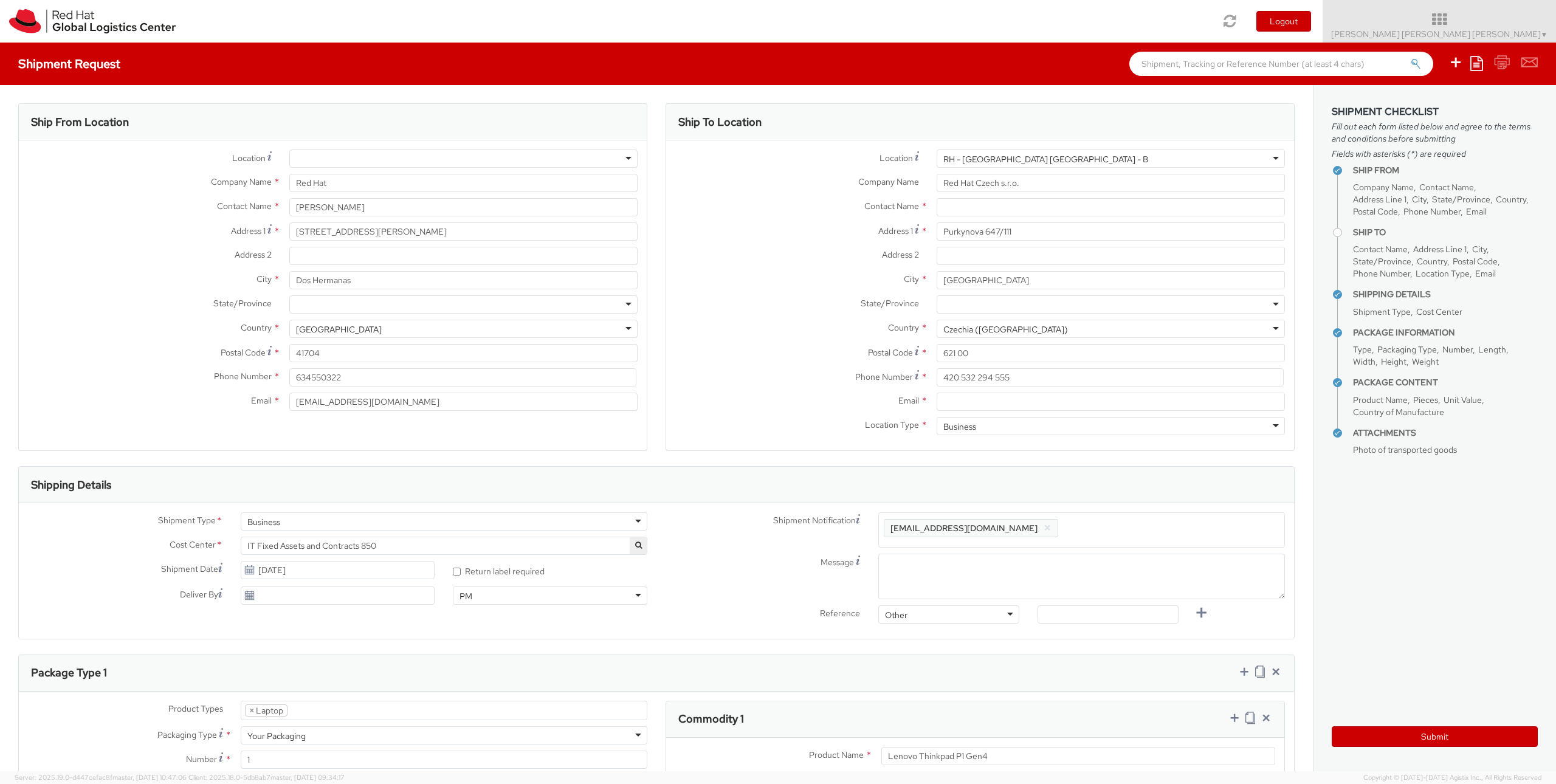
click at [1074, 457] on div "Ship To Location Location * RH - Brno - Tech Park Brno - B RH - Brno - Tech Par…" at bounding box center [980, 285] width 629 height 363
click at [1083, 435] on div "Location Type * Business Business Business Residential" at bounding box center [980, 429] width 628 height 24
click at [1091, 426] on div "Business" at bounding box center [1111, 426] width 348 height 18
click at [1011, 445] on div "Location * RH - Brno - Tech Park Brno - B RH - Brno - Tech Park Brno - B RH - A…" at bounding box center [980, 296] width 628 height 310
click at [1393, 527] on aside "Shipment Checklist Fill out each form listed below and agree to the terms and c…" at bounding box center [1434, 428] width 243 height 686
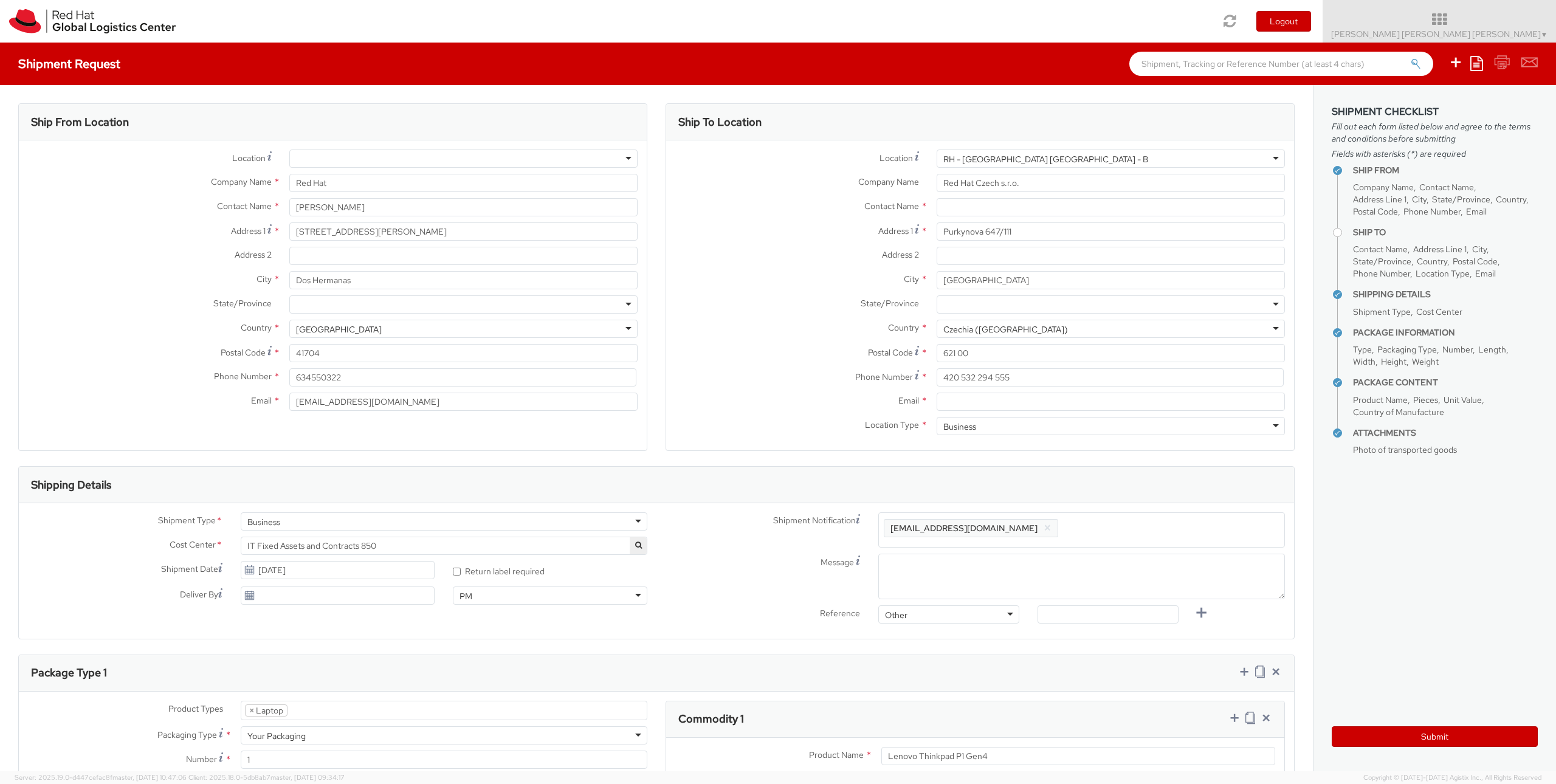
click at [967, 307] on div at bounding box center [1111, 305] width 348 height 18
click at [744, 261] on label "Address 2 *" at bounding box center [797, 255] width 261 height 16
click at [937, 261] on input "Address 2 *" at bounding box center [1111, 256] width 348 height 18
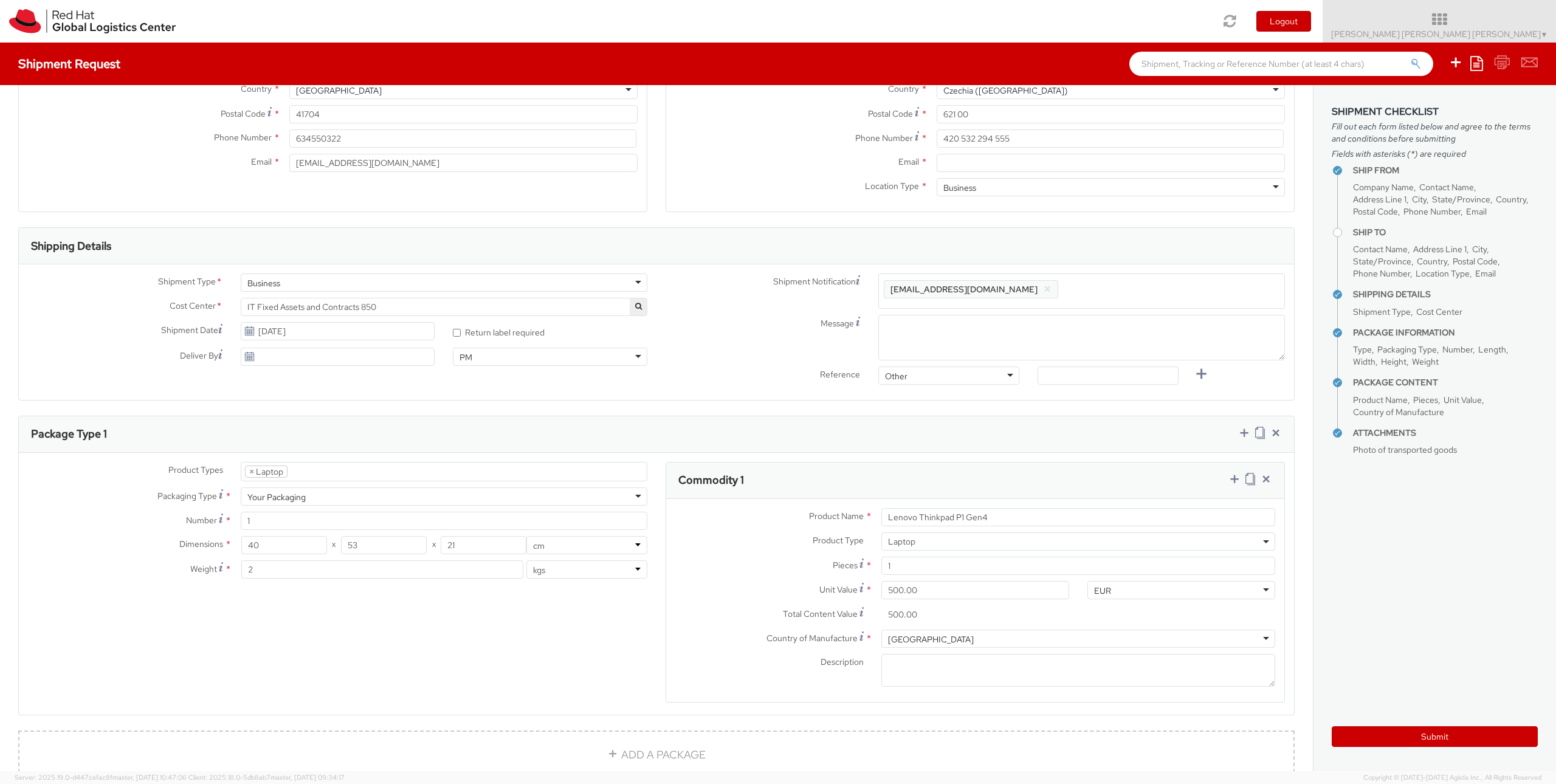
scroll to position [292, 0]
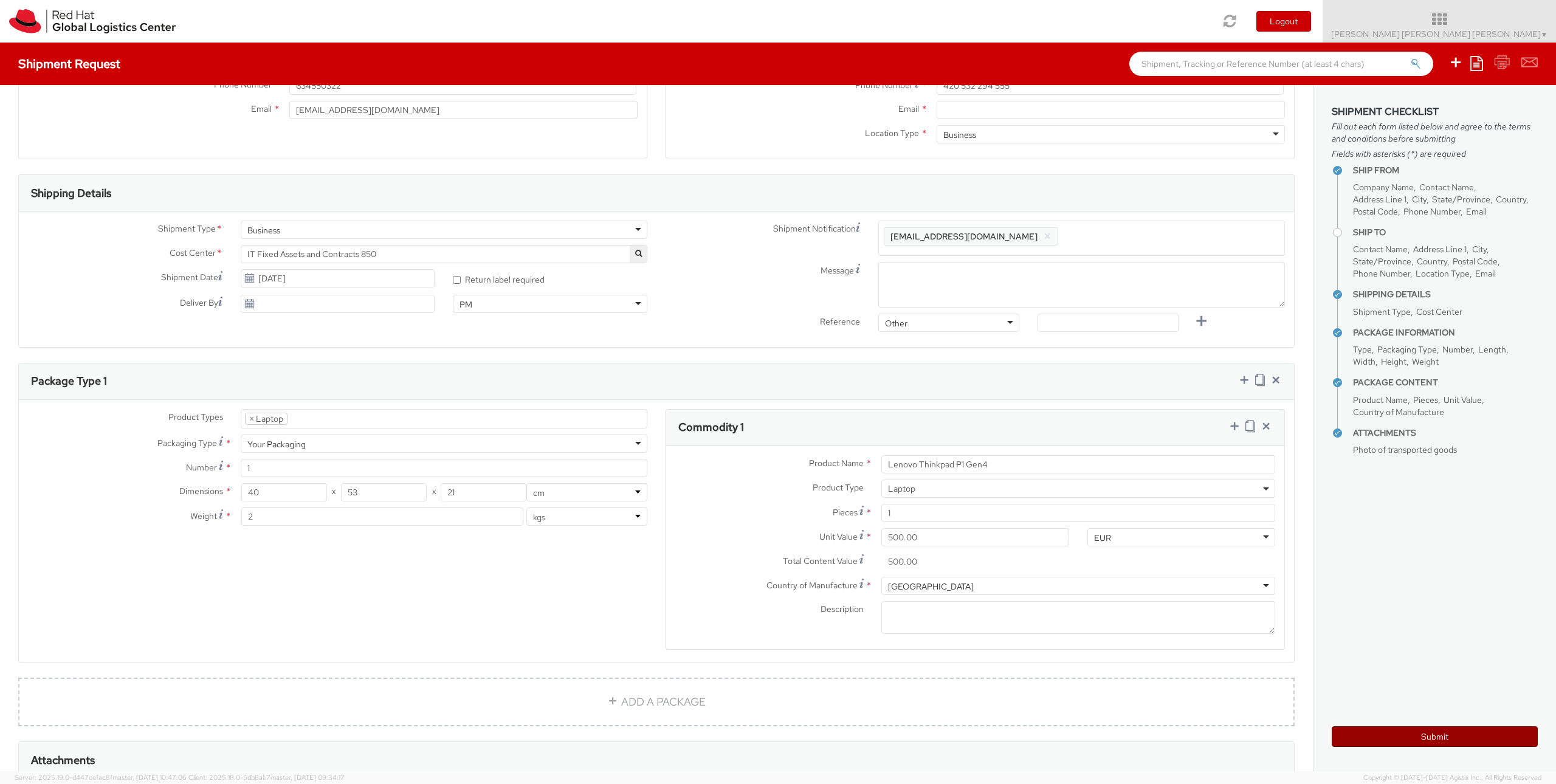
click at [1407, 740] on button "Submit" at bounding box center [1434, 736] width 206 height 21
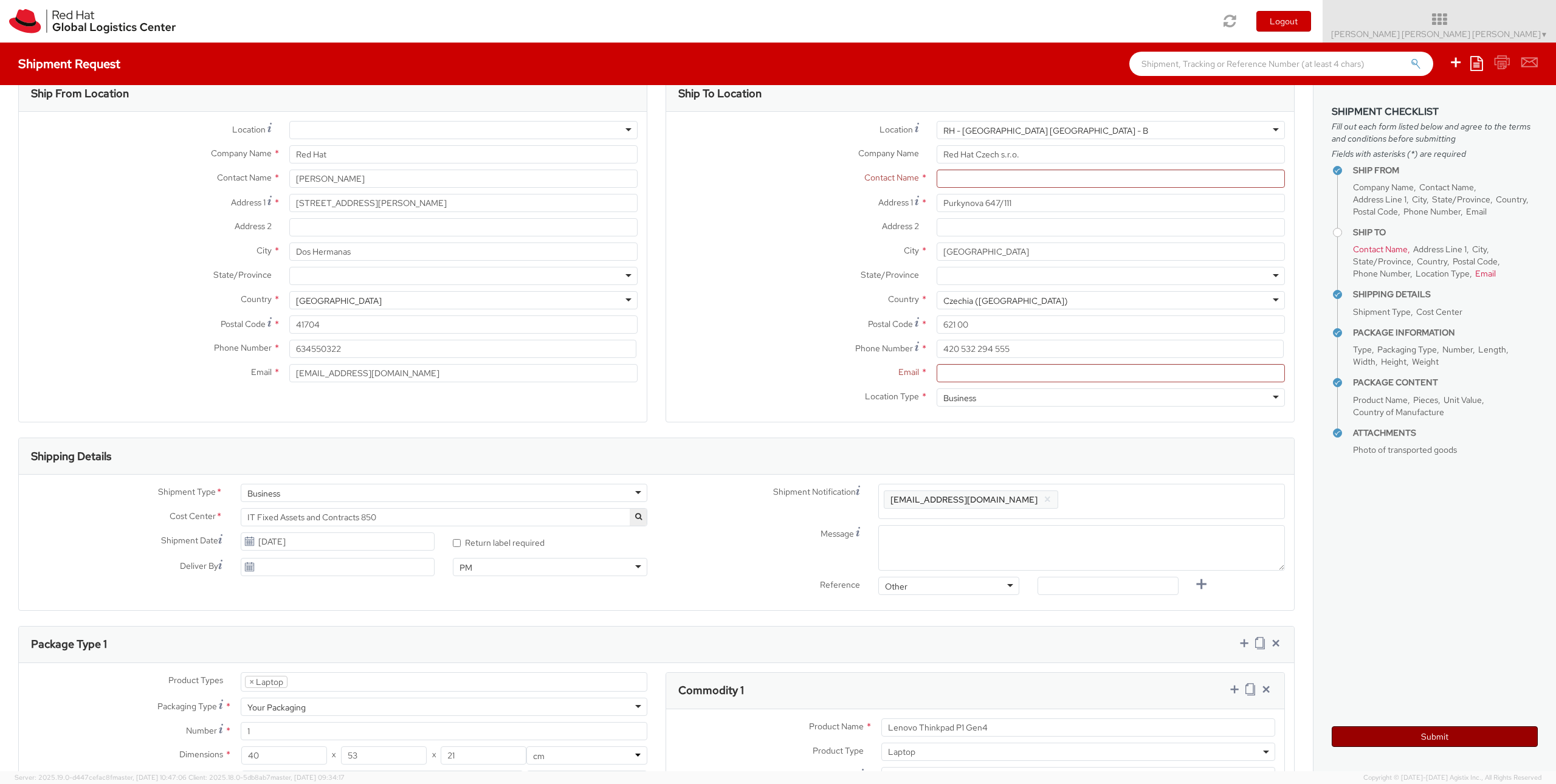
scroll to position [0, 0]
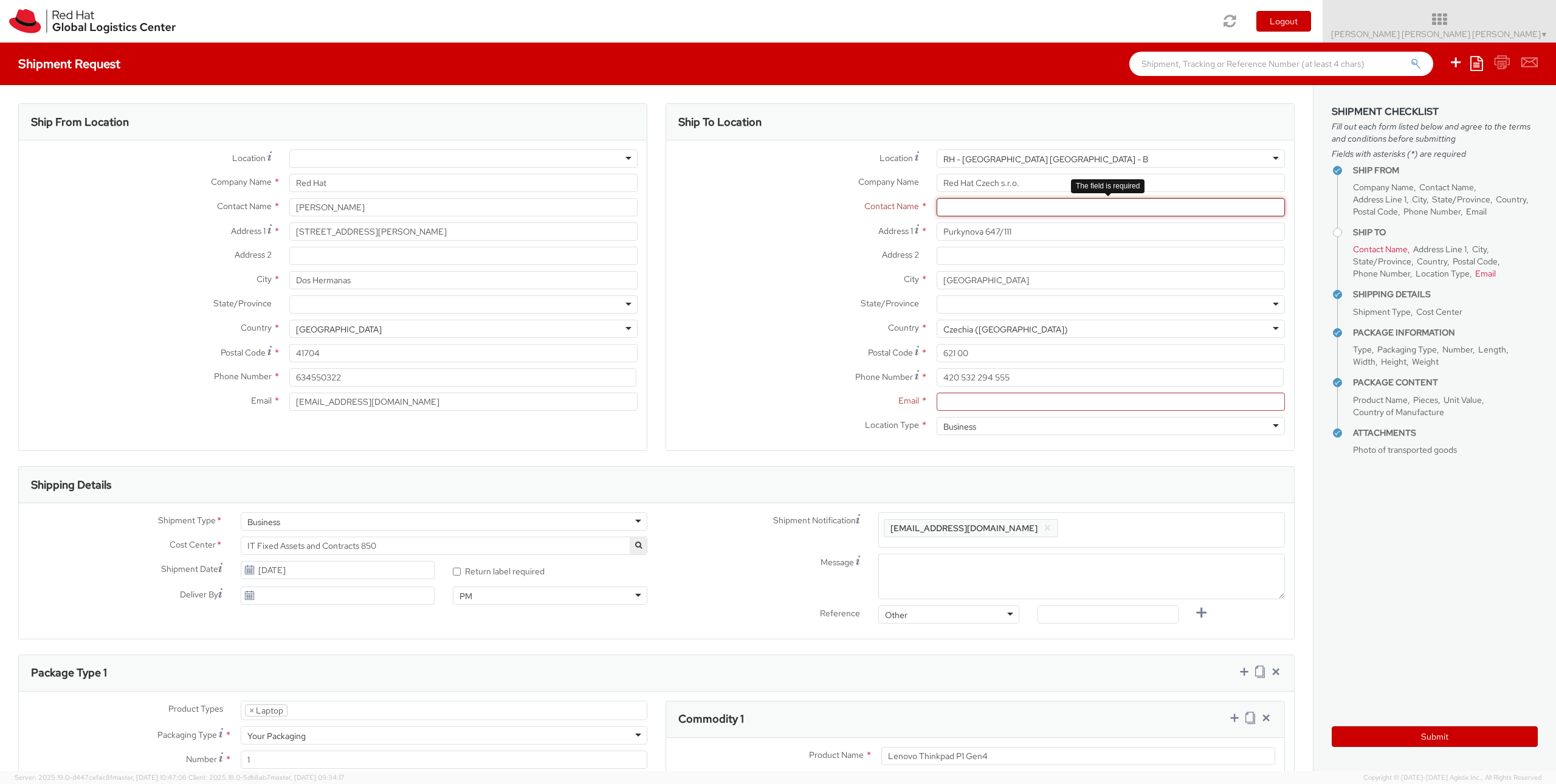
click at [989, 212] on input "text" at bounding box center [1111, 207] width 348 height 18
type input "Attn: Red Hat IT - Endpoint Systems"
click at [968, 401] on input "Email *" at bounding box center [1111, 402] width 348 height 18
type input "laptop-return@redhat.com"
click at [743, 289] on div "City * BRNO" at bounding box center [980, 280] width 628 height 18
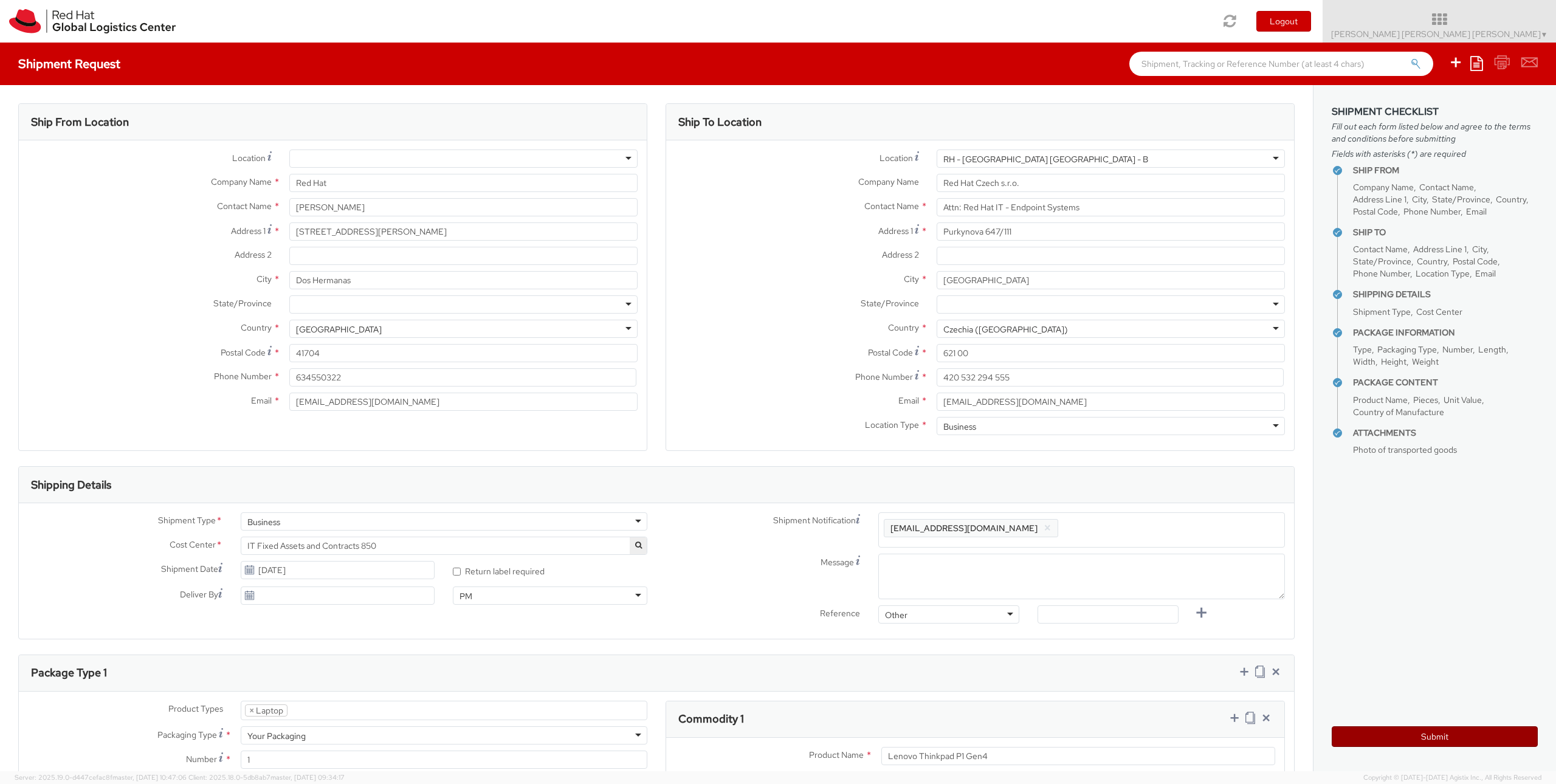
click at [1388, 734] on button "Submit" at bounding box center [1434, 736] width 206 height 21
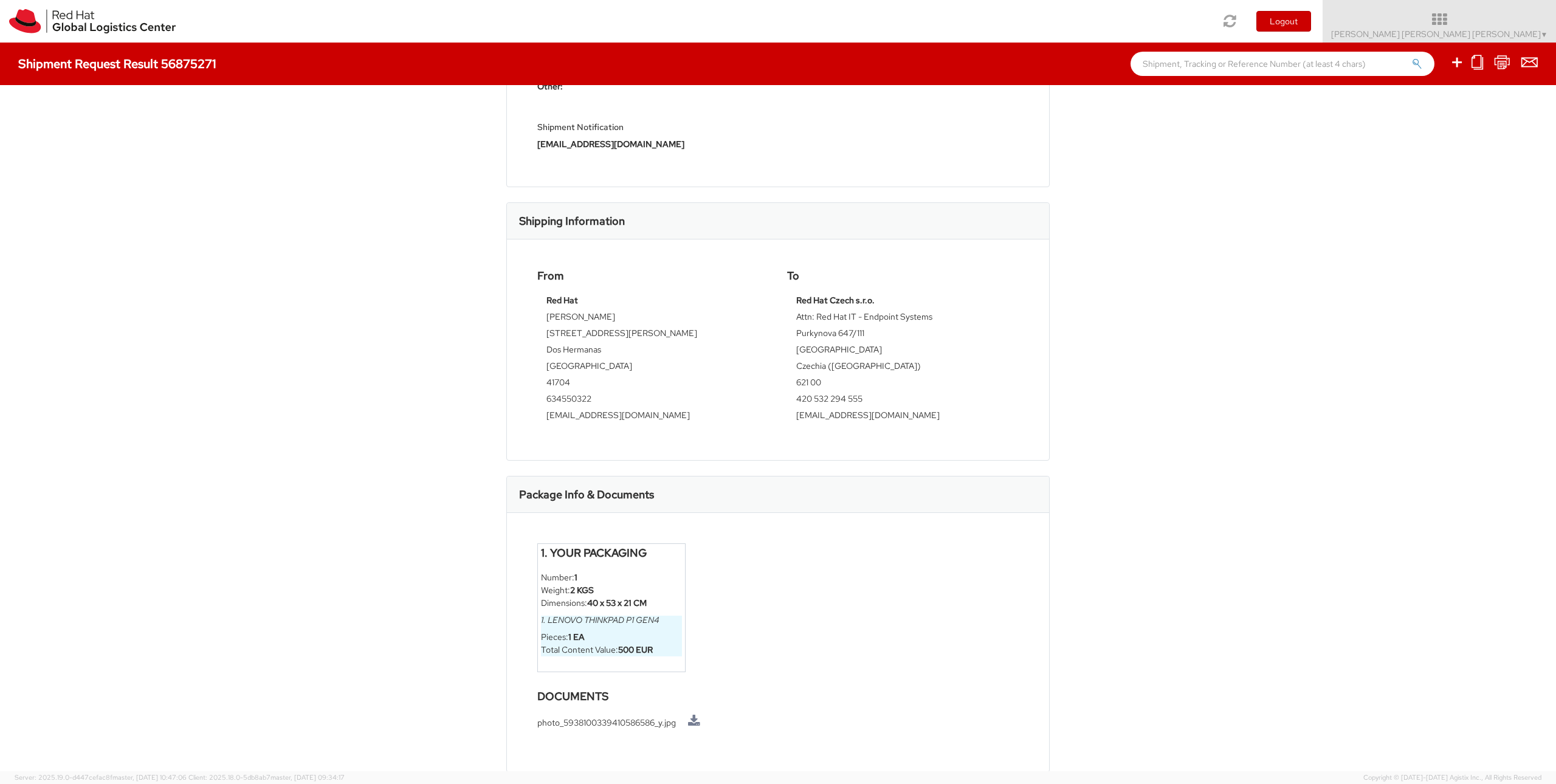
scroll to position [241, 0]
click at [90, 24] on img at bounding box center [92, 21] width 167 height 24
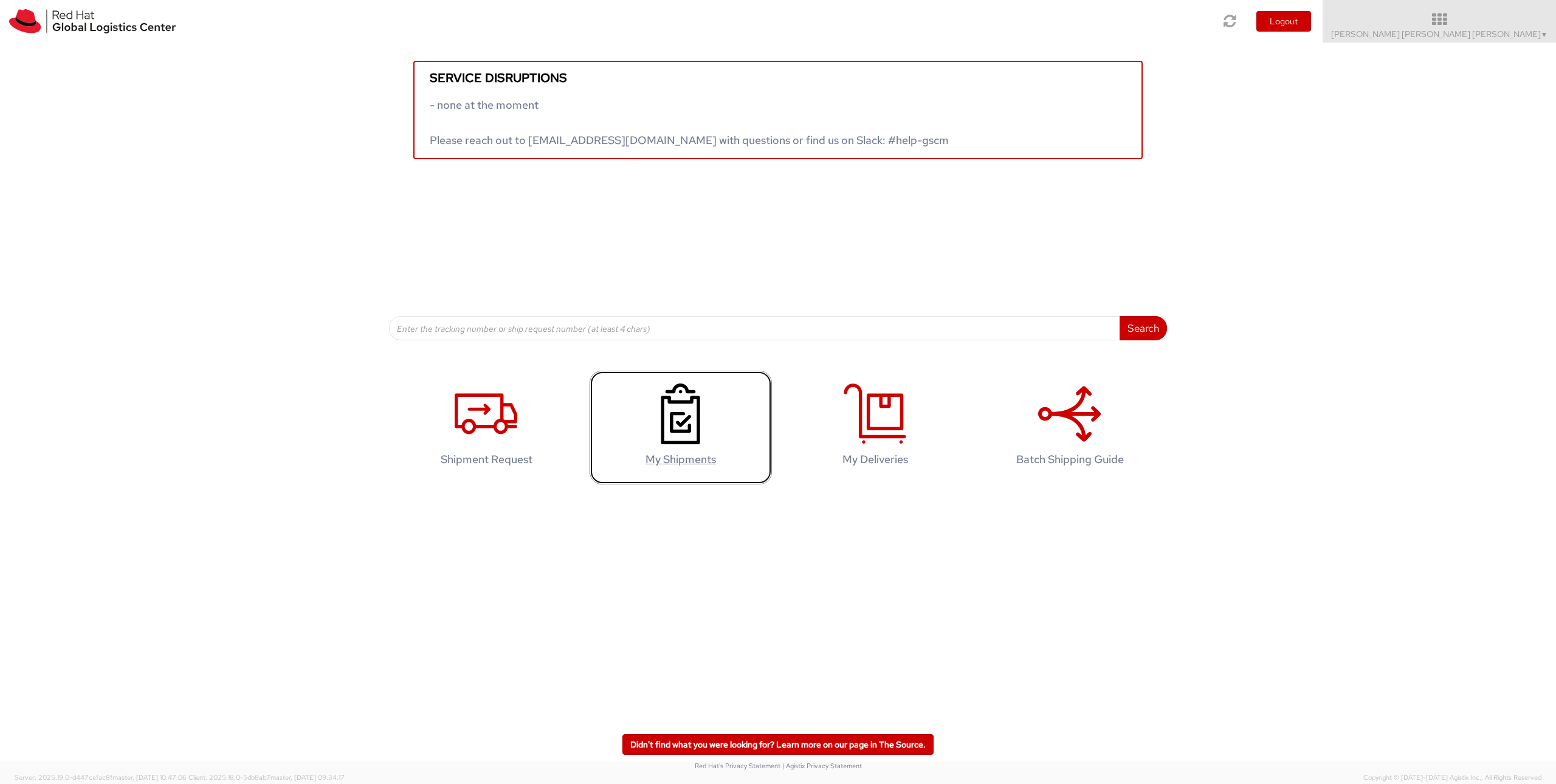
click at [686, 456] on h4 "My Shipments" at bounding box center [680, 459] width 157 height 12
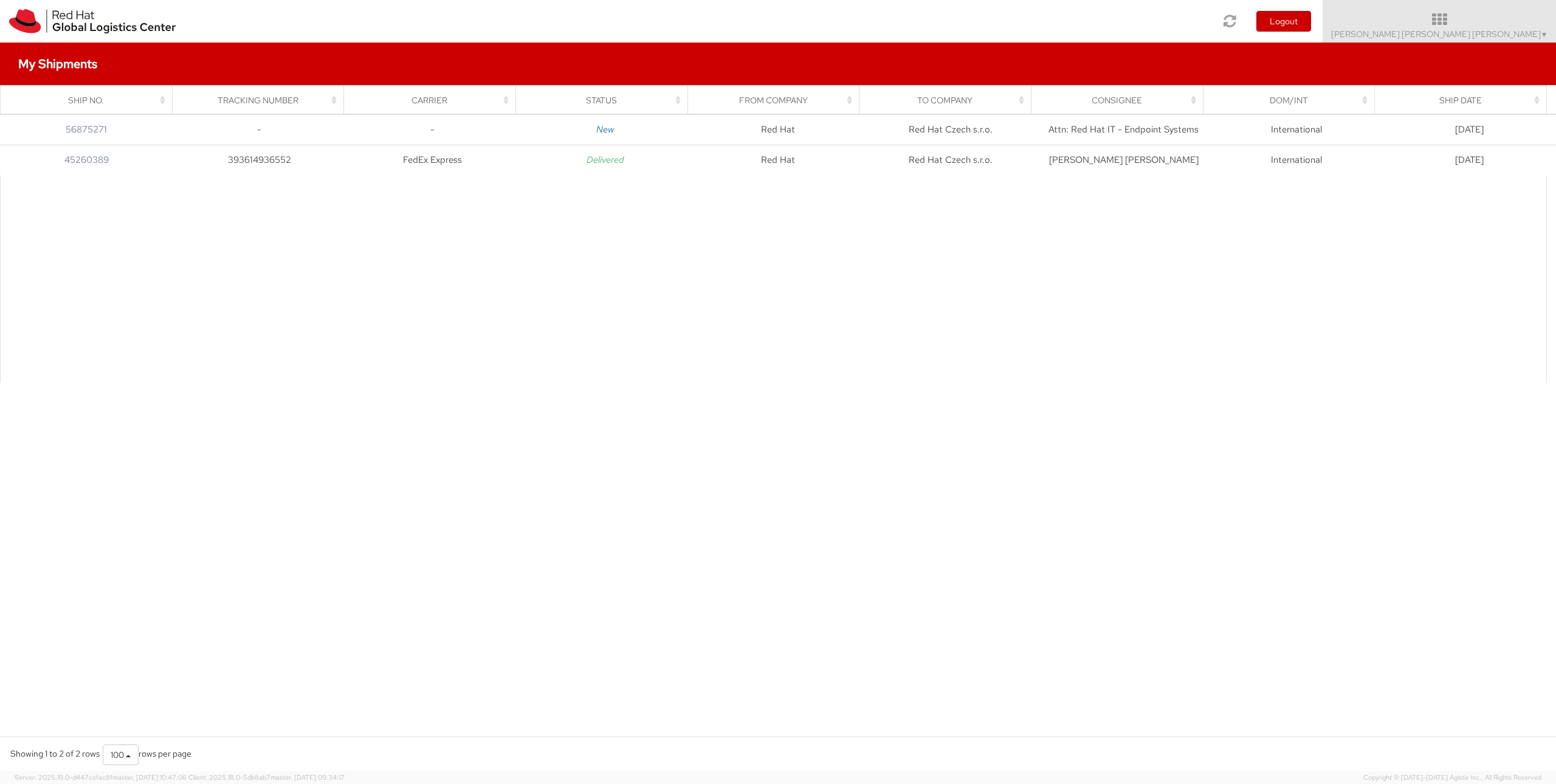
click at [450, 335] on div at bounding box center [773, 279] width 1547 height 208
click at [584, 376] on div at bounding box center [773, 279] width 1547 height 208
